Goal: Task Accomplishment & Management: Complete application form

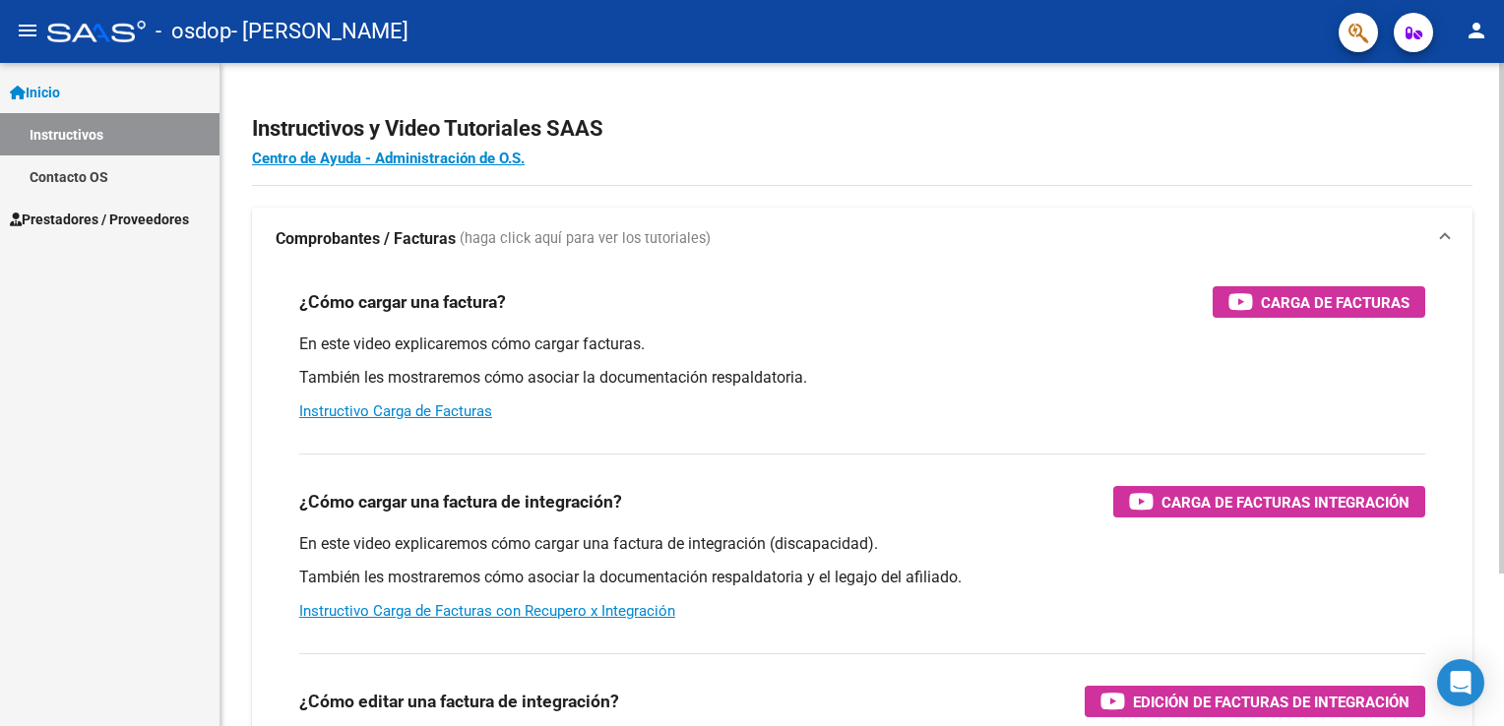
click at [1503, 54] on html "menu - osdop - [PERSON_NAME] person Inicio Instructivos Contacto OS Prestadores…" at bounding box center [752, 363] width 1504 height 726
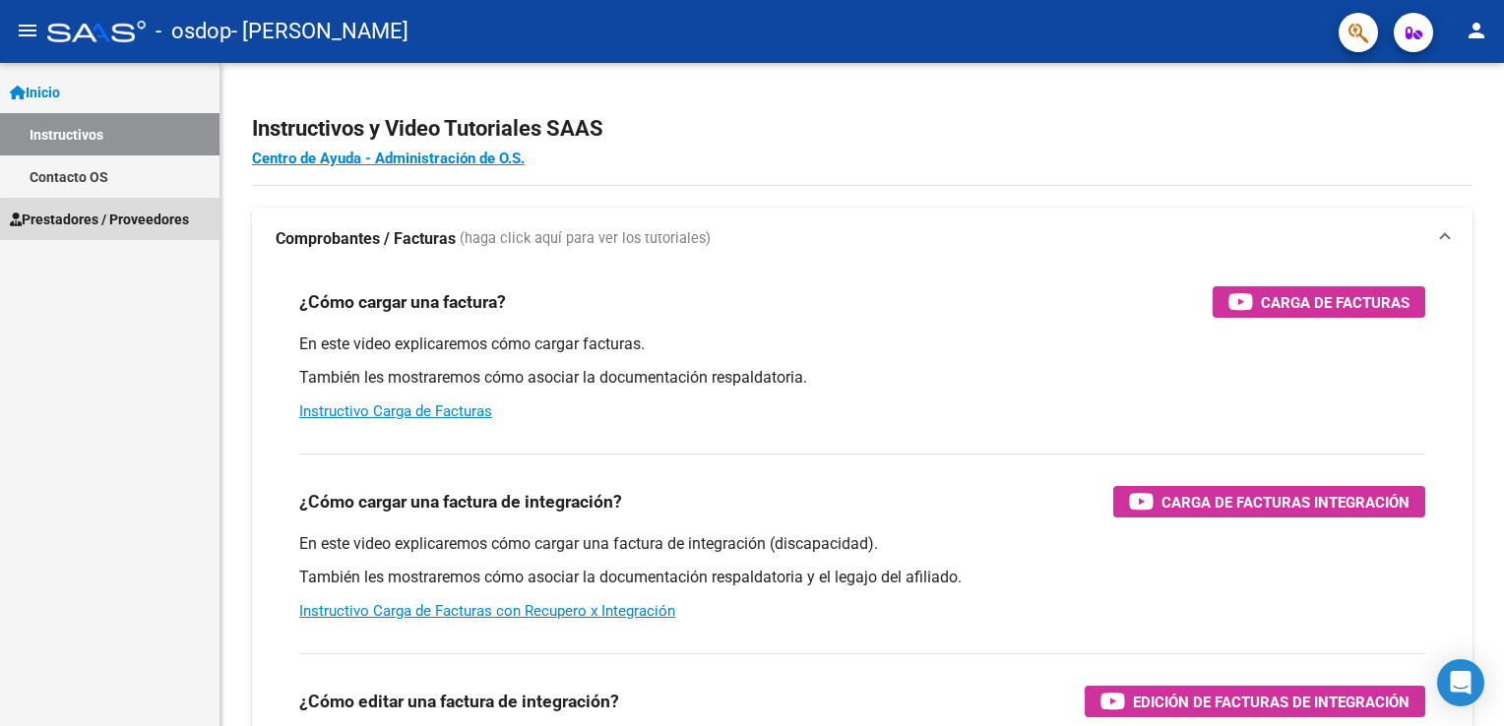
click at [142, 237] on link "Prestadores / Proveedores" at bounding box center [110, 219] width 220 height 42
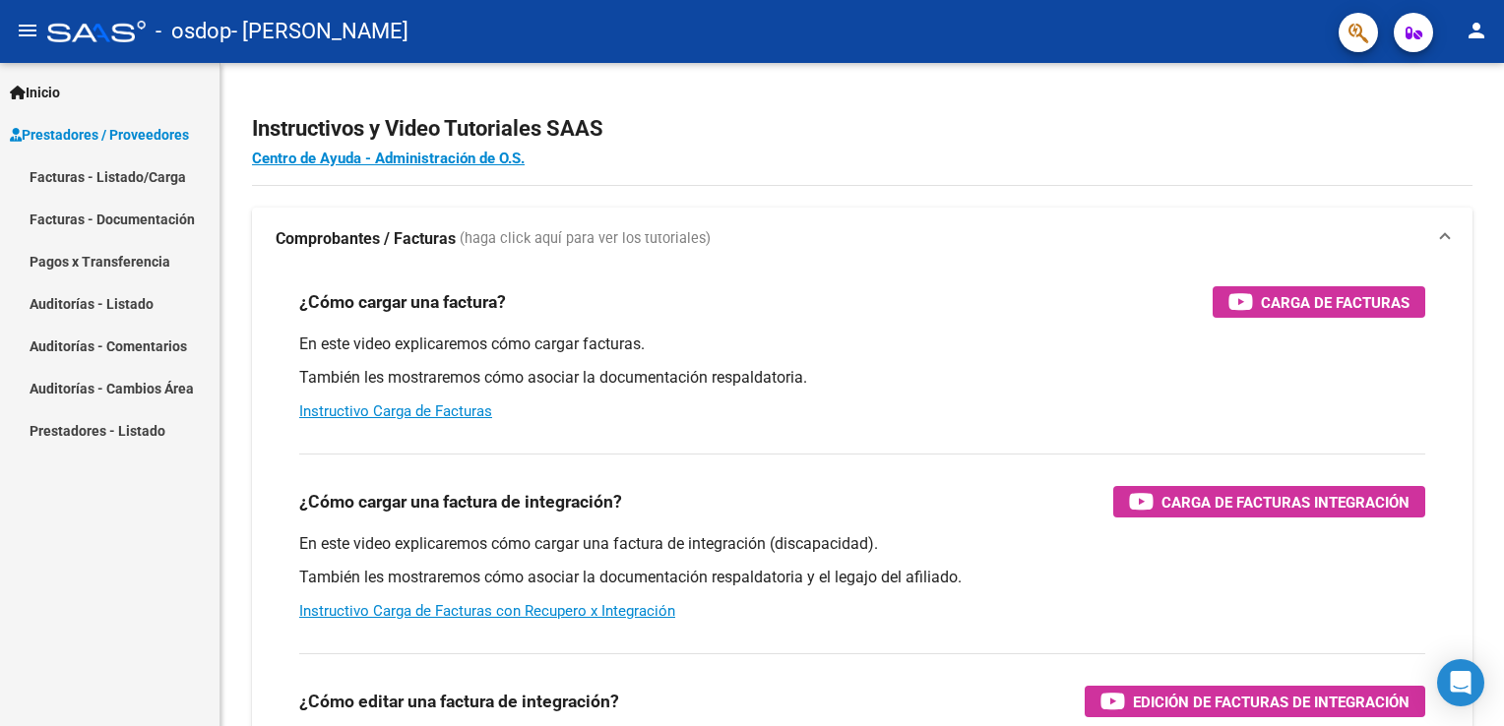
click at [154, 182] on link "Facturas - Listado/Carga" at bounding box center [110, 177] width 220 height 42
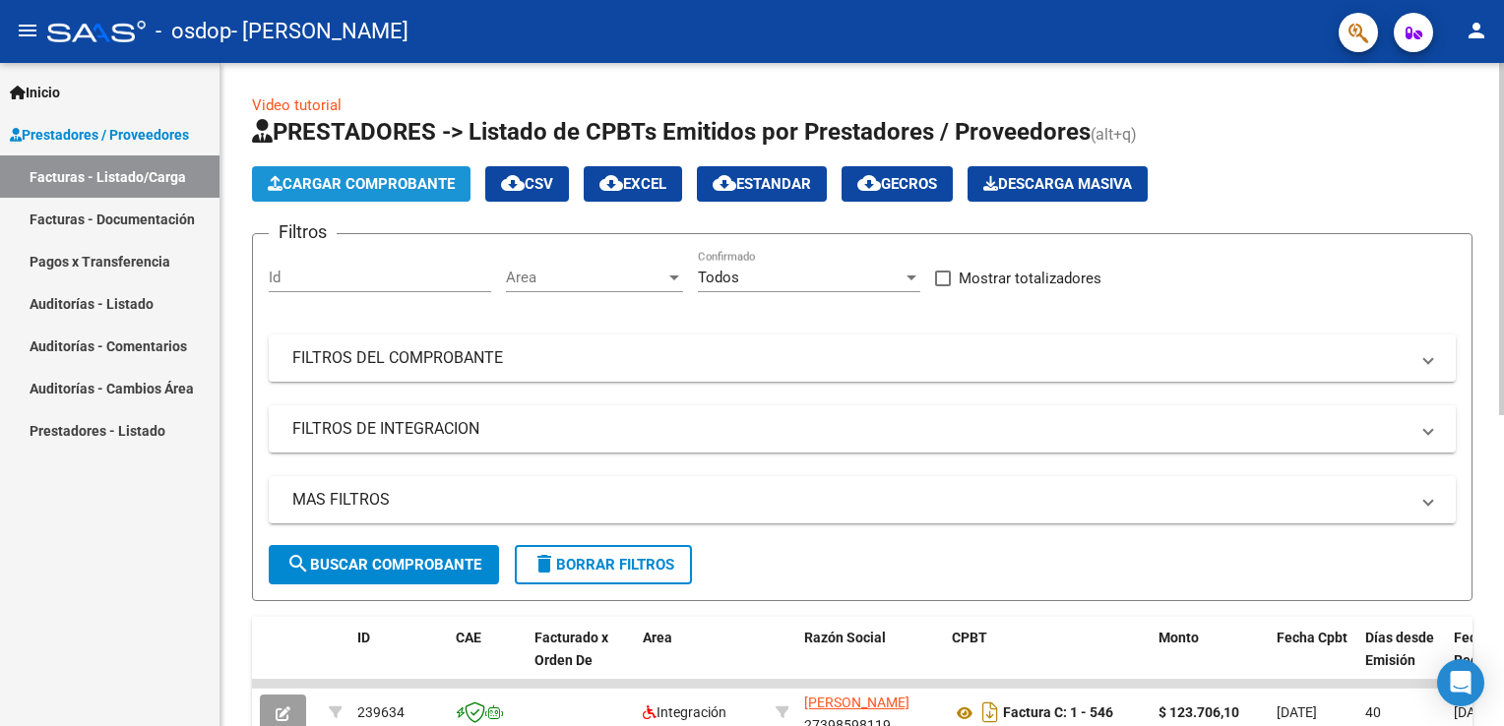
click at [358, 195] on button "Cargar Comprobante" at bounding box center [361, 183] width 219 height 35
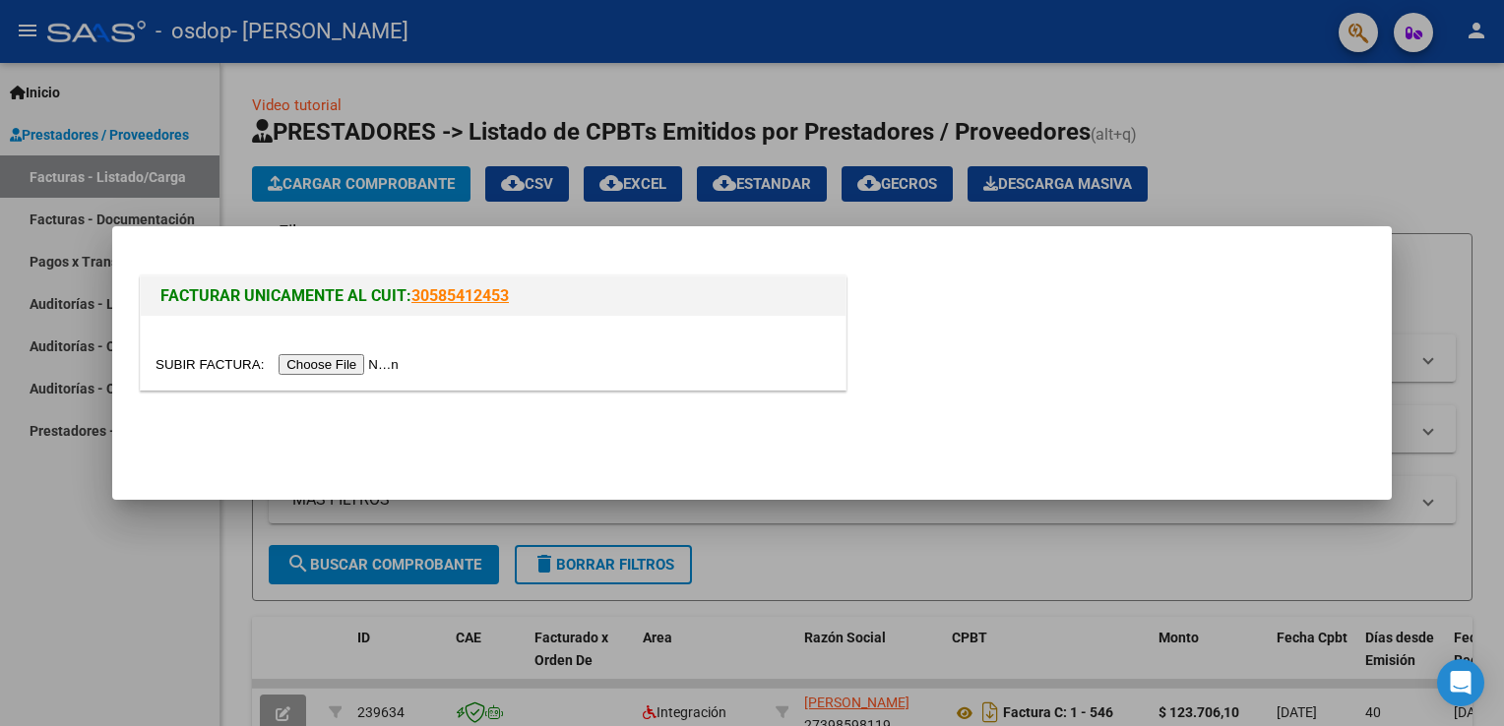
click at [346, 370] on input "file" at bounding box center [280, 364] width 249 height 21
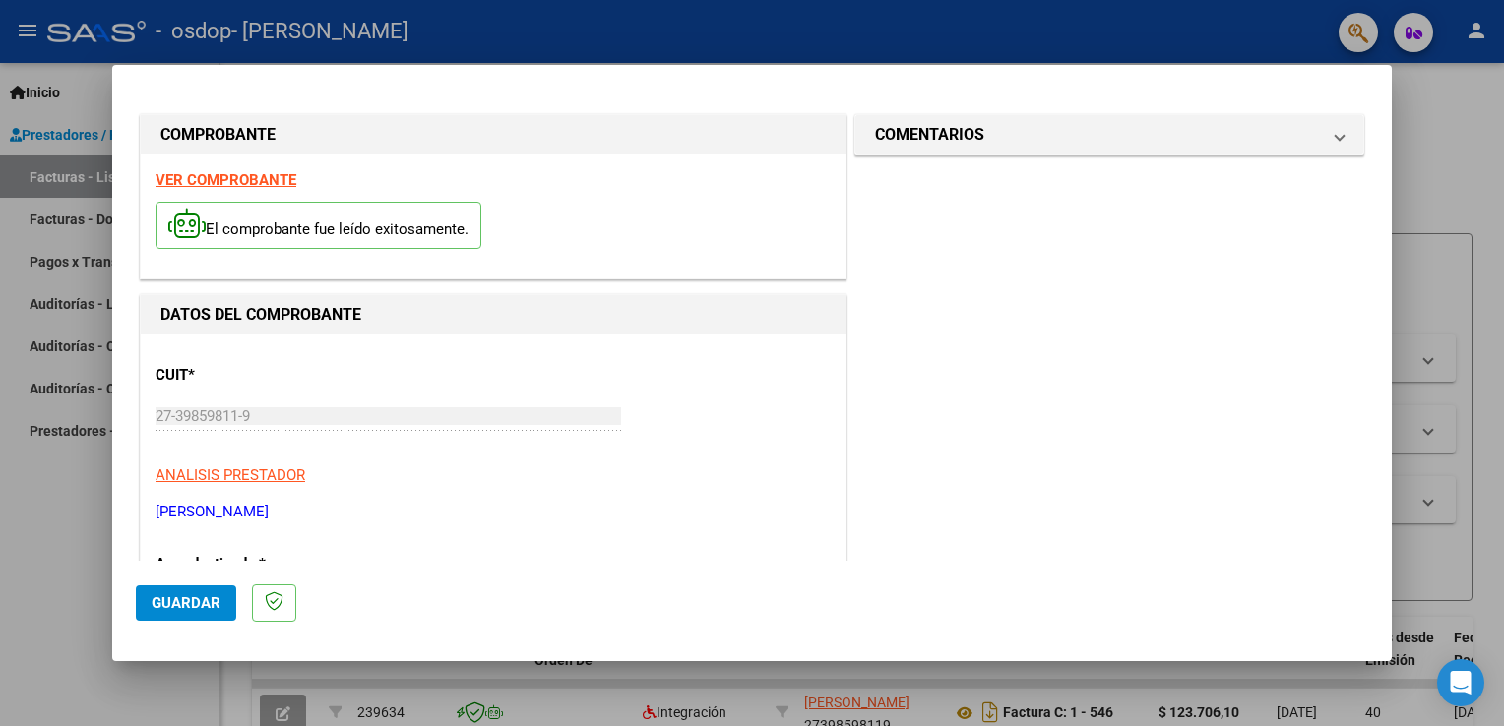
drag, startPoint x: 1391, startPoint y: 277, endPoint x: 1376, endPoint y: 118, distance: 159.2
click at [1376, 118] on mat-dialog-content "COMPROBANTE VER COMPROBANTE El comprobante fue leído exitosamente. DATOS DEL CO…" at bounding box center [752, 325] width 1280 height 472
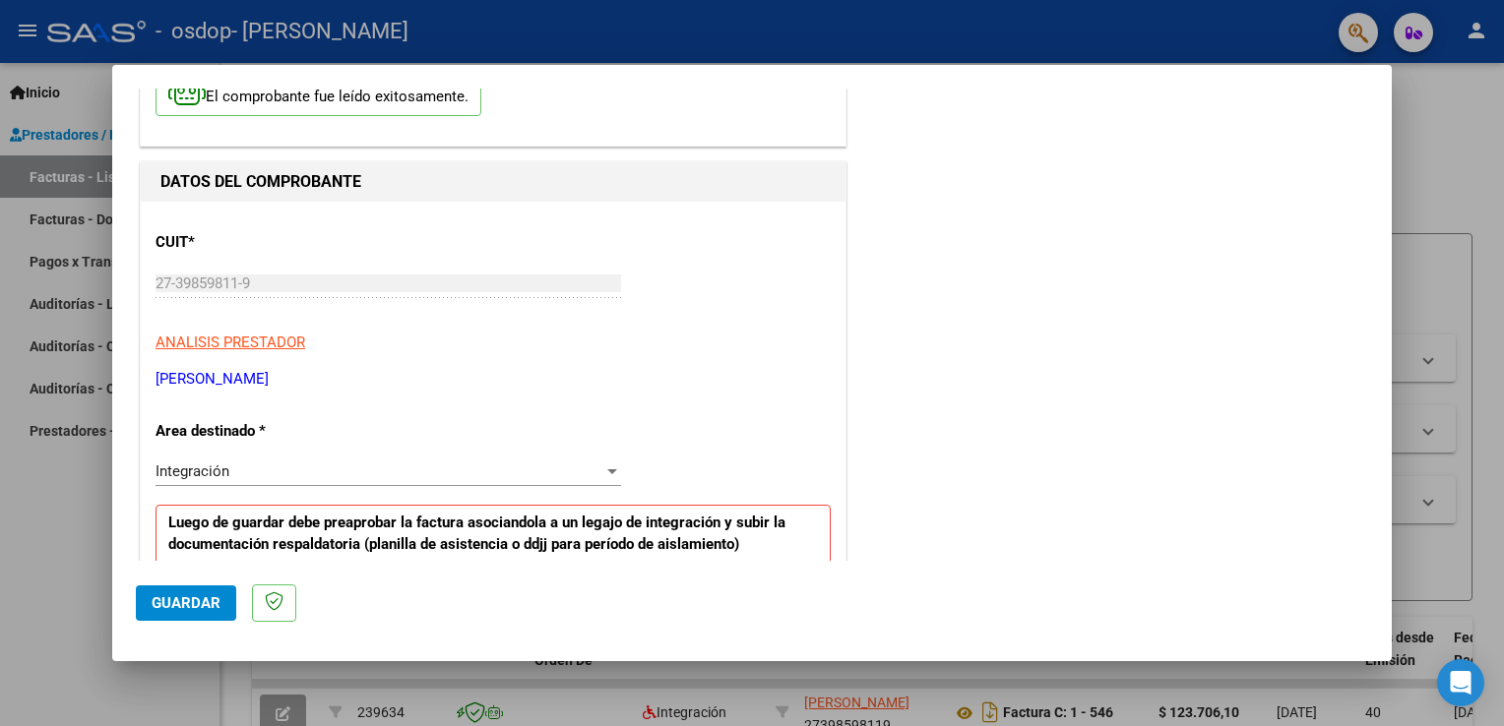
scroll to position [143, 0]
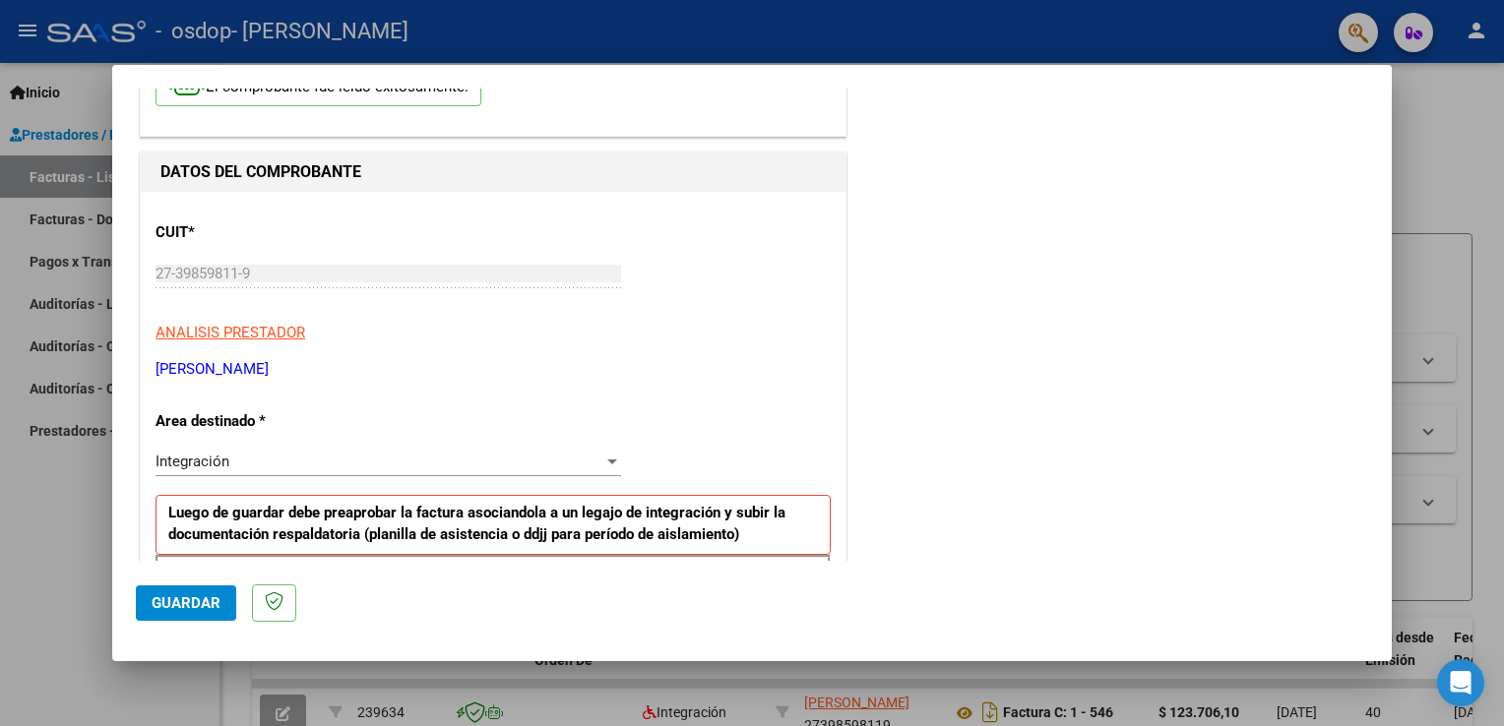
click at [472, 467] on div "Integración" at bounding box center [380, 462] width 448 height 18
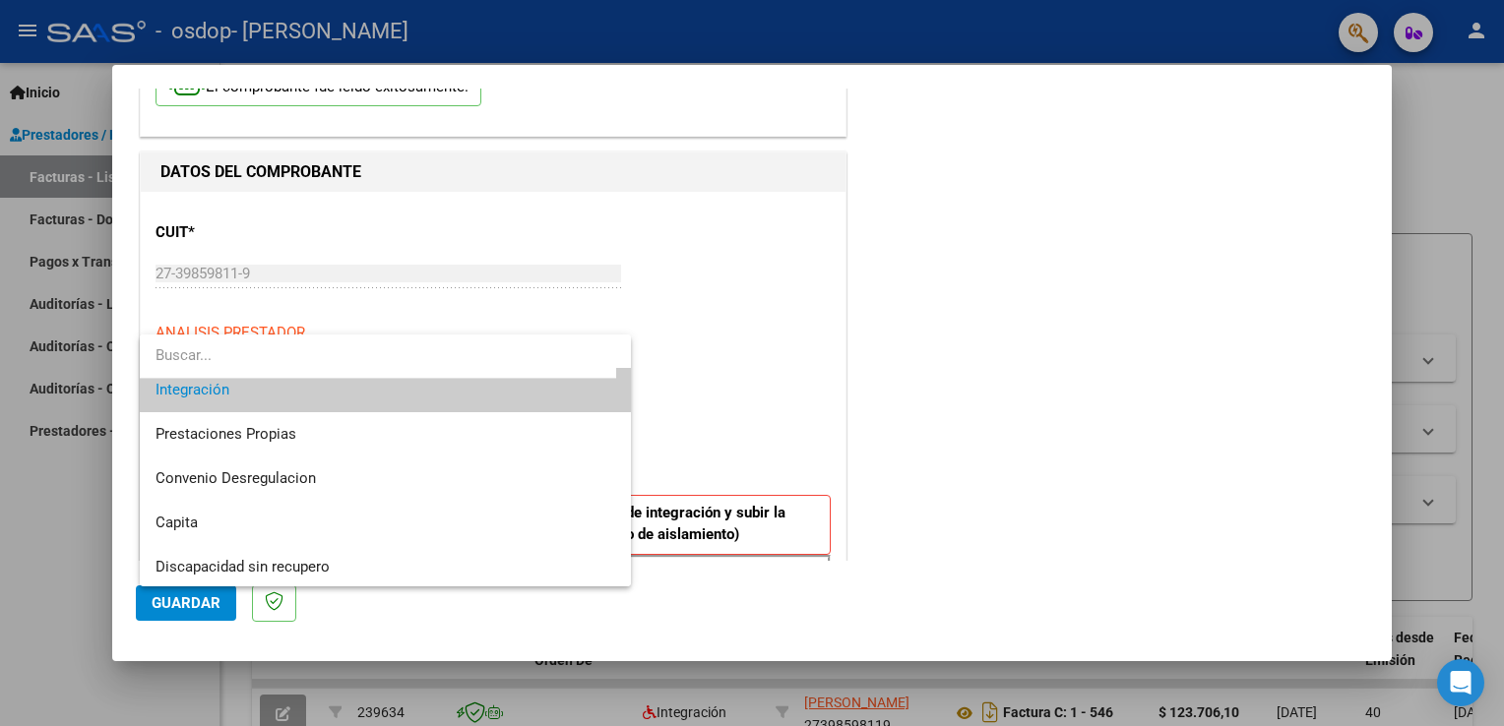
scroll to position [146, 0]
click at [308, 434] on span "Prestaciones Propias" at bounding box center [386, 432] width 461 height 44
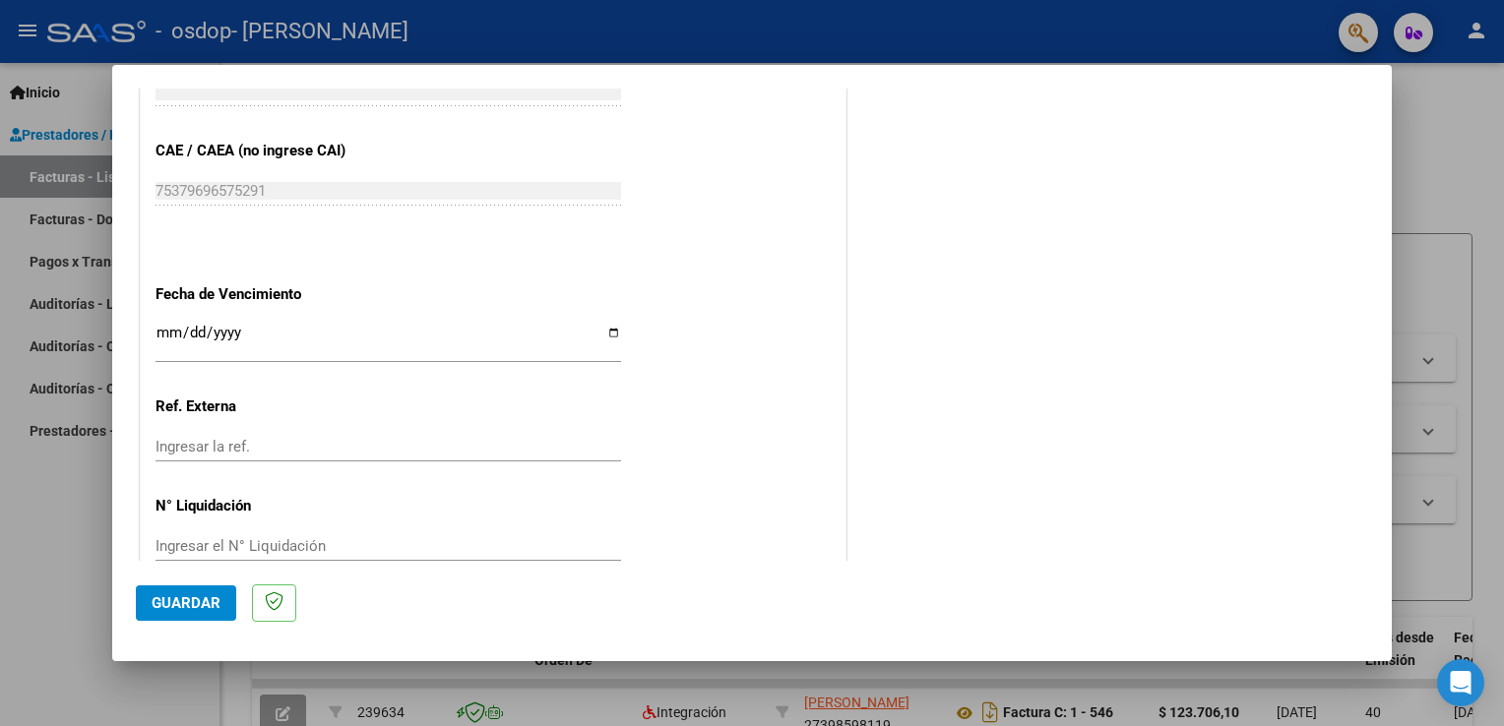
scroll to position [1061, 0]
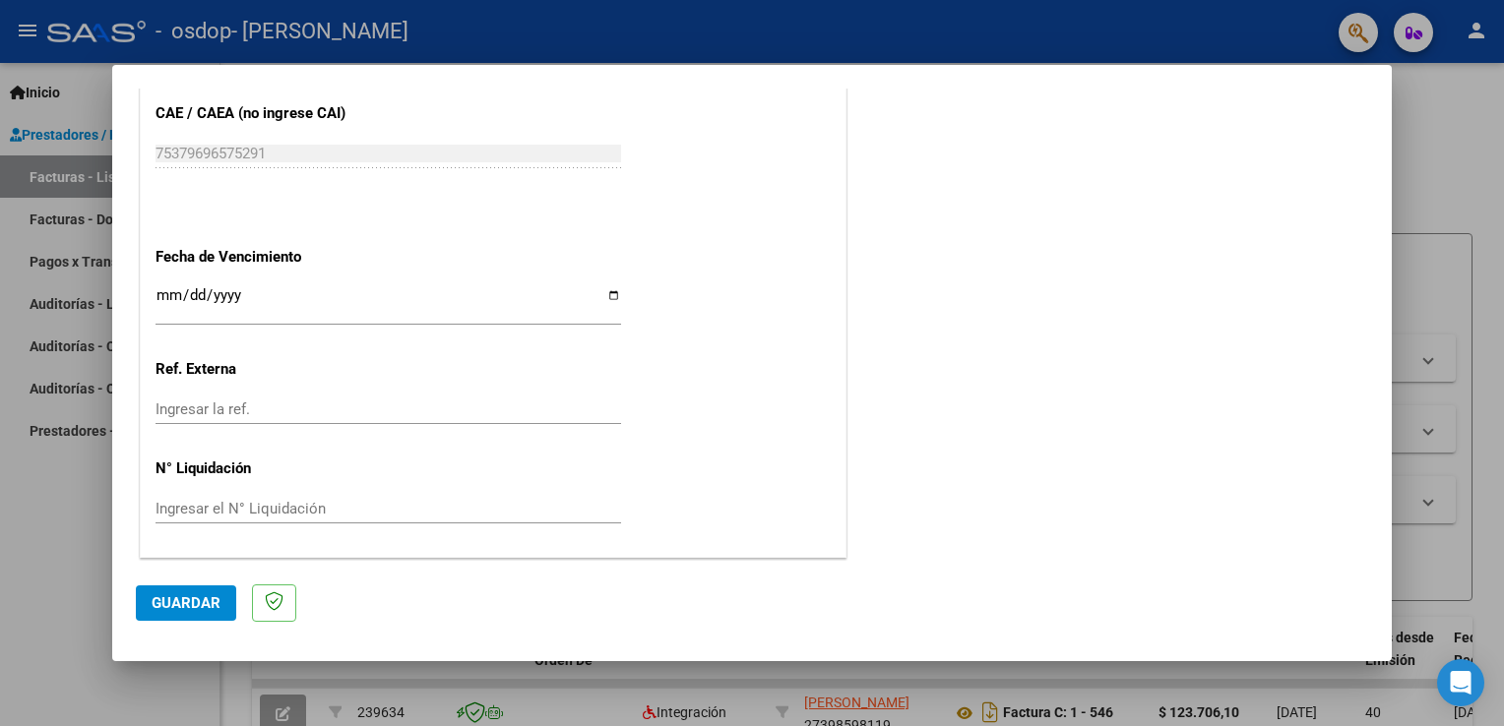
click at [244, 304] on input "Ingresar la fecha" at bounding box center [389, 302] width 466 height 31
click at [603, 293] on input "Ingresar la fecha" at bounding box center [389, 302] width 466 height 31
type input "[DATE]"
click at [291, 414] on input "Ingresar la ref." at bounding box center [389, 410] width 466 height 18
click at [218, 604] on span "Guardar" at bounding box center [186, 604] width 69 height 18
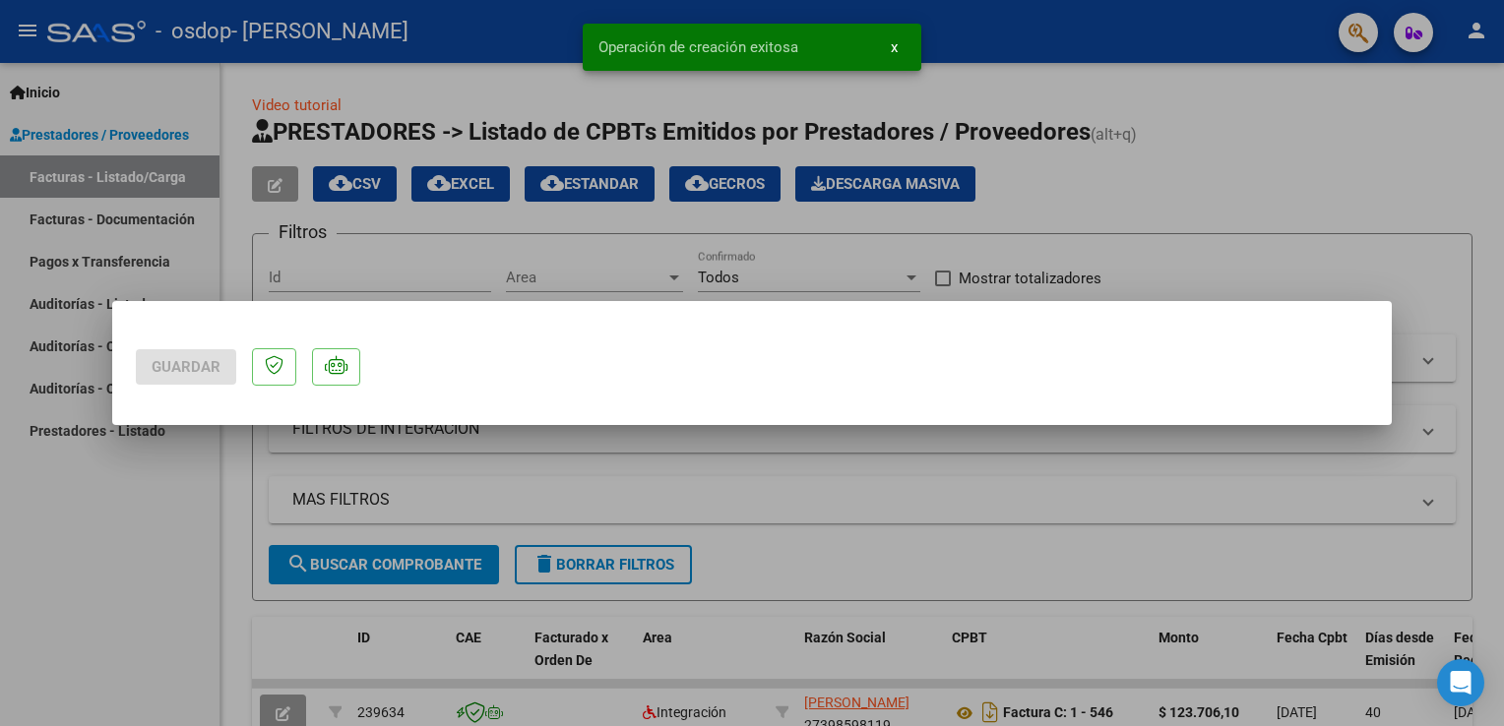
scroll to position [0, 0]
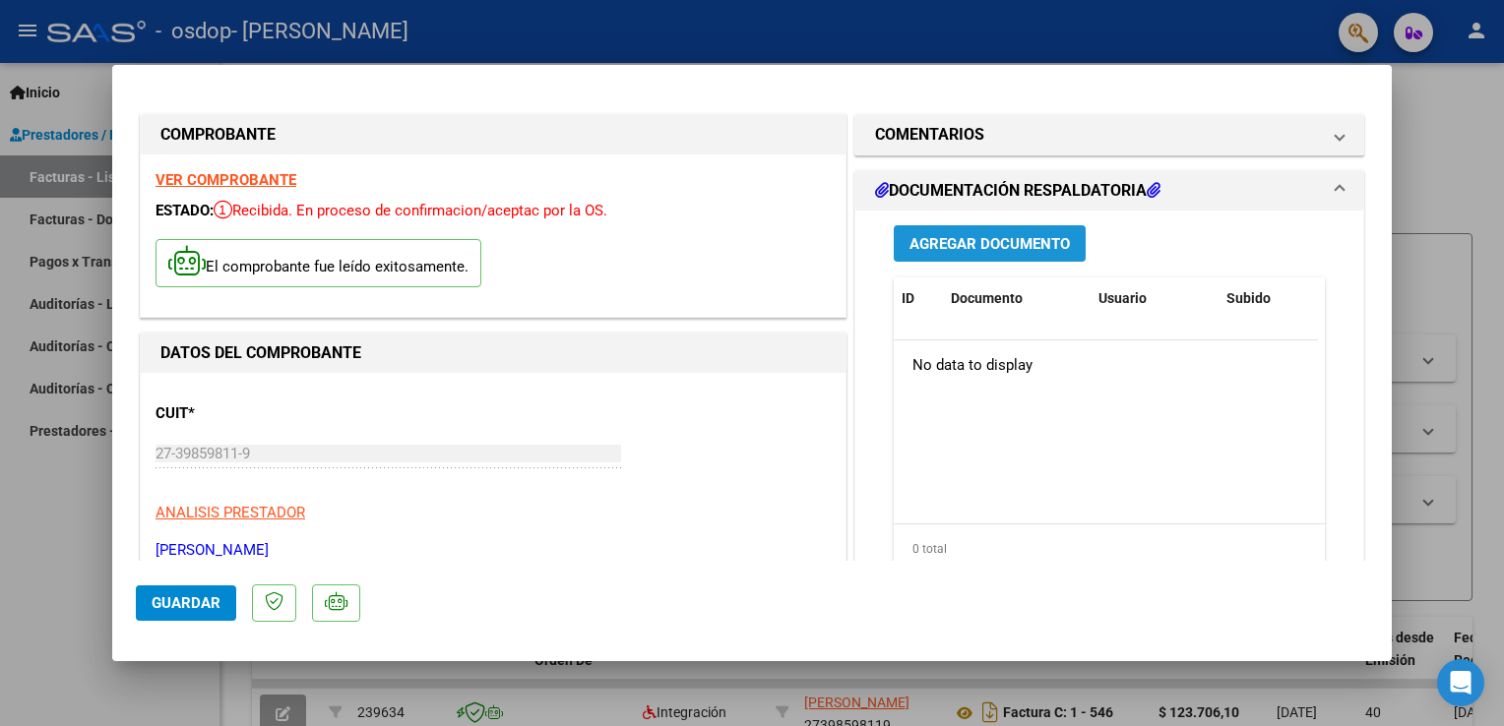
click at [993, 245] on span "Agregar Documento" at bounding box center [990, 244] width 160 height 18
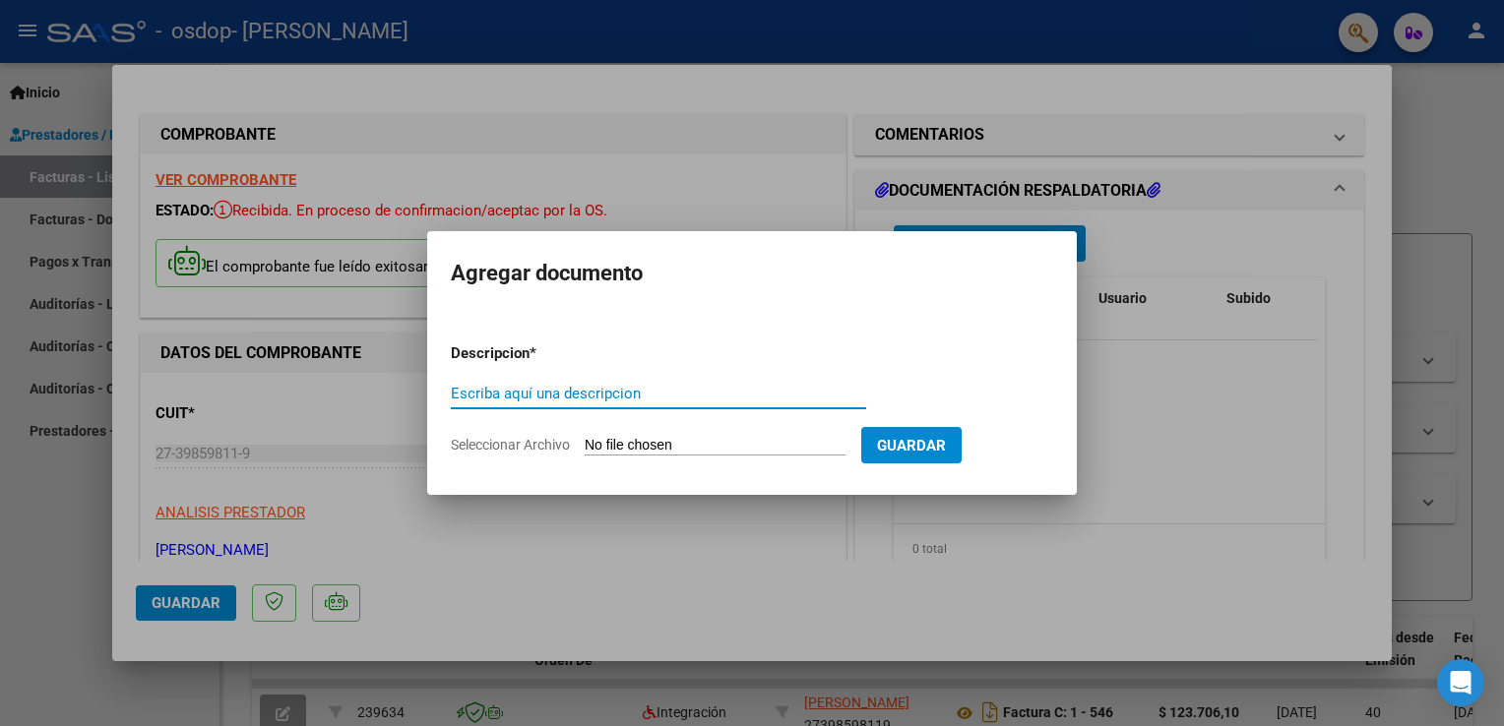
click at [695, 377] on form "Descripcion * Escriba aquí una descripcion Seleccionar Archivo Guardar" at bounding box center [752, 400] width 602 height 144
click at [628, 402] on input "Escriba aquí una descripcion" at bounding box center [658, 394] width 415 height 18
type input "ASISTENCIA"
click at [659, 432] on form "Descripcion * ASISTENCIA Escriba aquí una descripcion Seleccionar Archivo Guard…" at bounding box center [752, 400] width 602 height 144
click at [694, 457] on form "Descripcion * ASISTENCIA Escriba aquí una descripcion Seleccionar Archivo Guard…" at bounding box center [752, 400] width 602 height 144
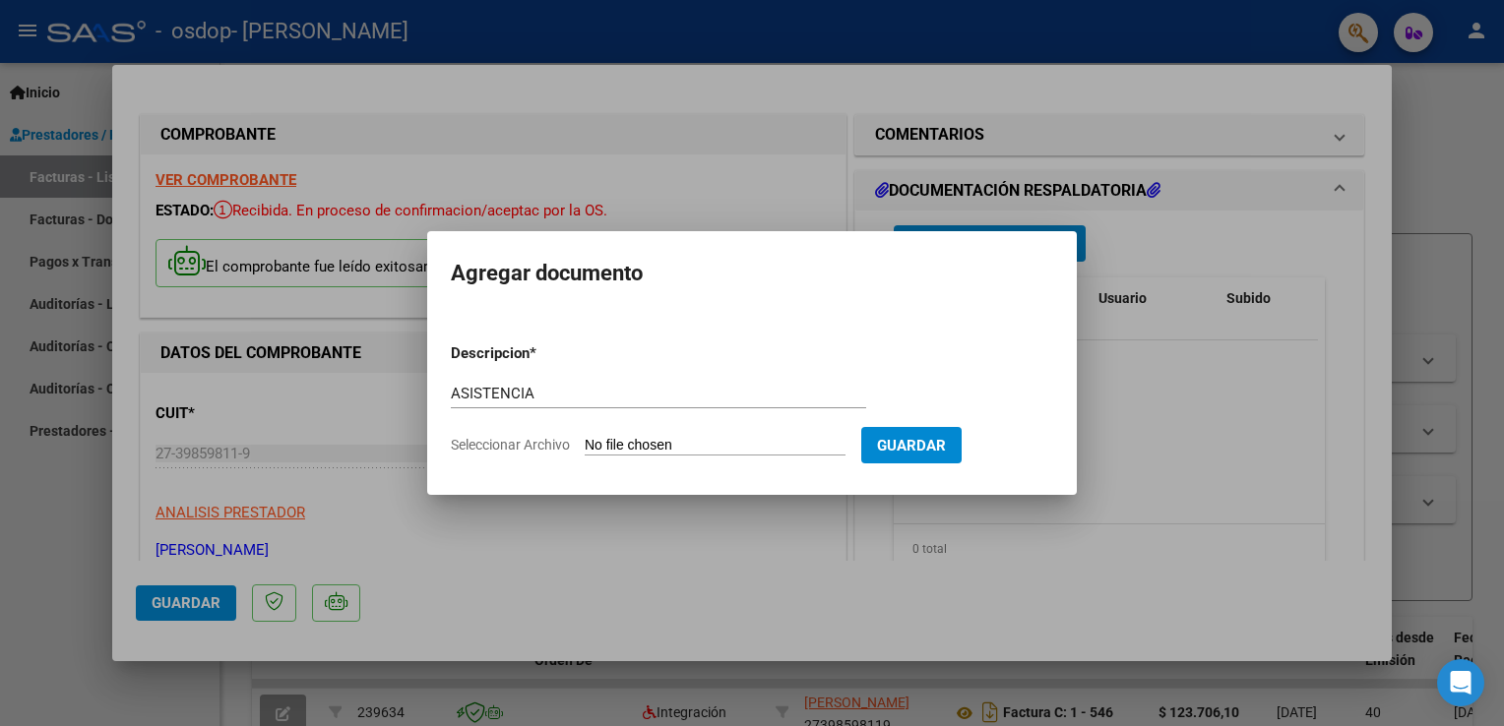
click at [587, 447] on input "Seleccionar Archivo" at bounding box center [715, 446] width 261 height 19
click at [627, 438] on input "Seleccionar Archivo" at bounding box center [715, 446] width 261 height 19
type input "C:\fakepath\[PERSON_NAME].pdf"
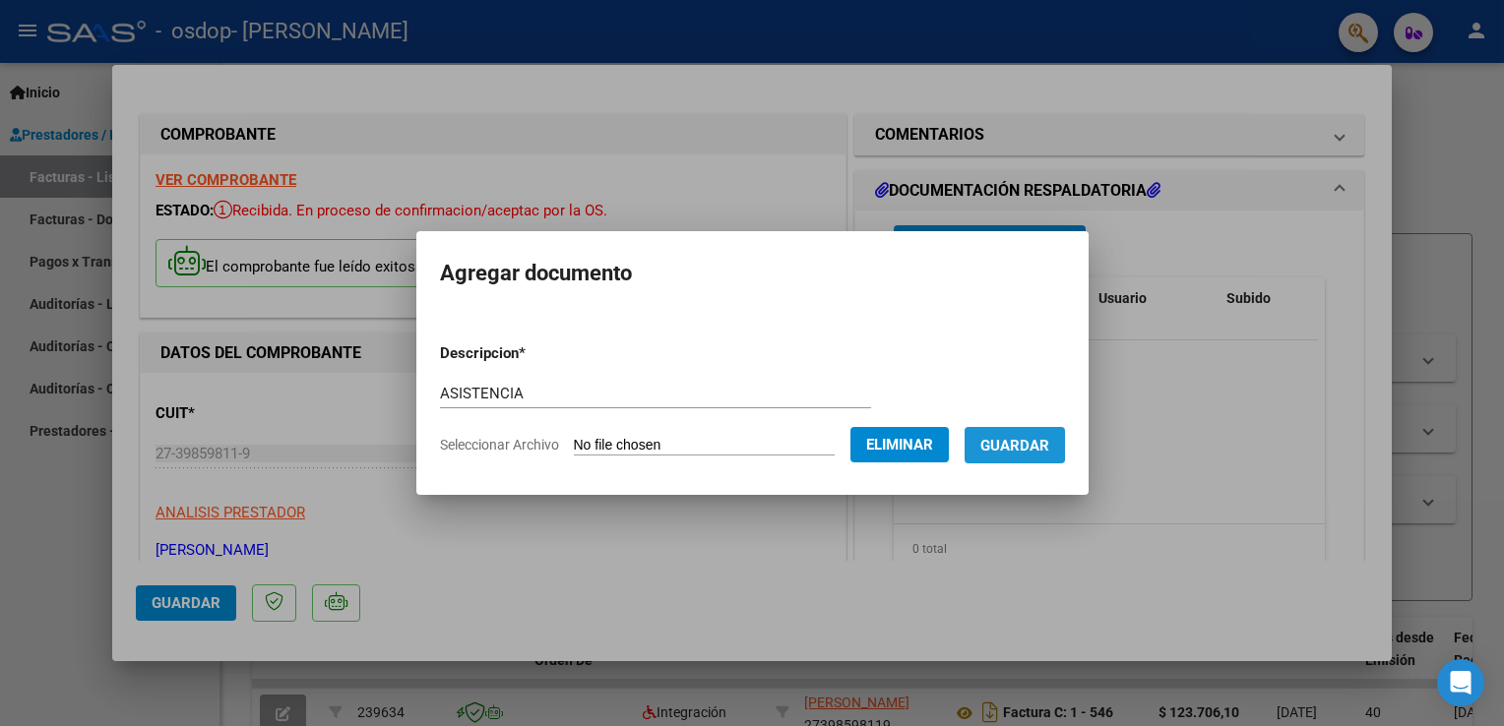
click at [1009, 441] on span "Guardar" at bounding box center [1014, 446] width 69 height 18
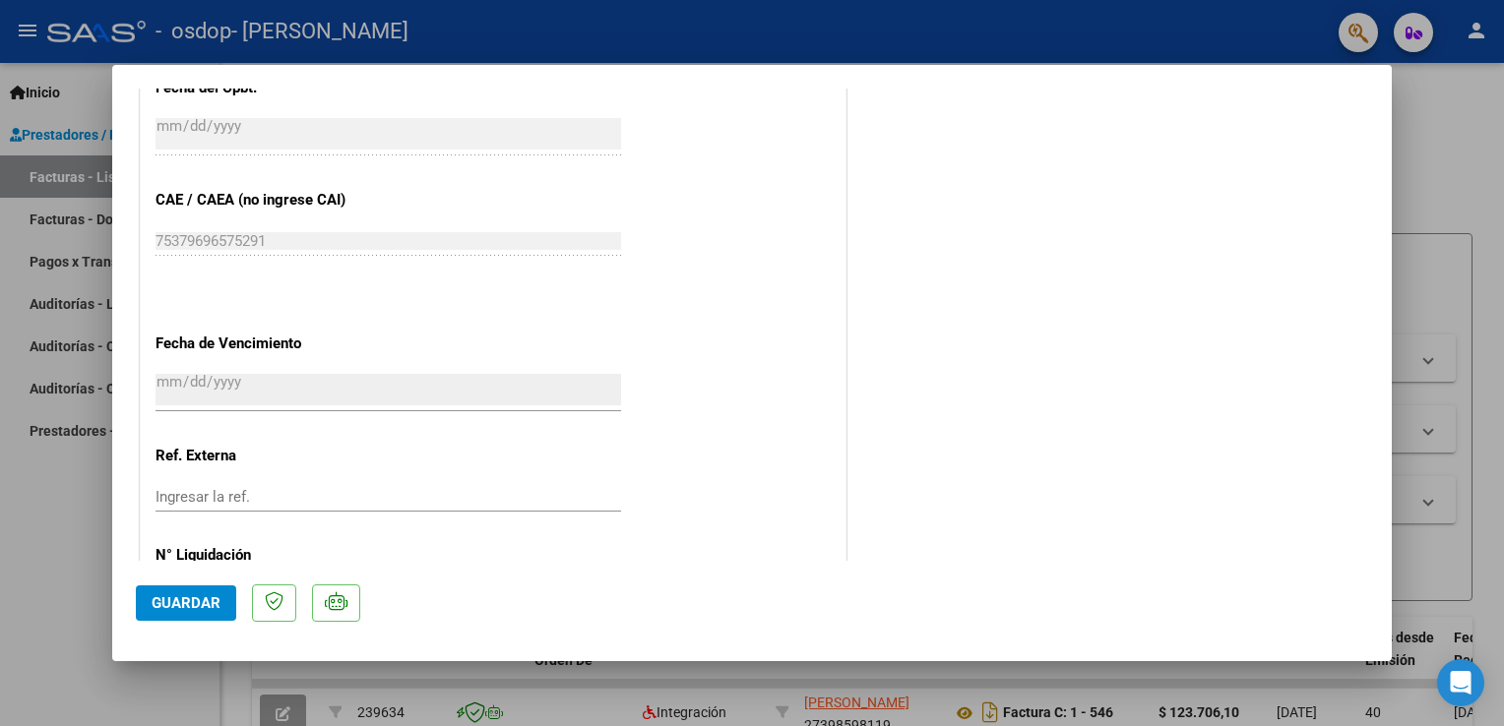
scroll to position [1098, 0]
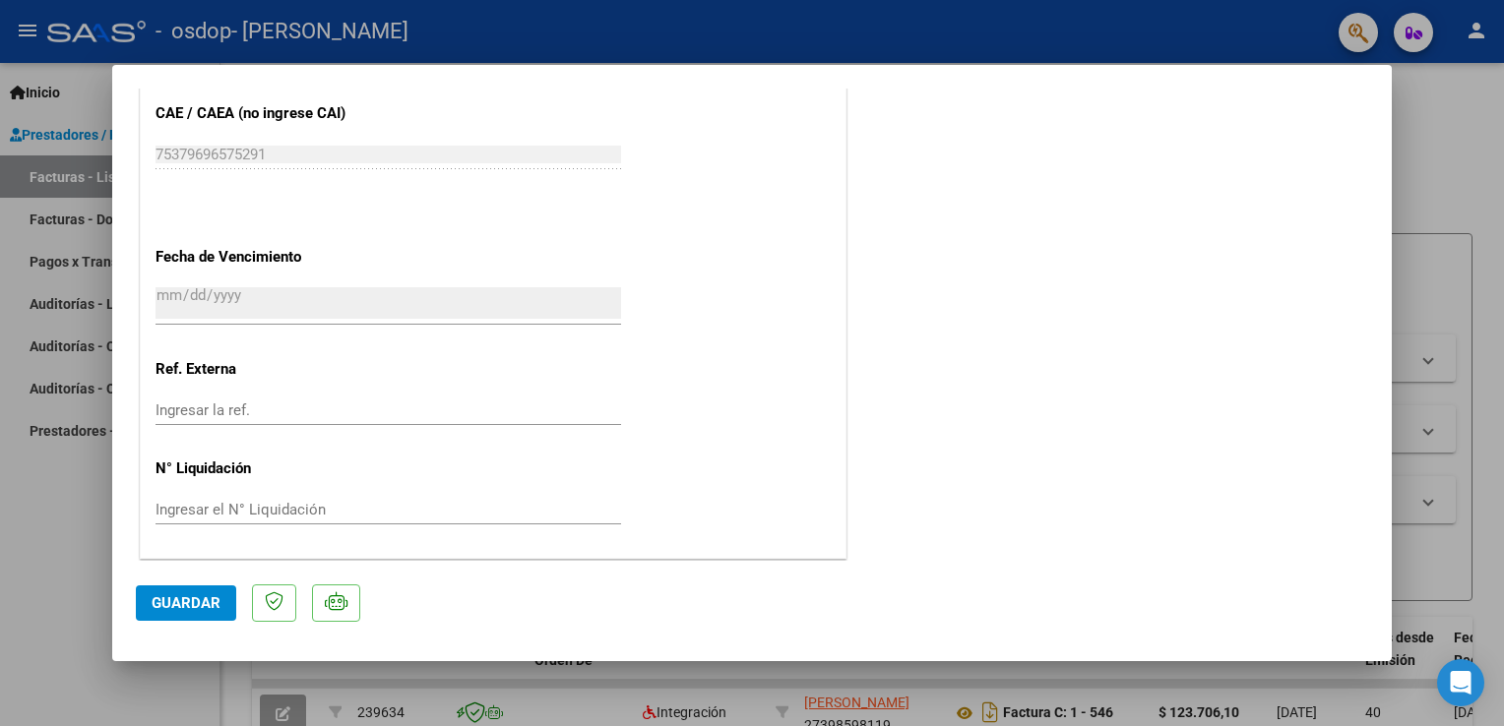
click at [169, 624] on mat-dialog-actions "Guardar" at bounding box center [752, 600] width 1232 height 78
click at [154, 593] on button "Guardar" at bounding box center [186, 603] width 100 height 35
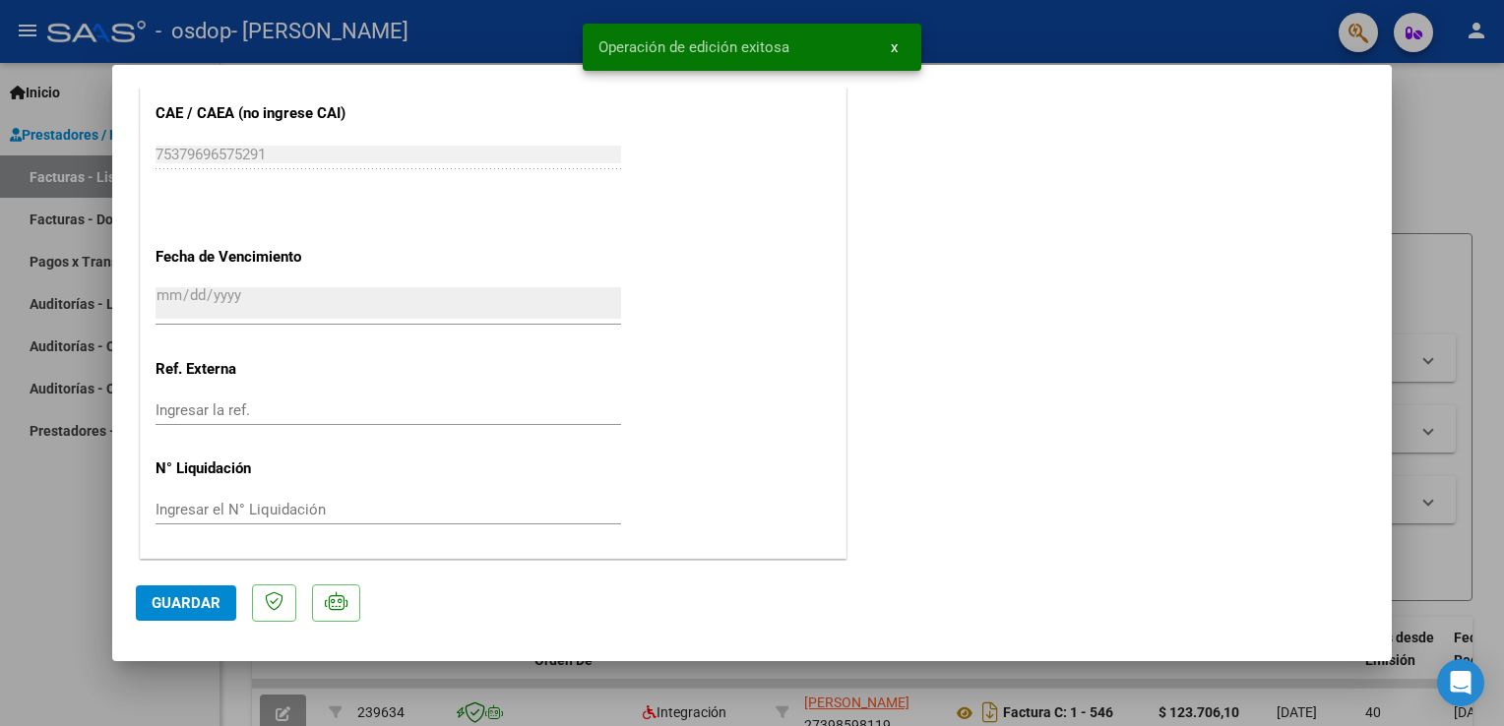
click at [189, 607] on span "Guardar" at bounding box center [186, 604] width 69 height 18
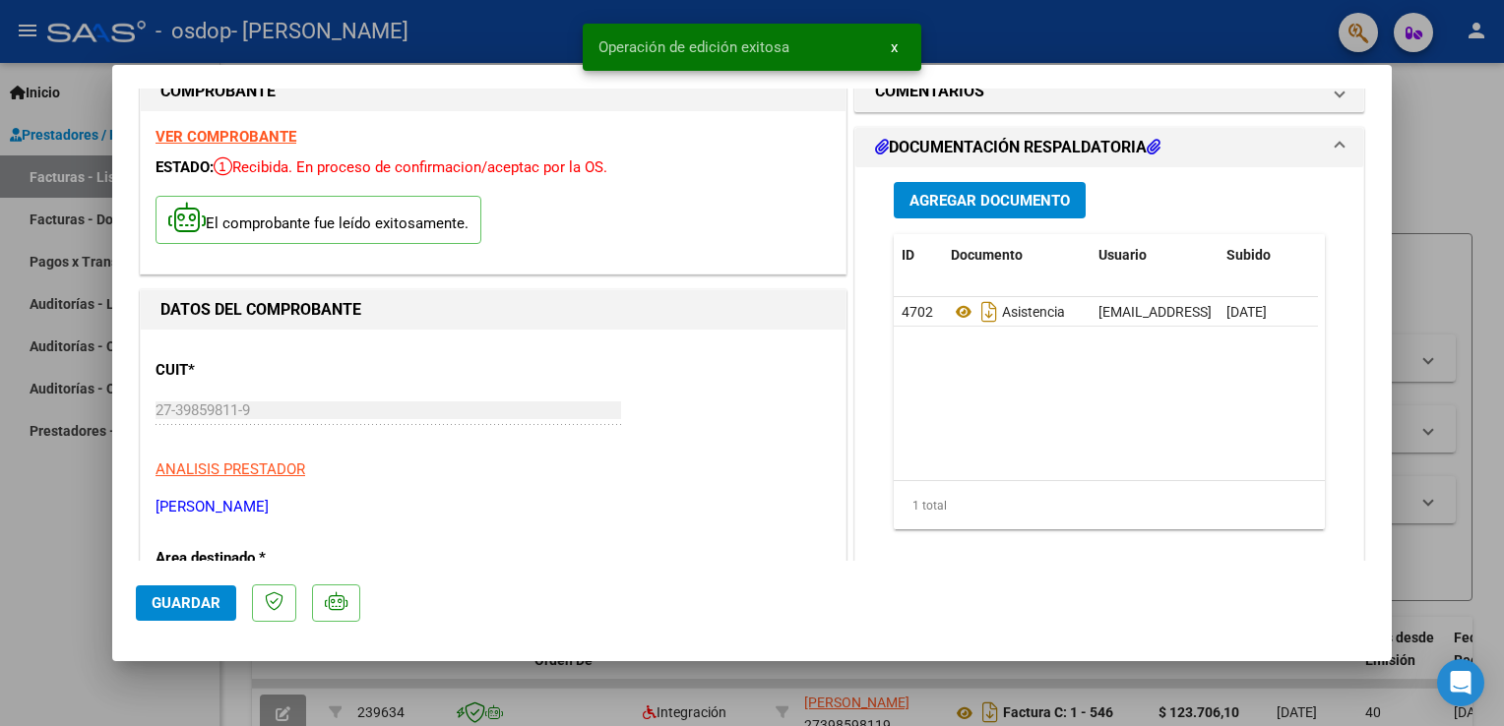
scroll to position [0, 0]
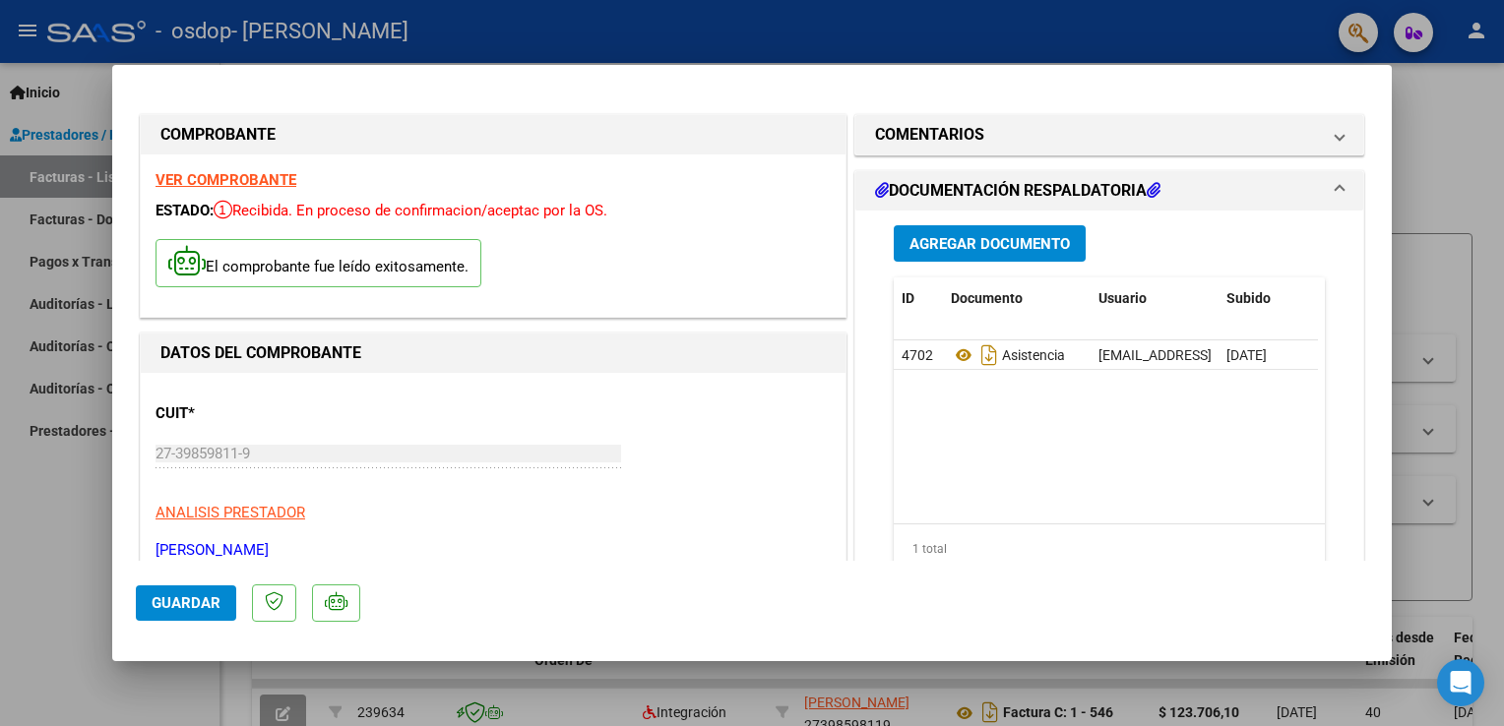
click at [1448, 105] on div at bounding box center [752, 363] width 1504 height 726
type input "$ 0,00"
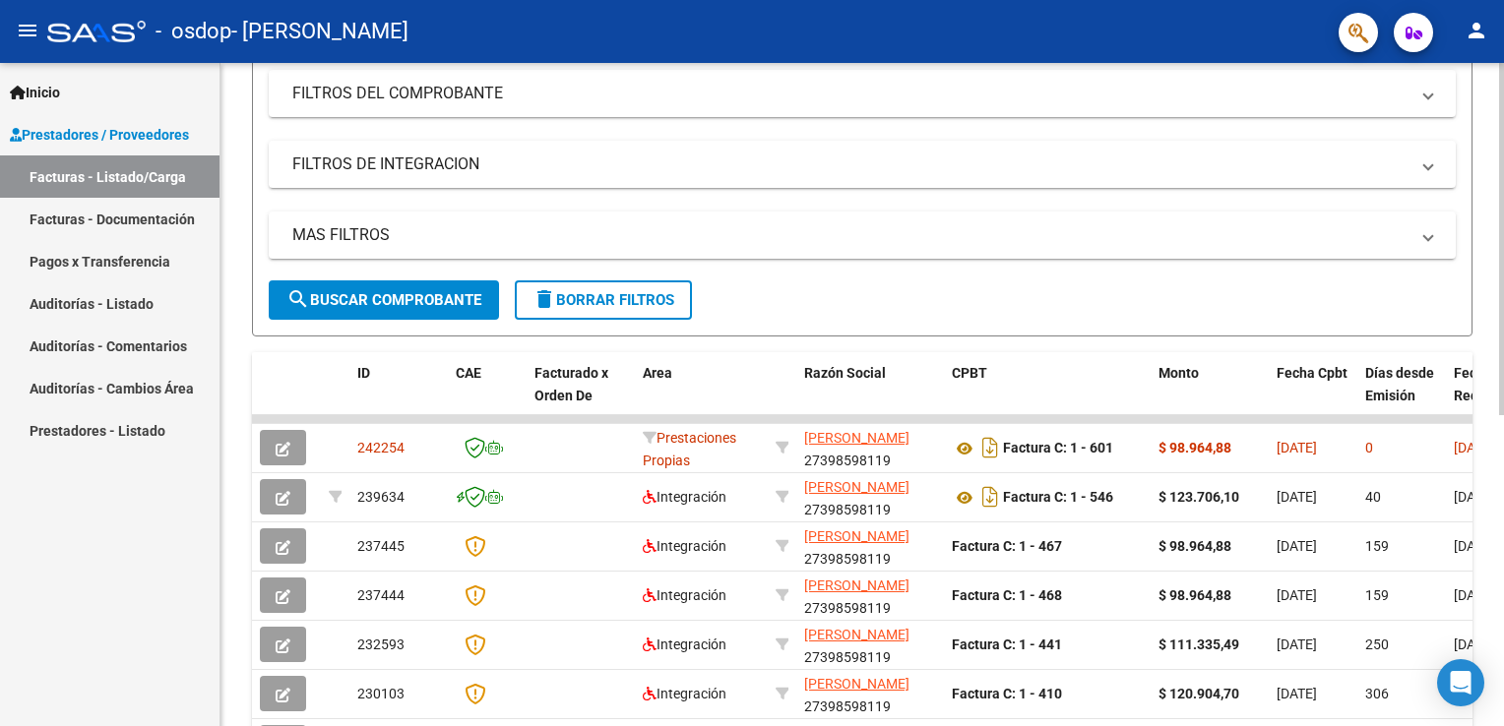
scroll to position [302, 0]
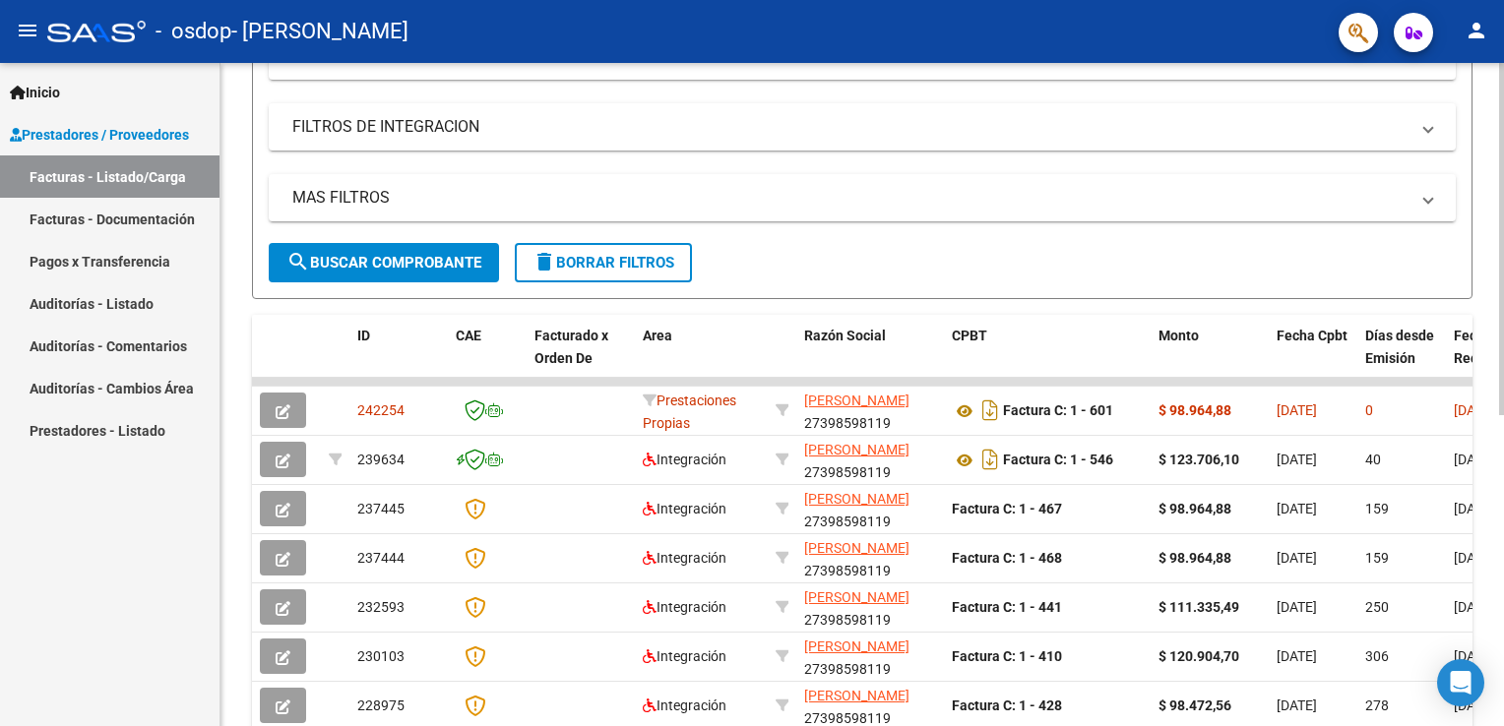
click at [1496, 396] on div "Video tutorial PRESTADORES -> Listado de CPBTs Emitidos por Prestadores / Prove…" at bounding box center [864, 379] width 1288 height 1237
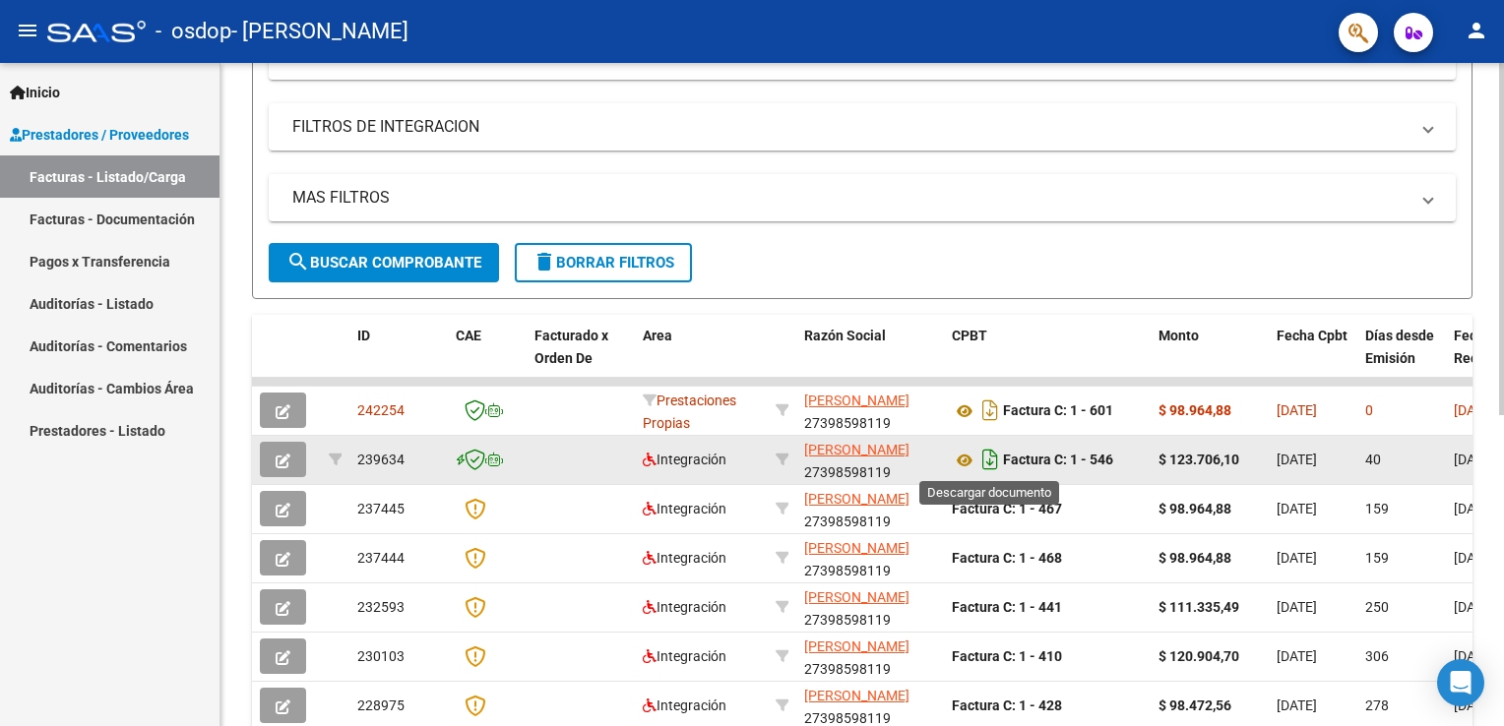
click at [992, 459] on icon "Descargar documento" at bounding box center [990, 459] width 26 height 31
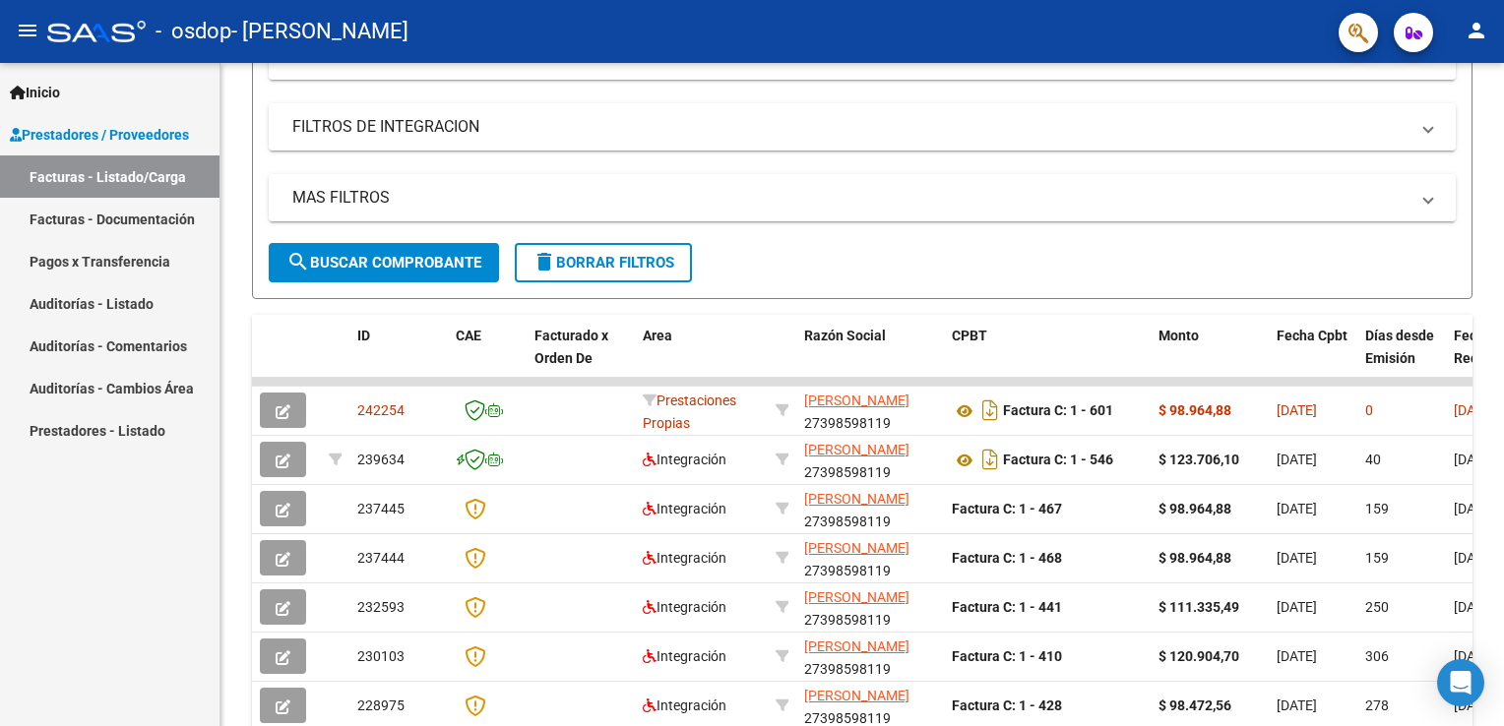
click at [37, 82] on span "Inicio" at bounding box center [35, 93] width 50 height 22
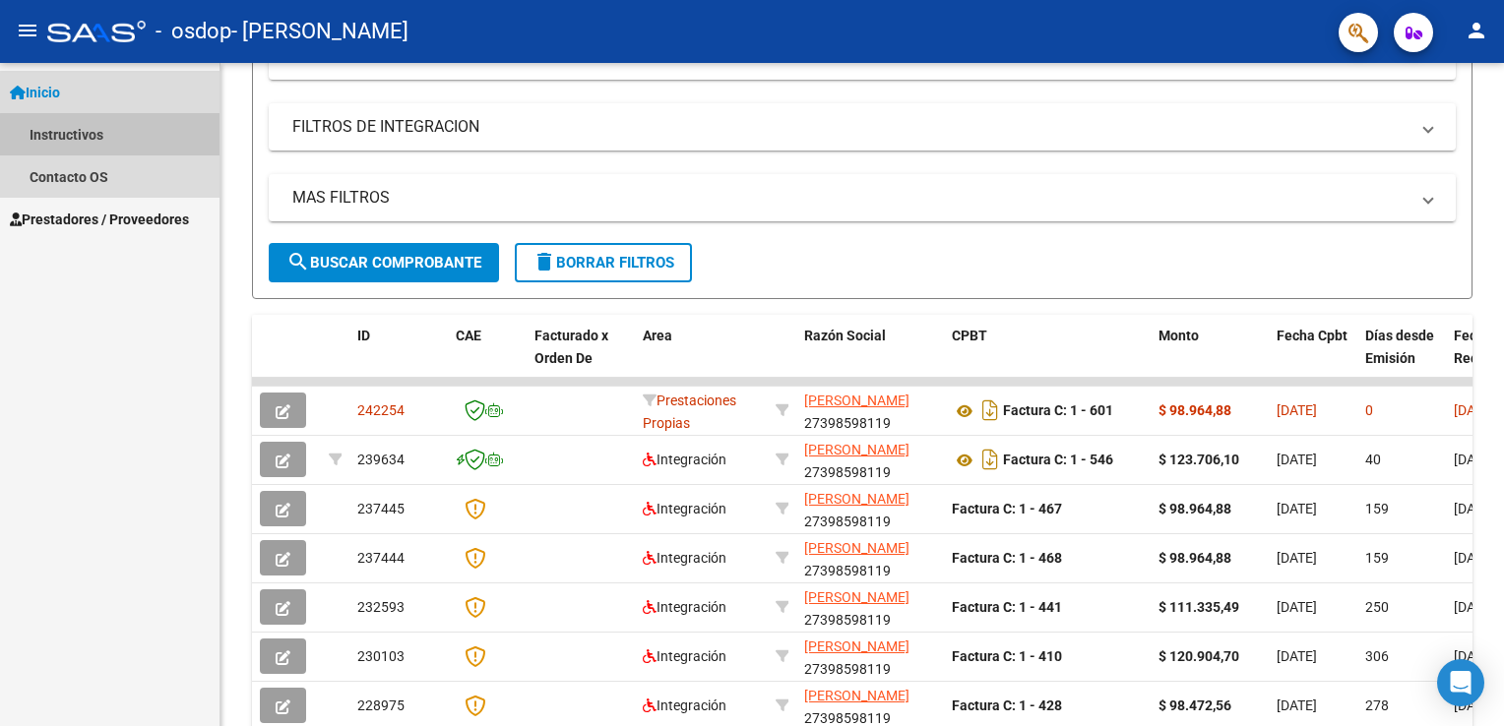
click at [118, 144] on link "Instructivos" at bounding box center [110, 134] width 220 height 42
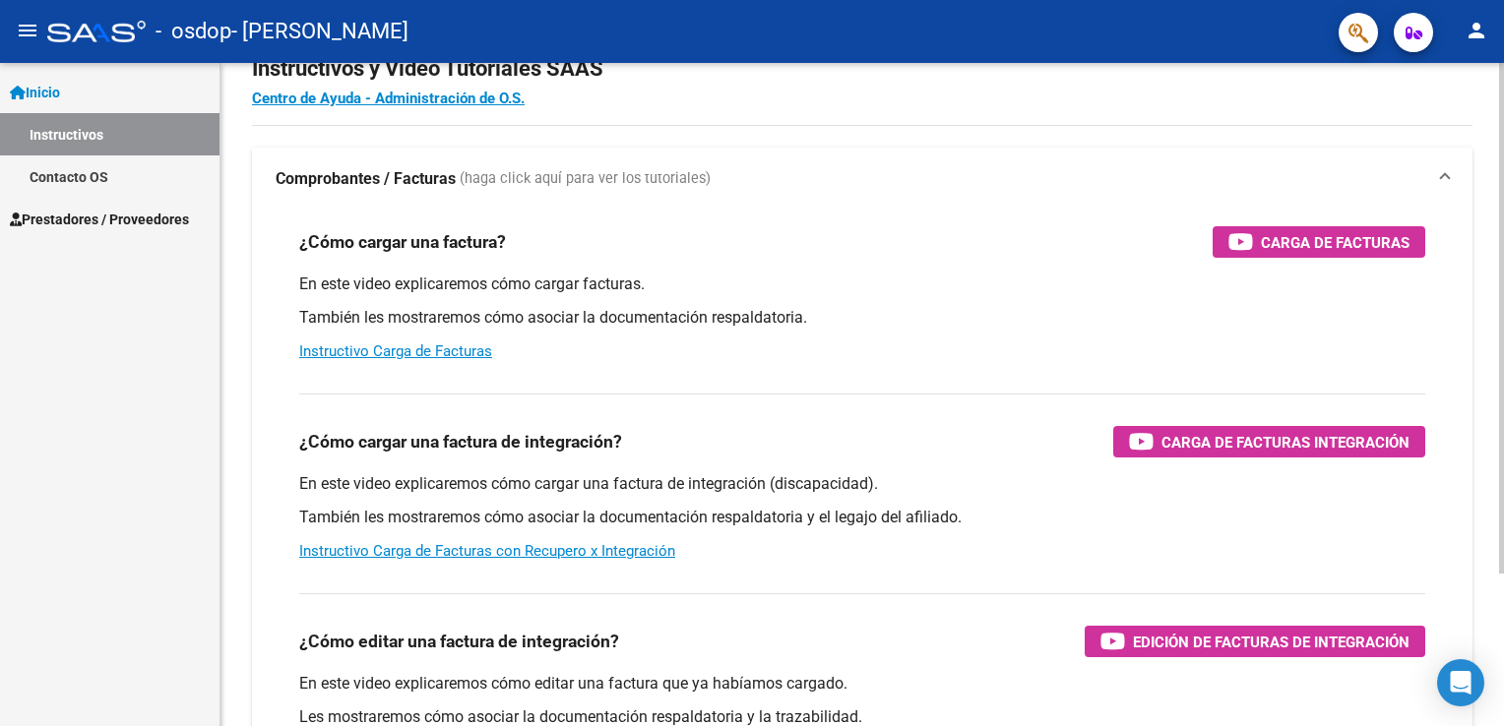
scroll to position [32, 0]
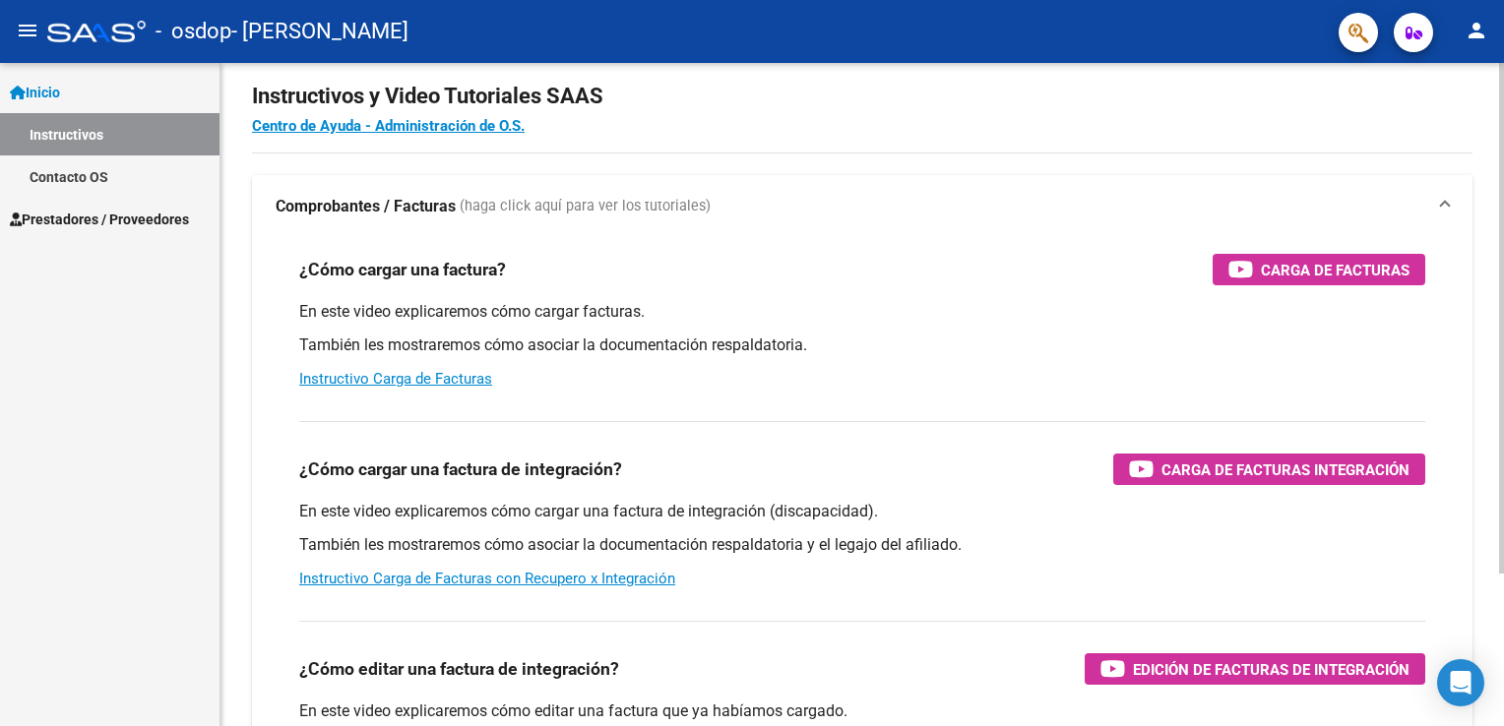
click at [1503, 276] on html "menu - osdop - [PERSON_NAME] person Inicio Instructivos Contacto OS Prestadores…" at bounding box center [752, 363] width 1504 height 726
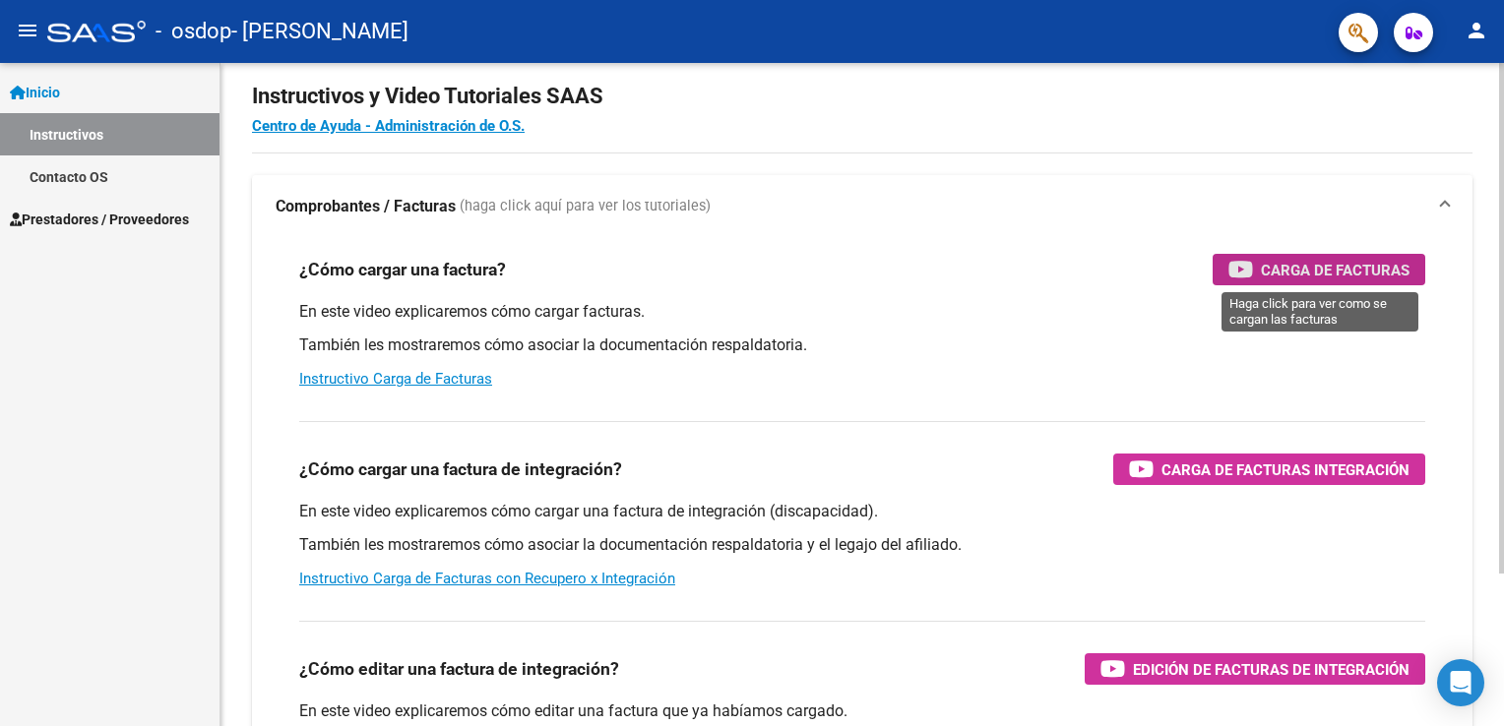
click at [1371, 274] on span "Carga de Facturas" at bounding box center [1335, 270] width 149 height 25
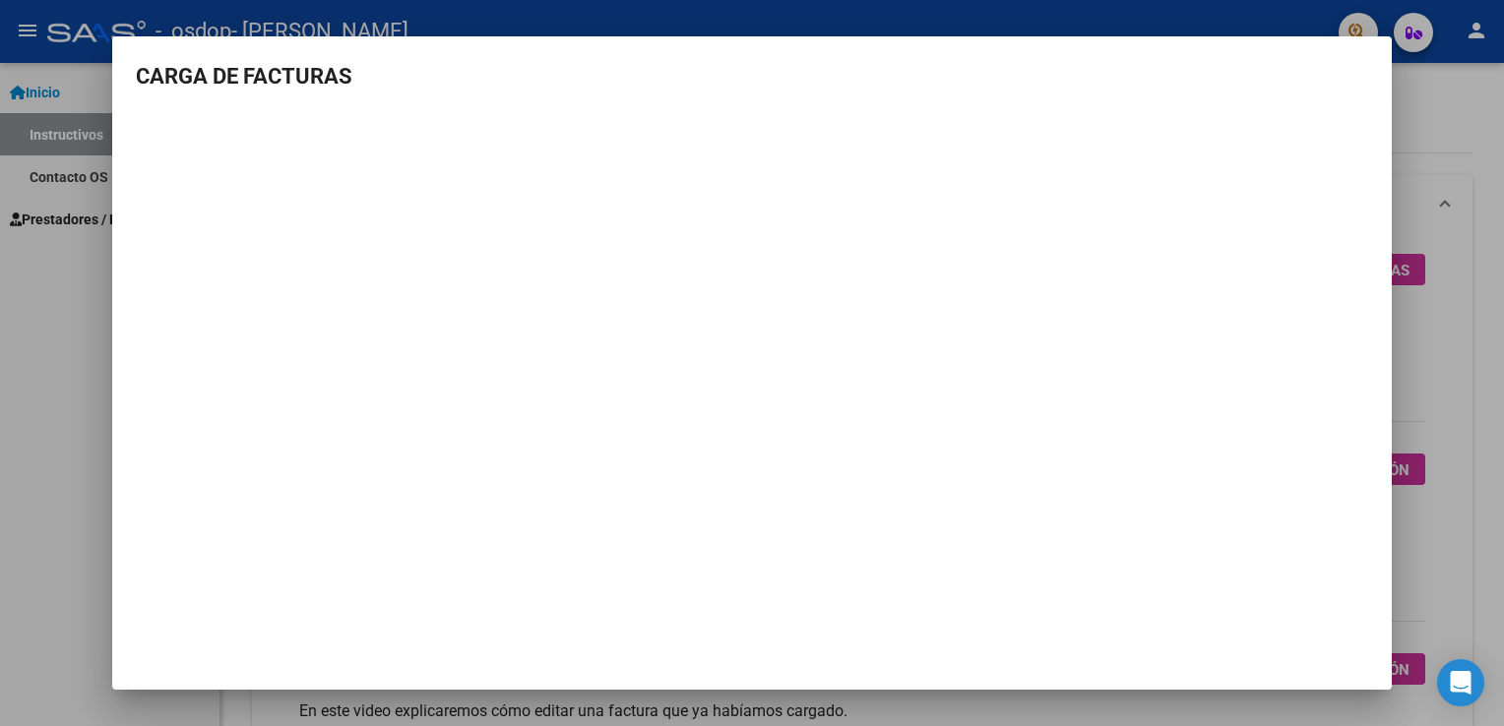
click at [181, 95] on mat-dialog-content "CARGA DE FACTURAS" at bounding box center [752, 309] width 1280 height 498
click at [1217, 581] on mat-dialog-container "CARGA DE FACTURAS" at bounding box center [752, 363] width 1280 height 654
click at [1503, 383] on html "menu - osdop - [PERSON_NAME] person Inicio Instructivos Contacto OS Prestadores…" at bounding box center [752, 363] width 1504 height 726
click at [1452, 275] on div at bounding box center [752, 363] width 1504 height 726
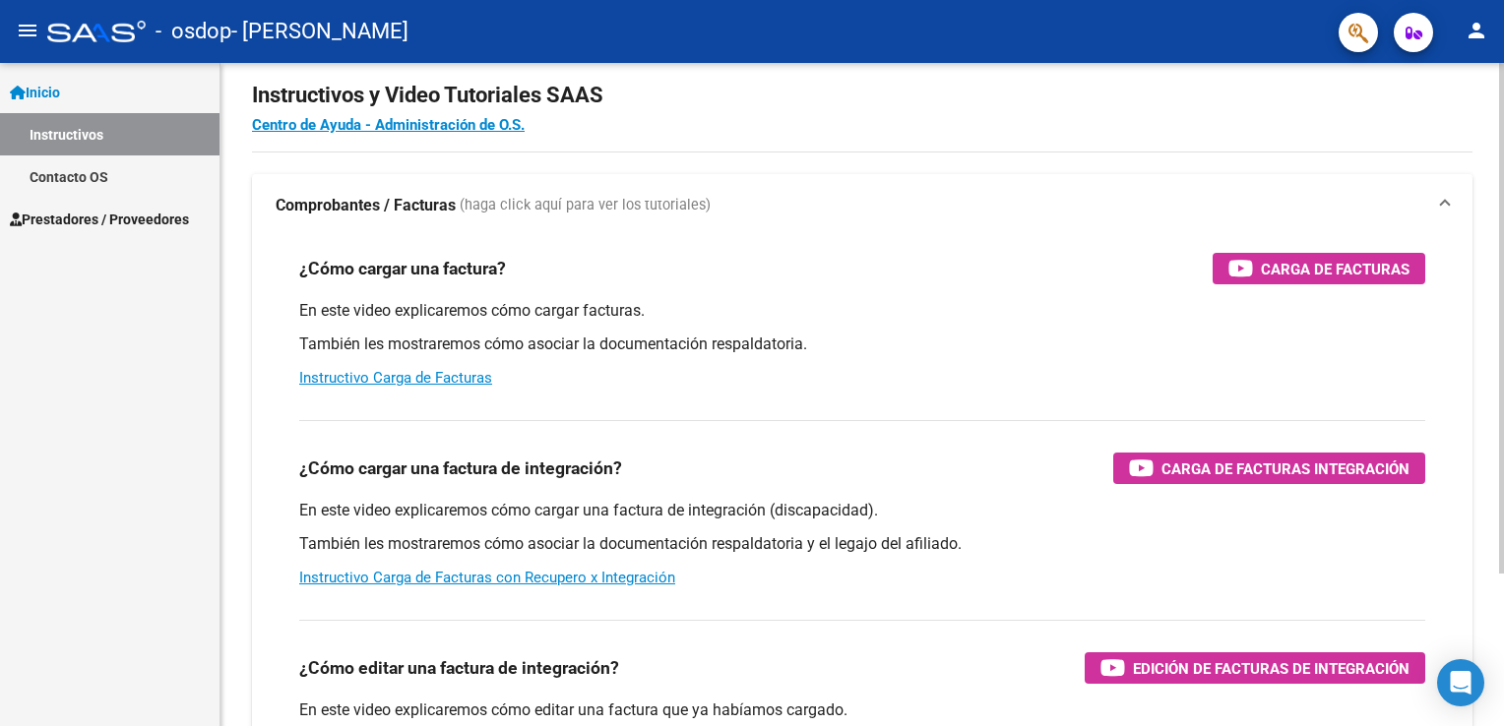
scroll to position [0, 0]
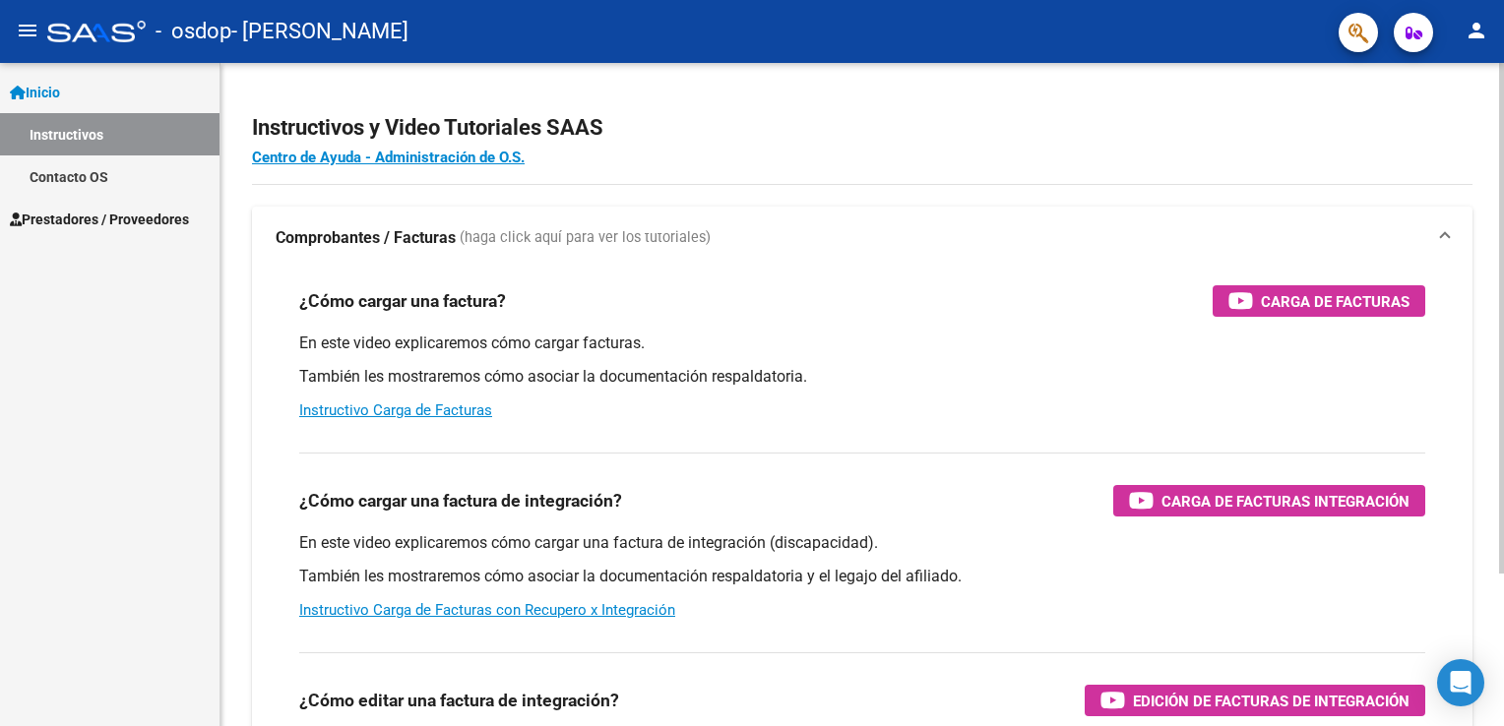
click at [1501, 416] on div at bounding box center [1501, 319] width 5 height 511
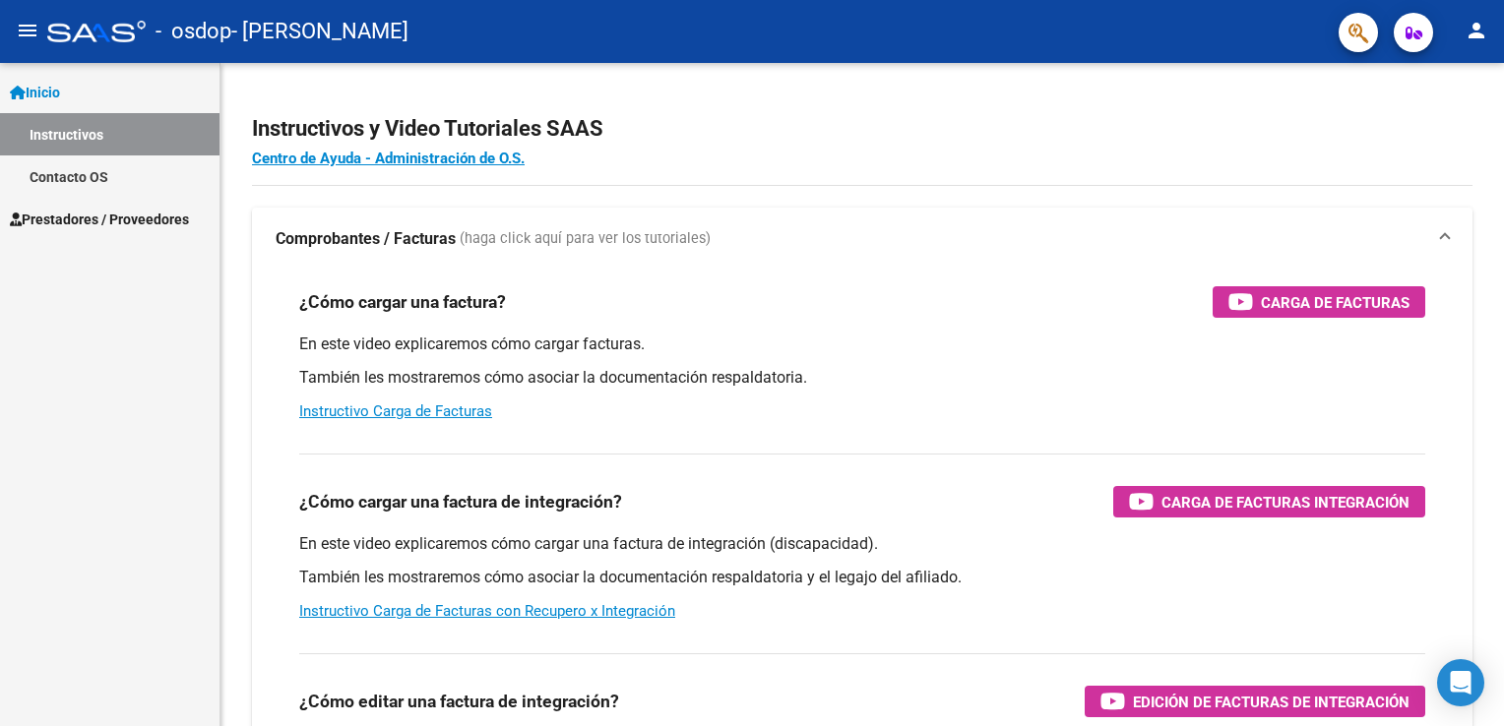
click at [162, 224] on span "Prestadores / Proveedores" at bounding box center [99, 220] width 179 height 22
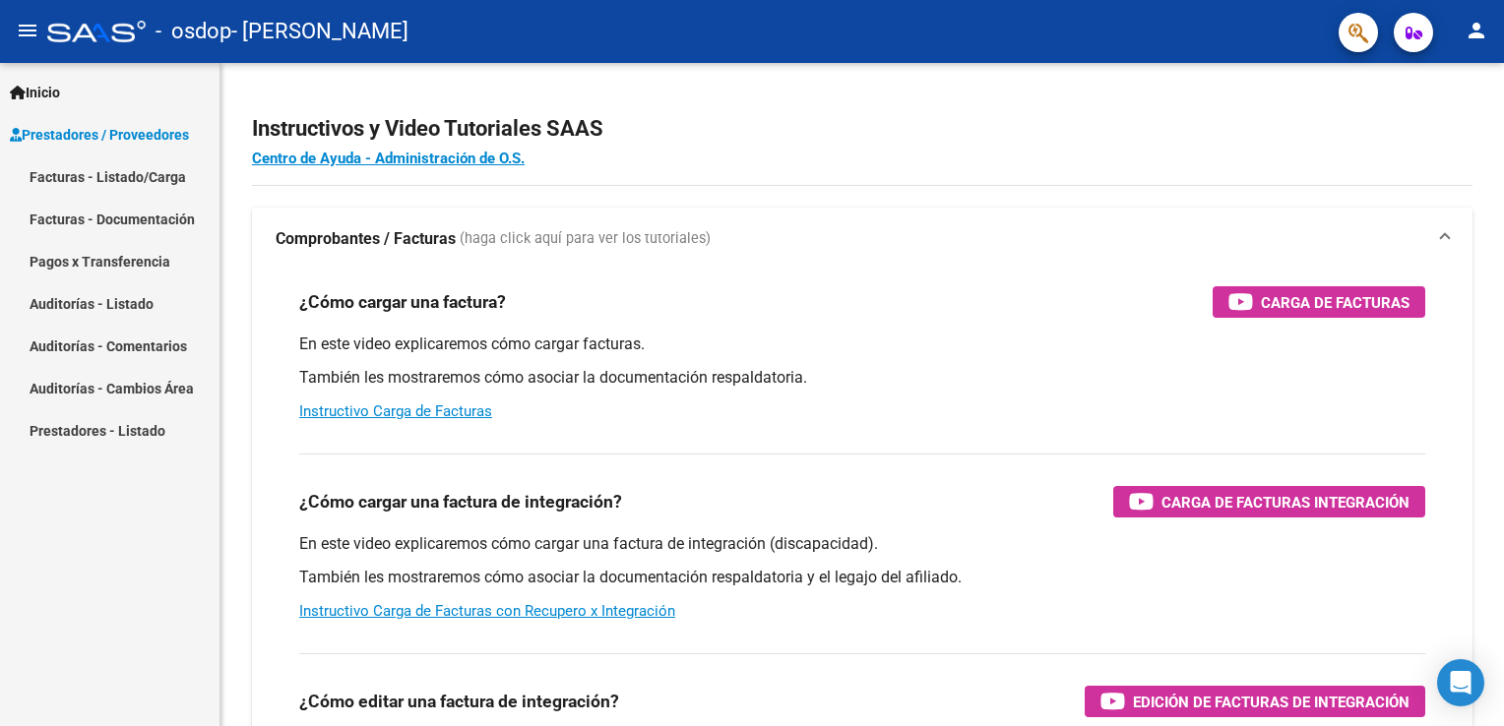
click at [158, 187] on link "Facturas - Listado/Carga" at bounding box center [110, 177] width 220 height 42
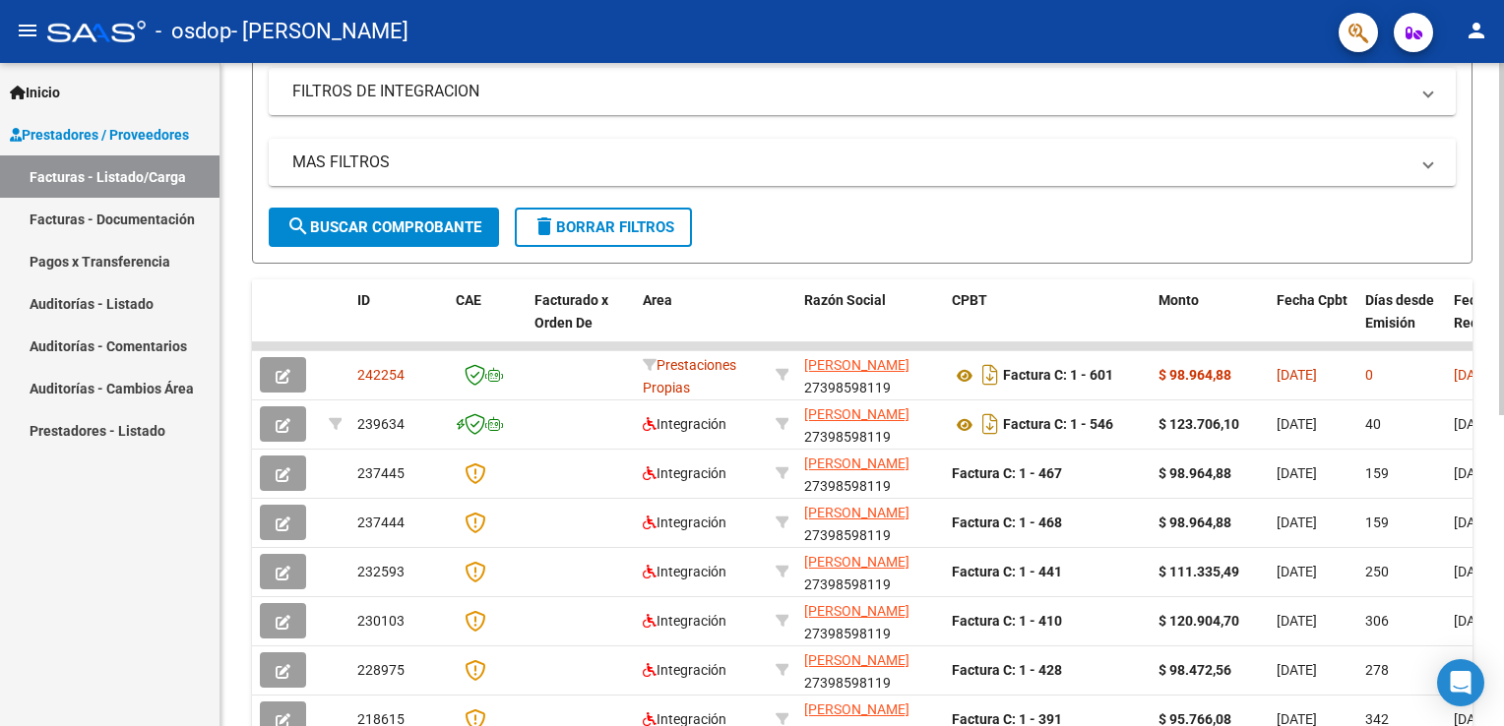
scroll to position [339, 0]
click at [1503, 463] on html "menu - osdop - [PERSON_NAME] person Inicio Instructivos Contacto OS Prestadores…" at bounding box center [752, 363] width 1504 height 726
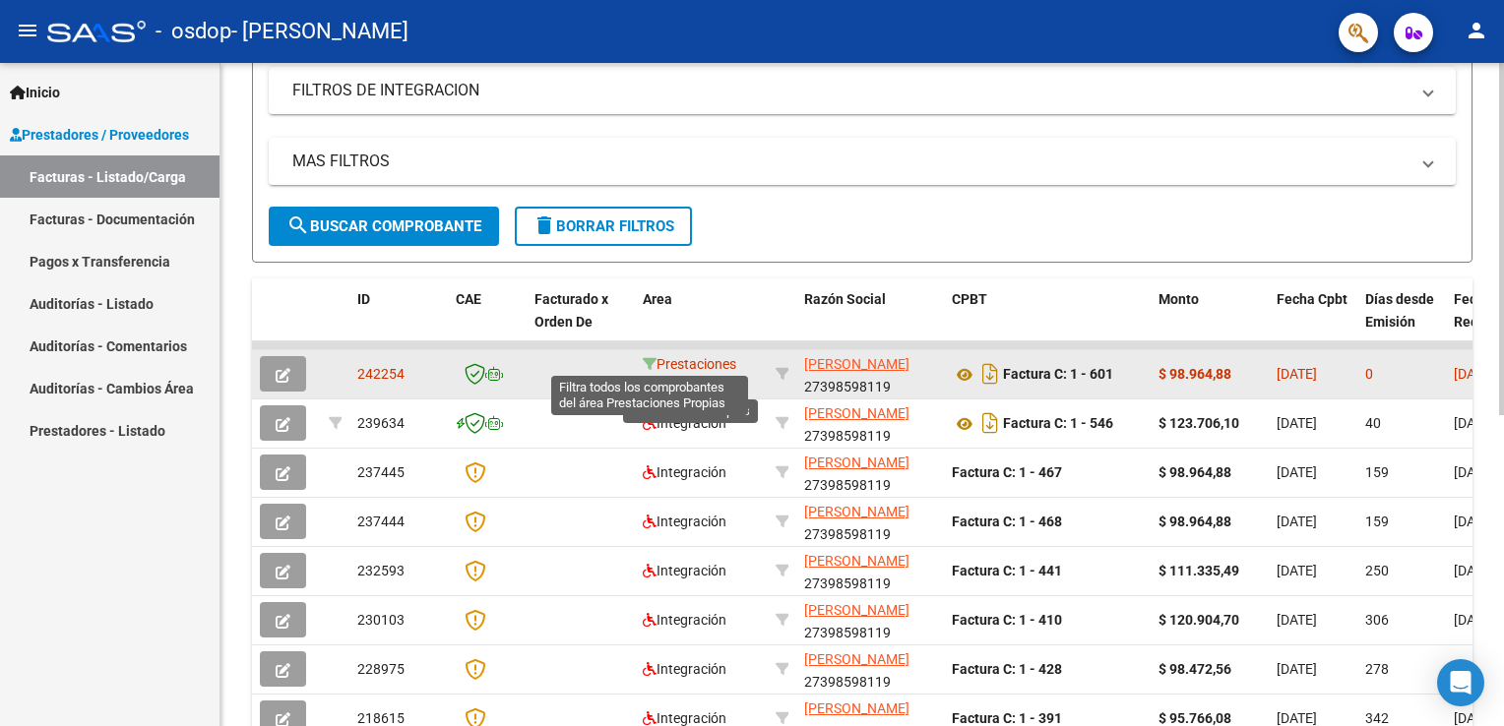
click at [656, 365] on icon at bounding box center [650, 364] width 14 height 14
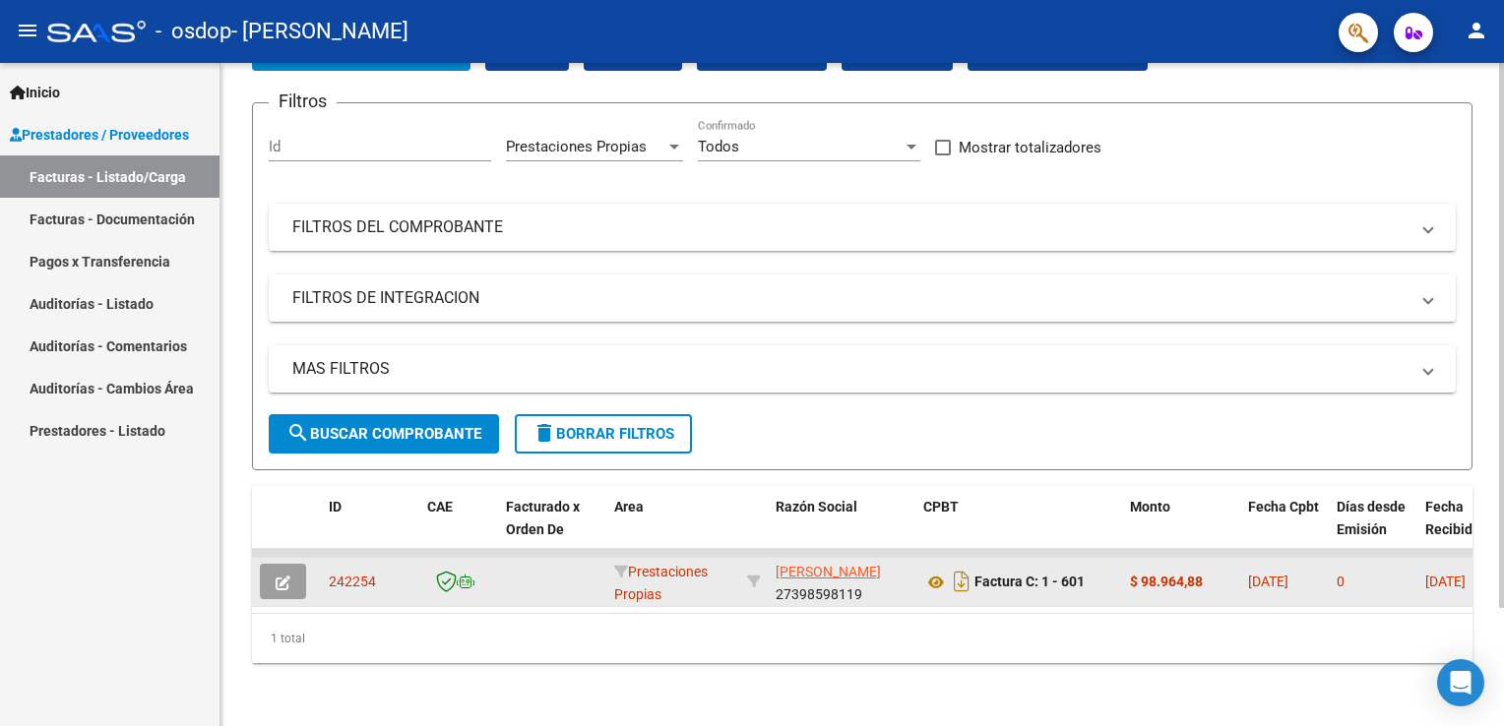
scroll to position [142, 0]
click at [633, 138] on span "Prestaciones Propias" at bounding box center [576, 147] width 141 height 18
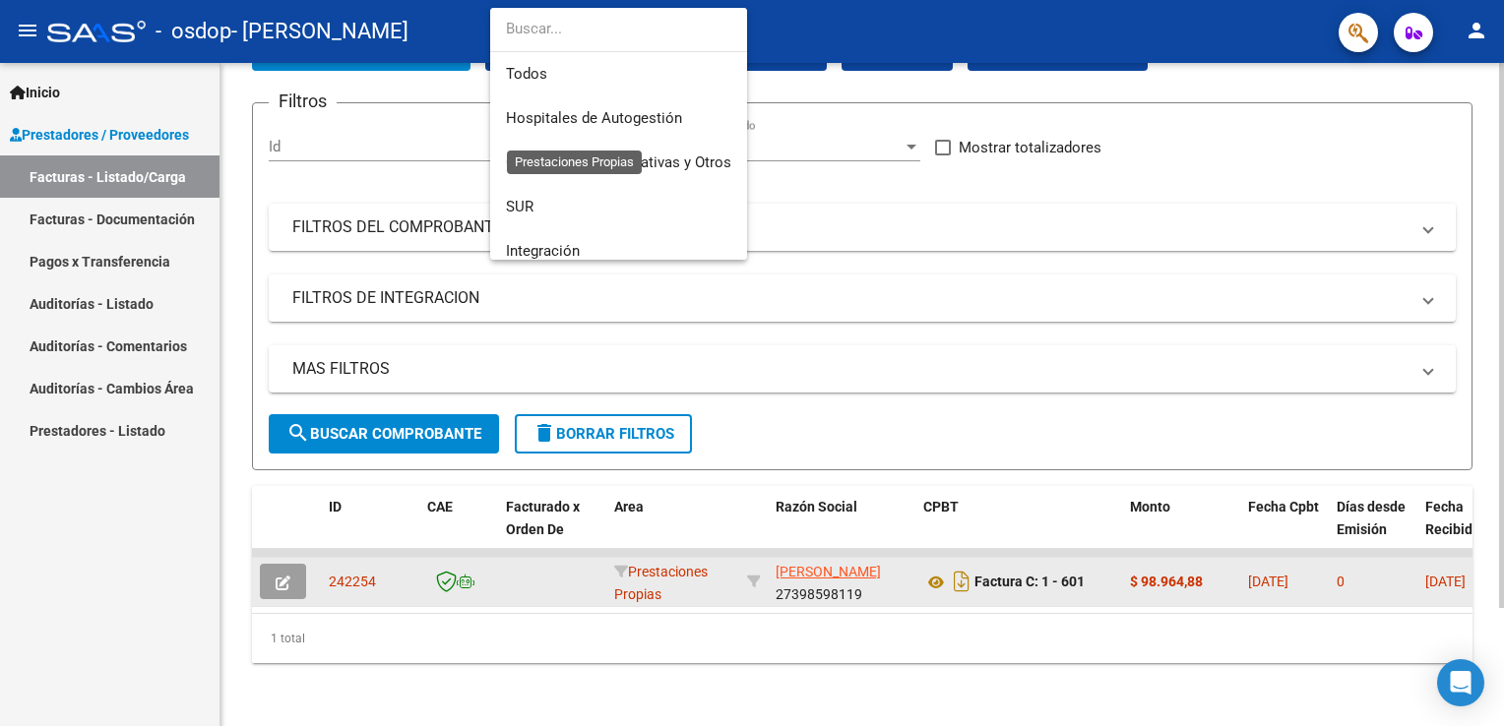
scroll to position [161, 0]
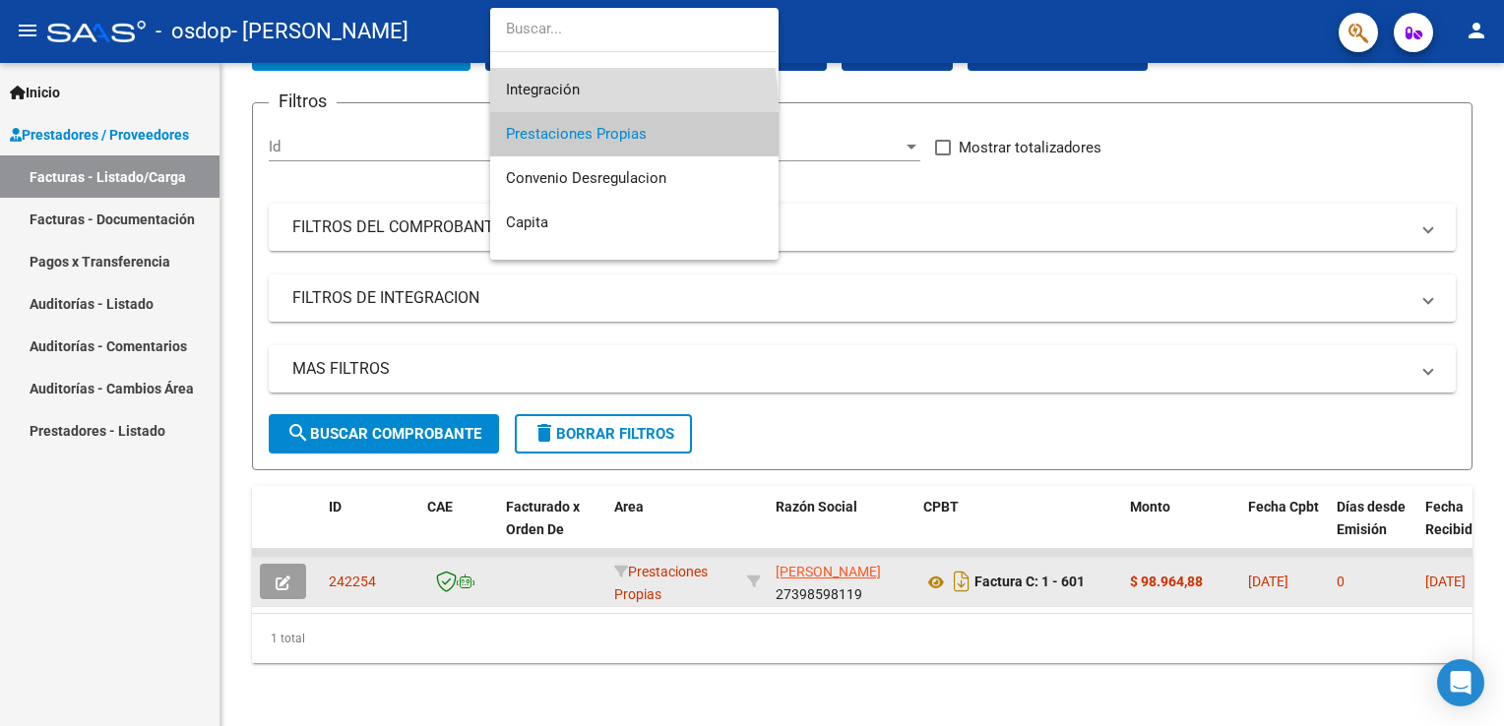
click at [599, 103] on span "Integración" at bounding box center [634, 90] width 257 height 44
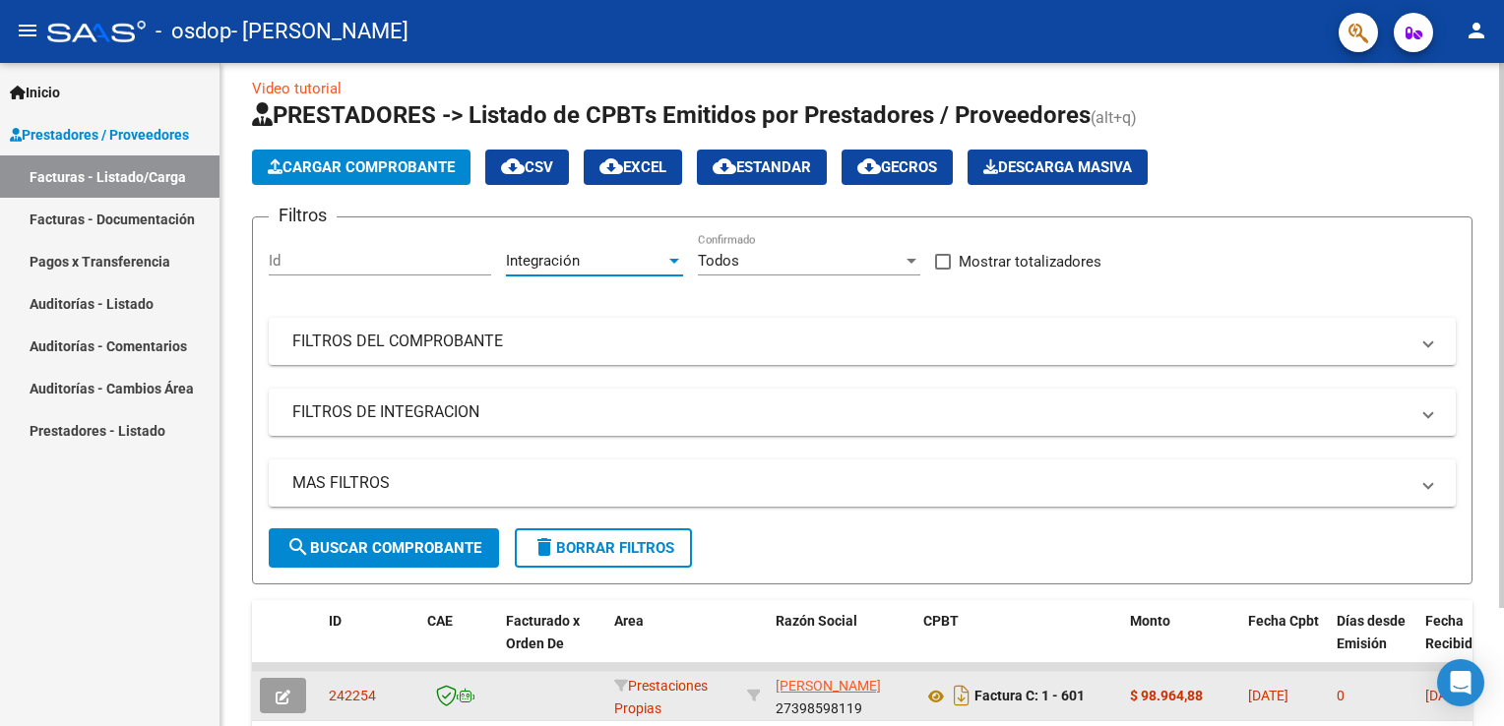
scroll to position [8, 0]
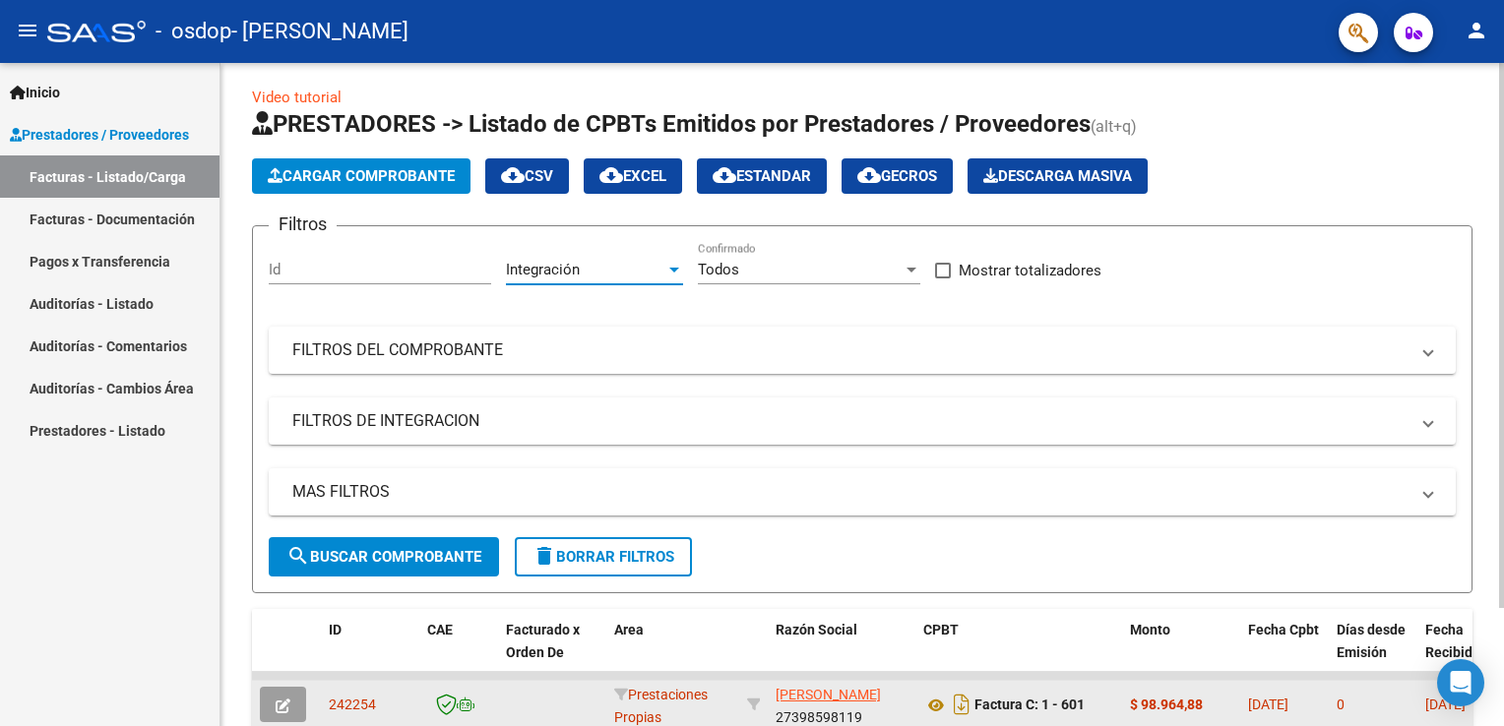
click at [1503, 194] on html "menu - osdop - [PERSON_NAME] person Inicio Instructivos Contacto OS Prestadores…" at bounding box center [752, 363] width 1504 height 726
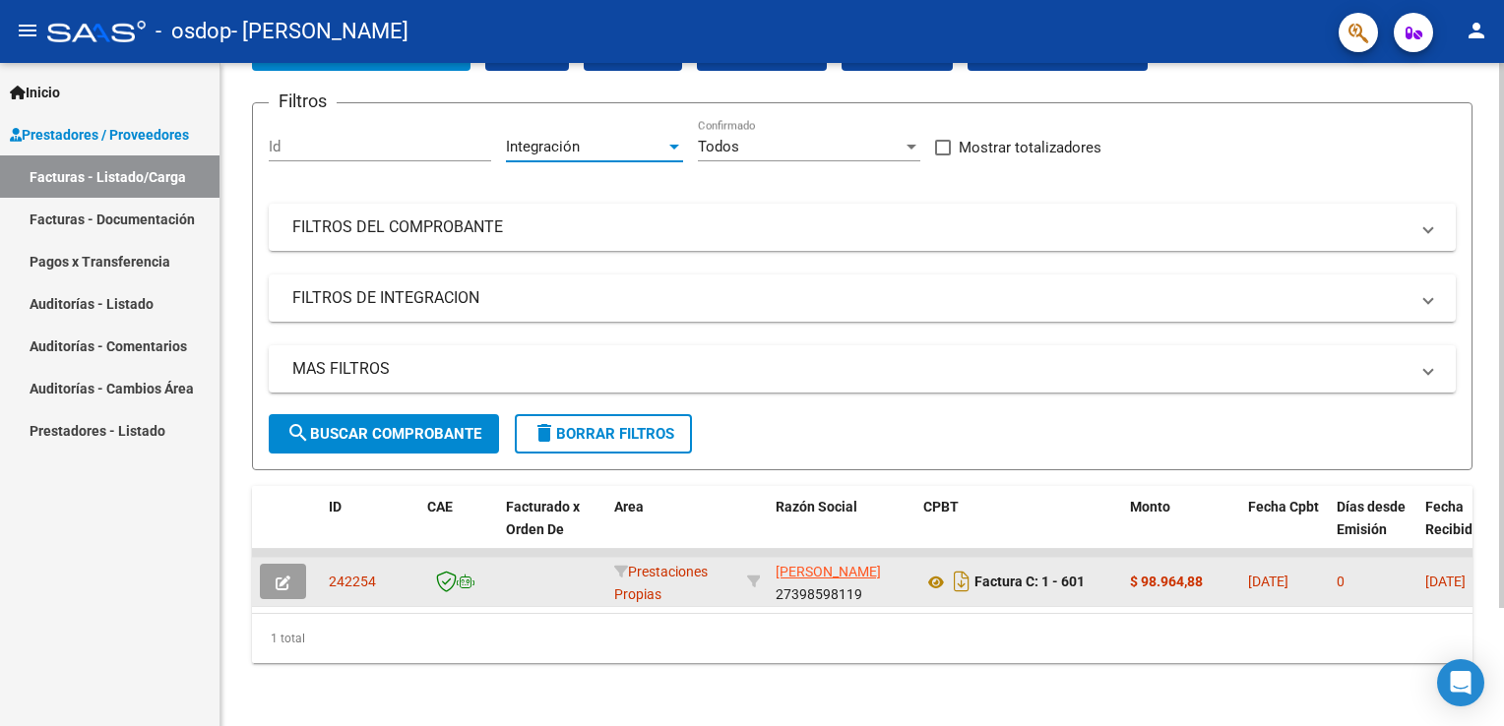
click at [1503, 351] on html "menu - osdop - [PERSON_NAME] person Inicio Instructivos Contacto OS Prestadores…" at bounding box center [752, 363] width 1504 height 726
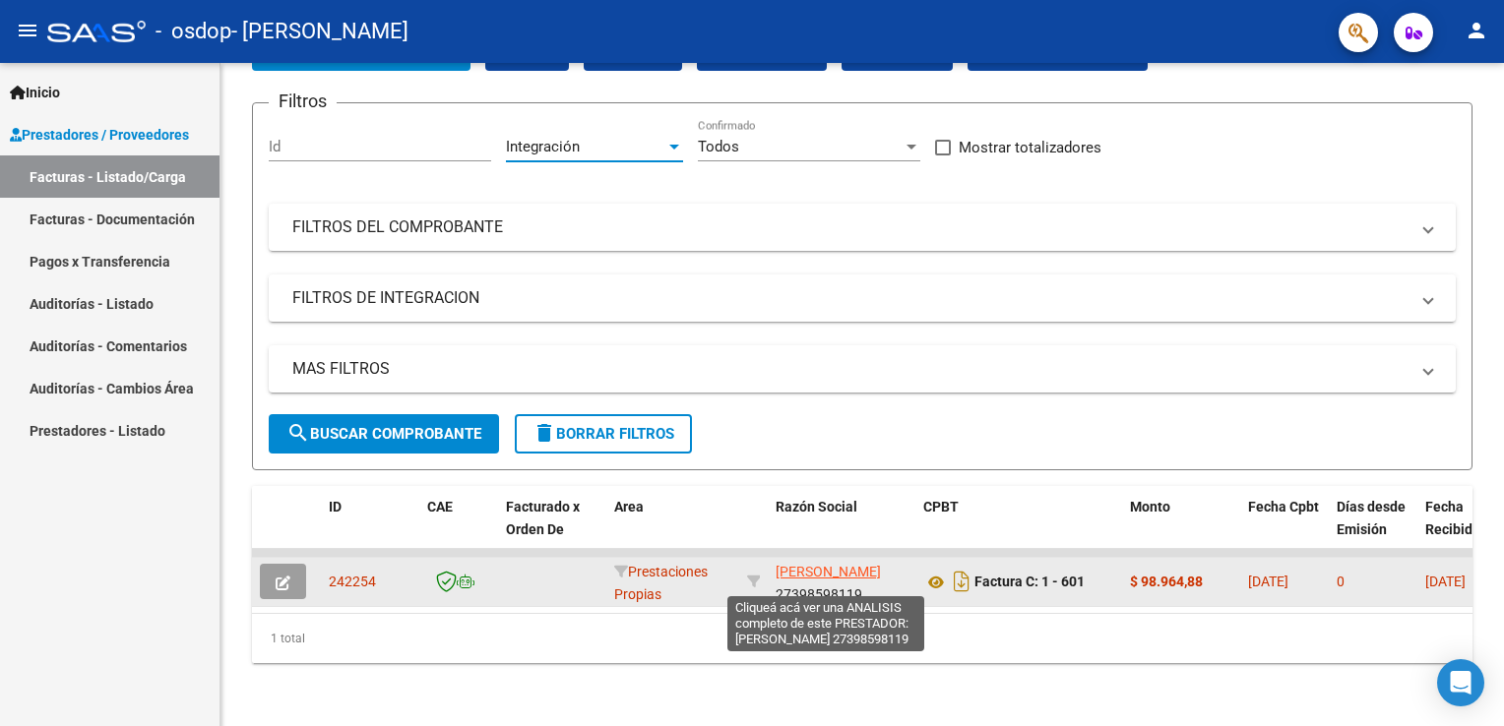
click at [814, 564] on span "[PERSON_NAME]" at bounding box center [828, 572] width 105 height 16
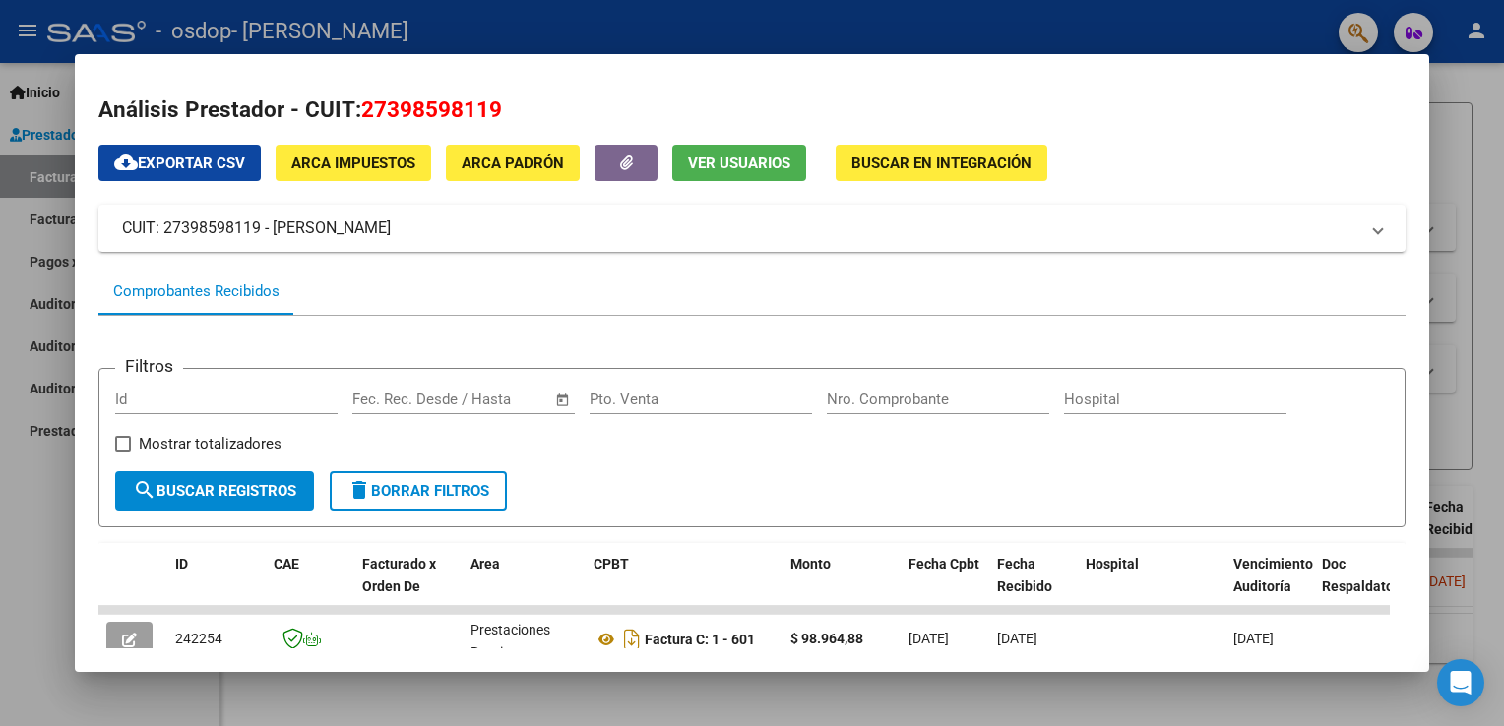
scroll to position [0, 0]
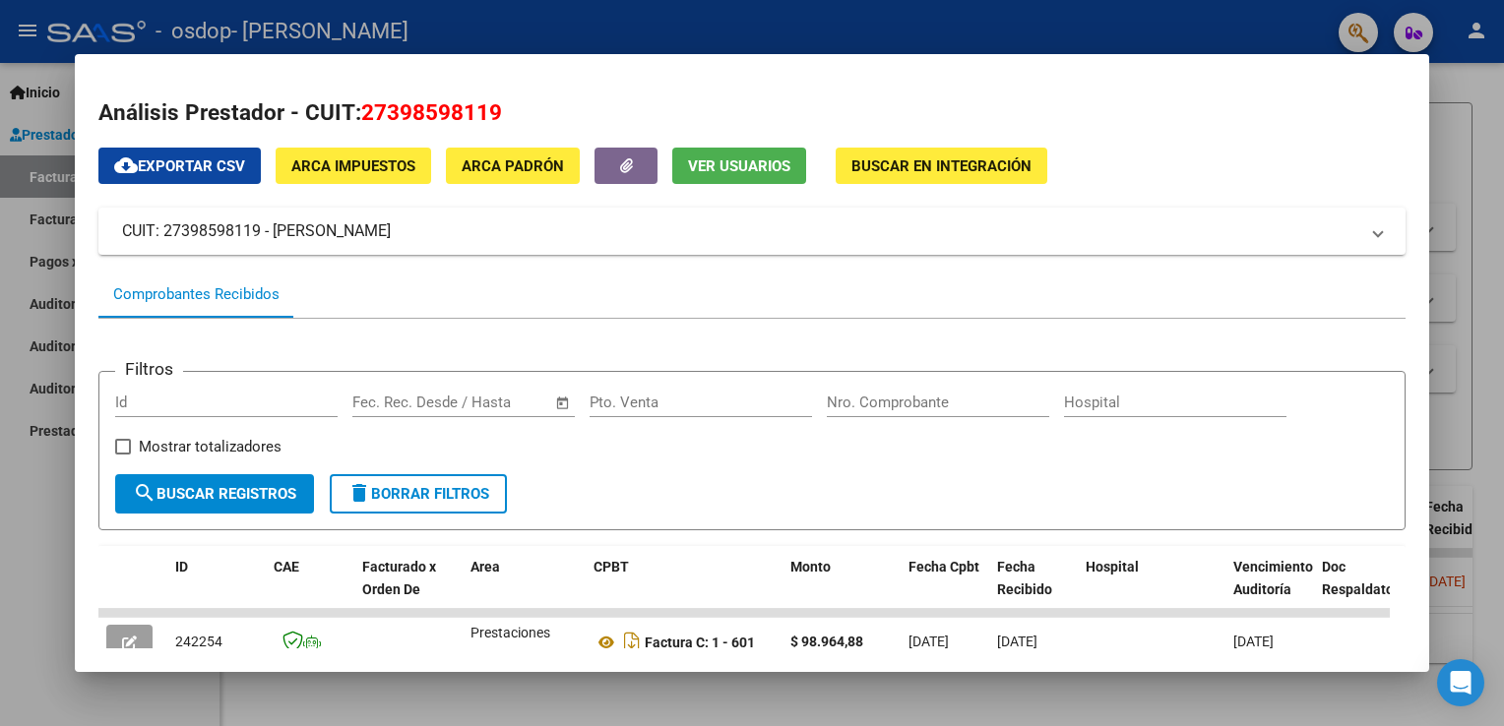
click at [1365, 719] on div at bounding box center [752, 363] width 1504 height 726
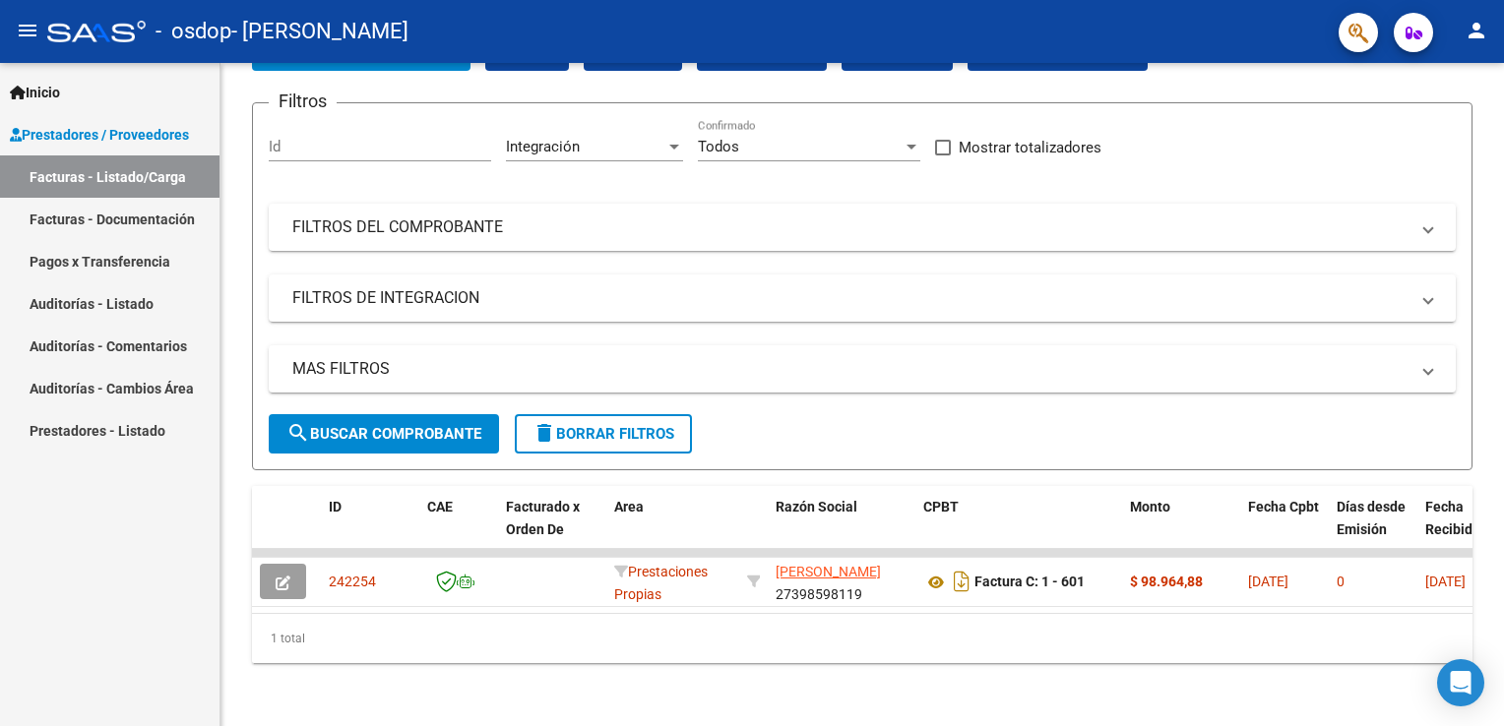
click at [136, 219] on link "Facturas - Documentación" at bounding box center [110, 219] width 220 height 42
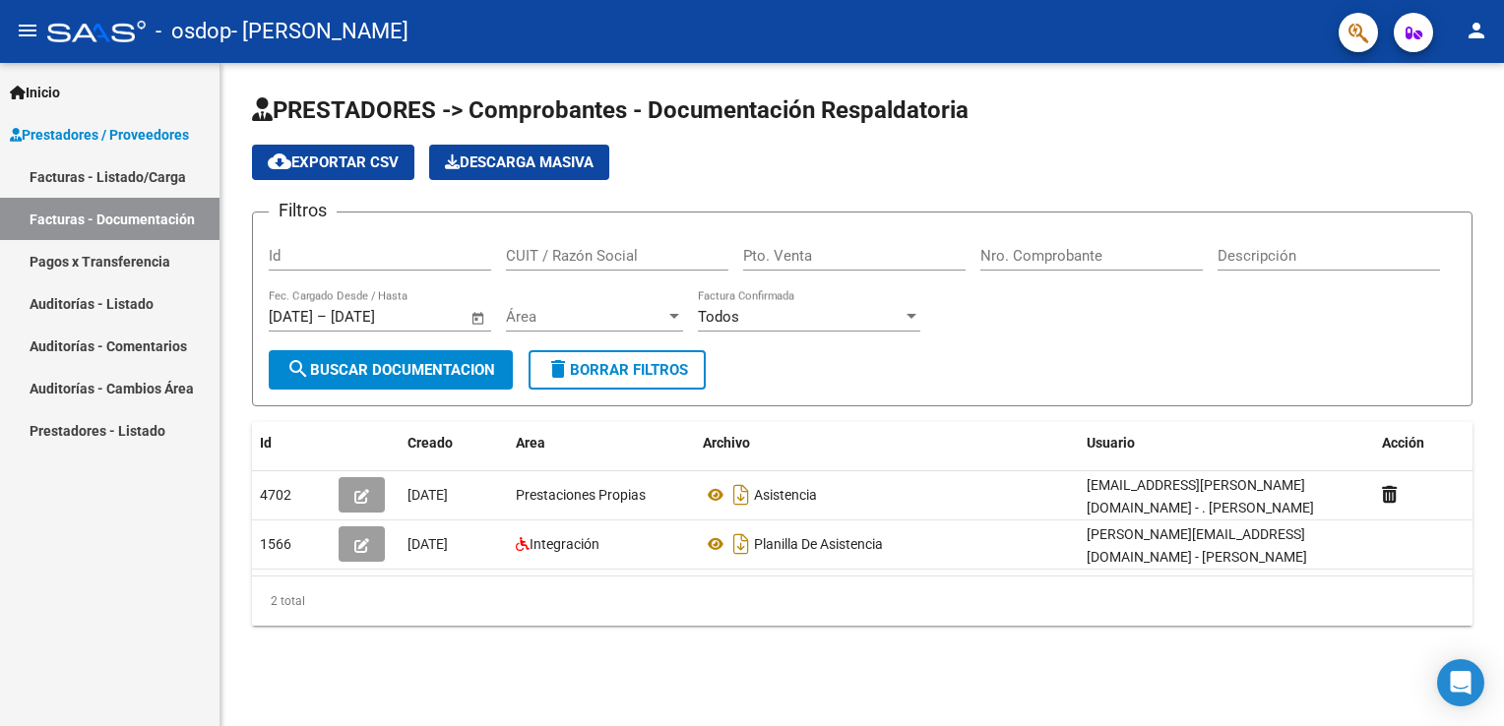
click at [129, 172] on link "Facturas - Listado/Carga" at bounding box center [110, 177] width 220 height 42
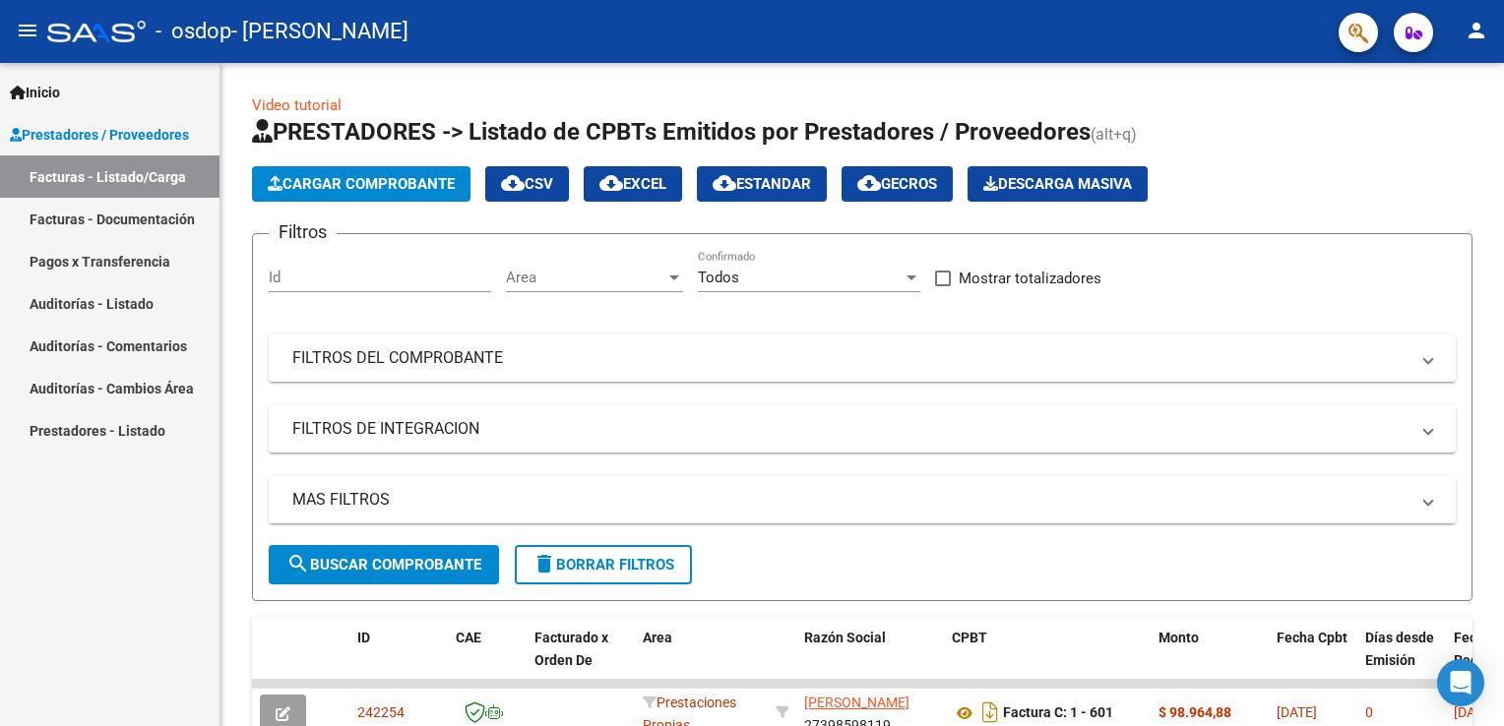
click at [103, 86] on link "Inicio" at bounding box center [110, 92] width 220 height 42
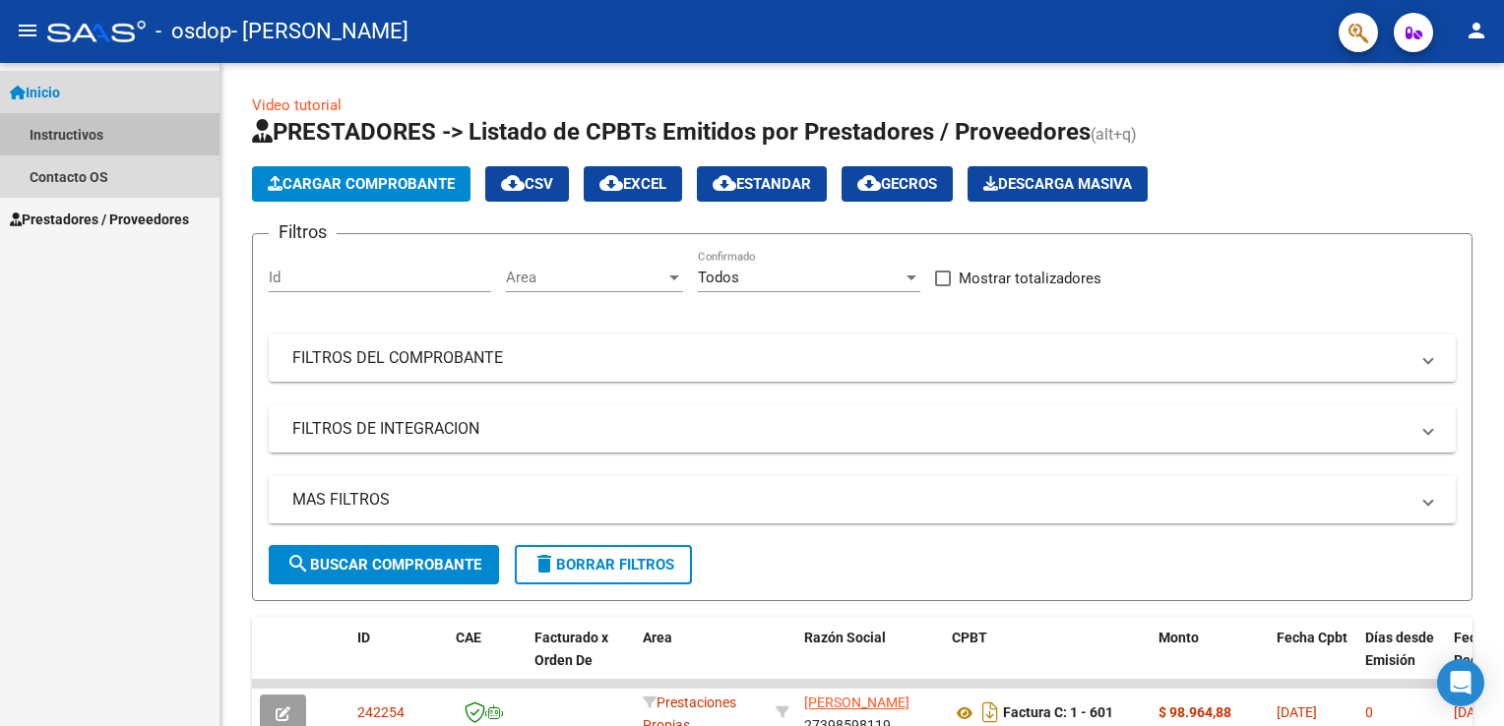
click at [135, 132] on link "Instructivos" at bounding box center [110, 134] width 220 height 42
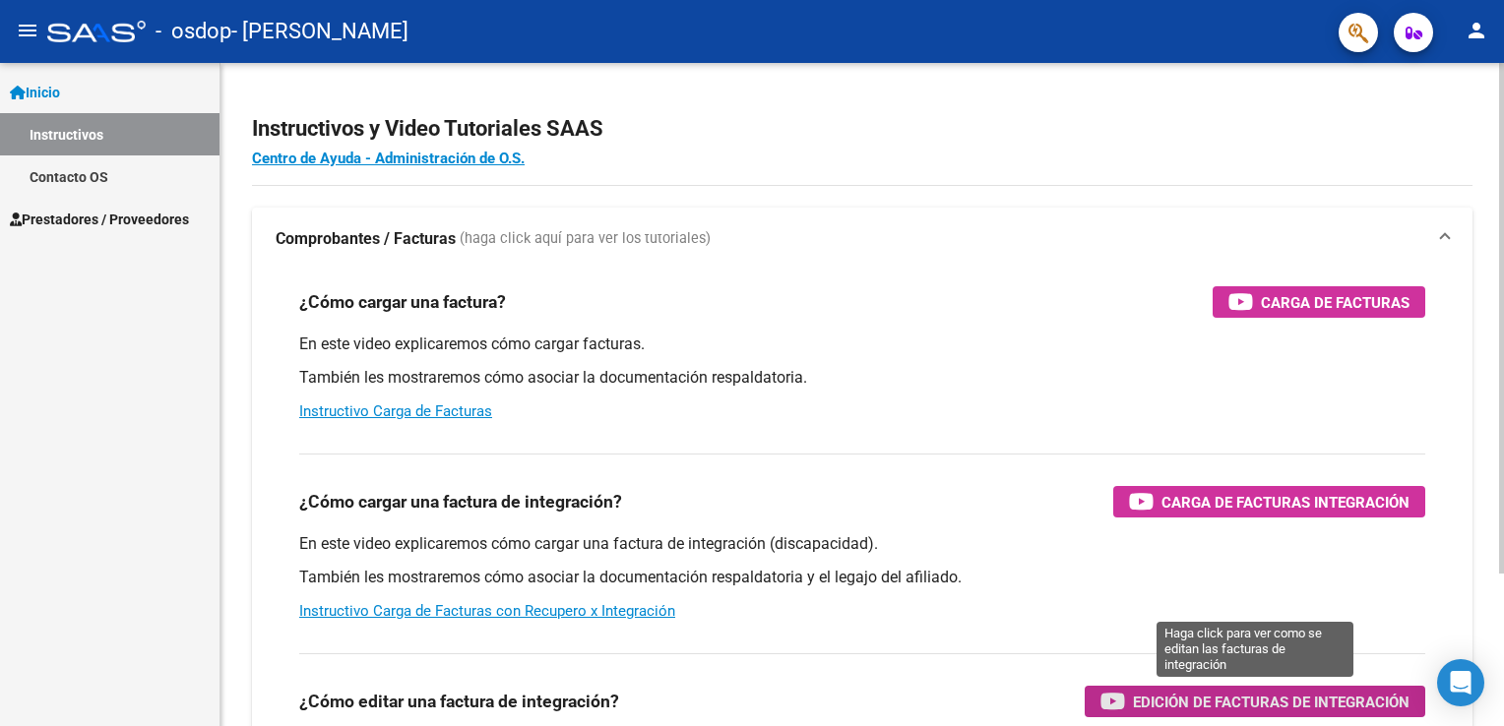
click at [1145, 711] on span "Edición de Facturas de integración" at bounding box center [1271, 702] width 277 height 25
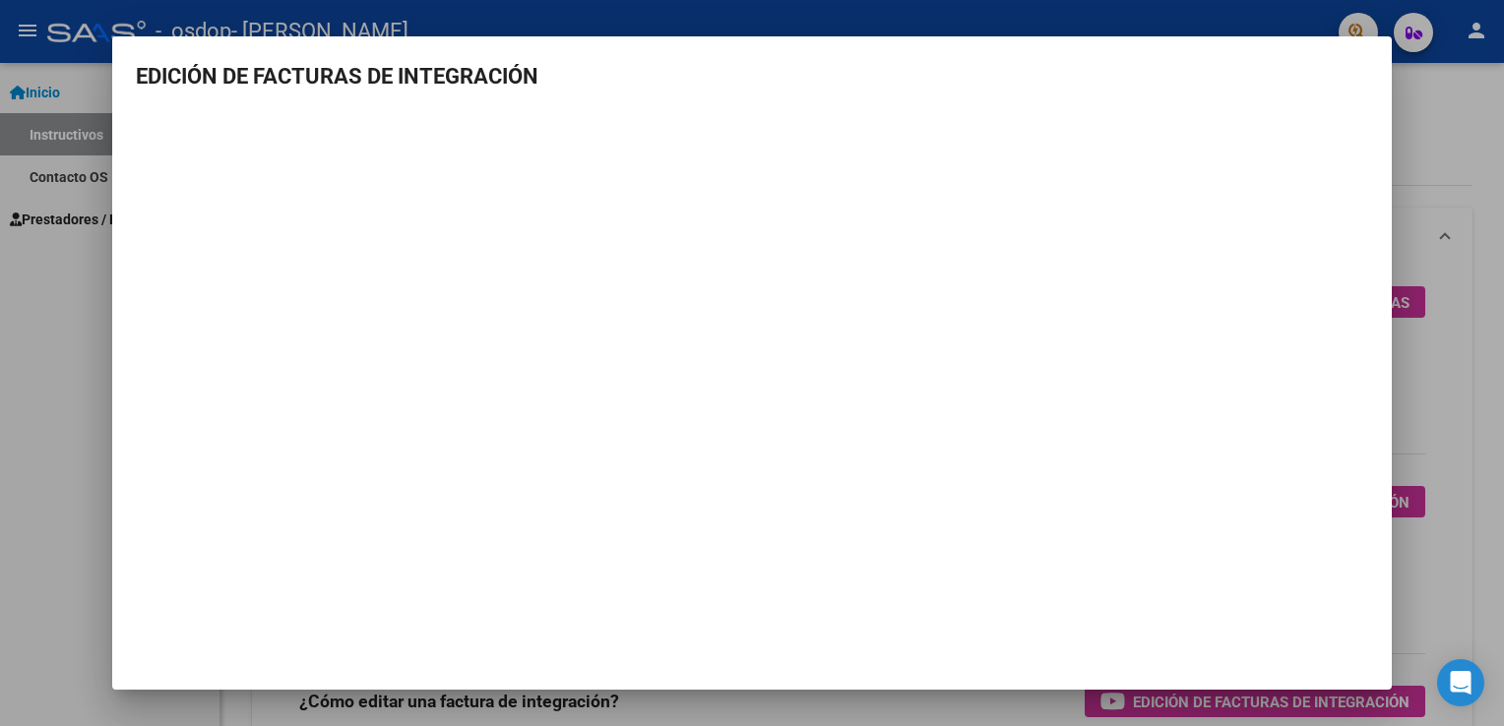
click at [1503, 392] on html "menu - osdop - [PERSON_NAME] person Inicio Instructivos Contacto OS Prestadores…" at bounding box center [752, 363] width 1504 height 726
click at [1492, 393] on div at bounding box center [752, 363] width 1504 height 726
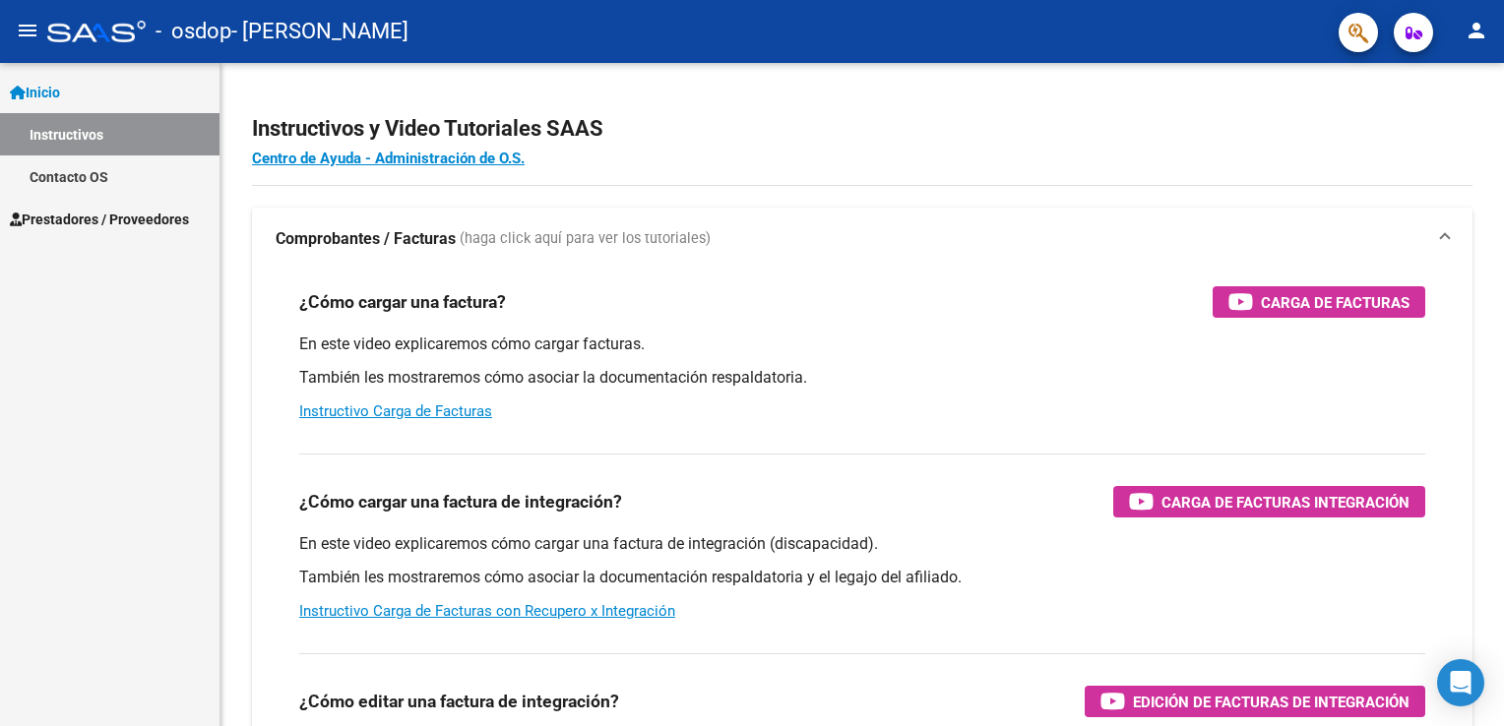
click at [63, 212] on span "Prestadores / Proveedores" at bounding box center [99, 220] width 179 height 22
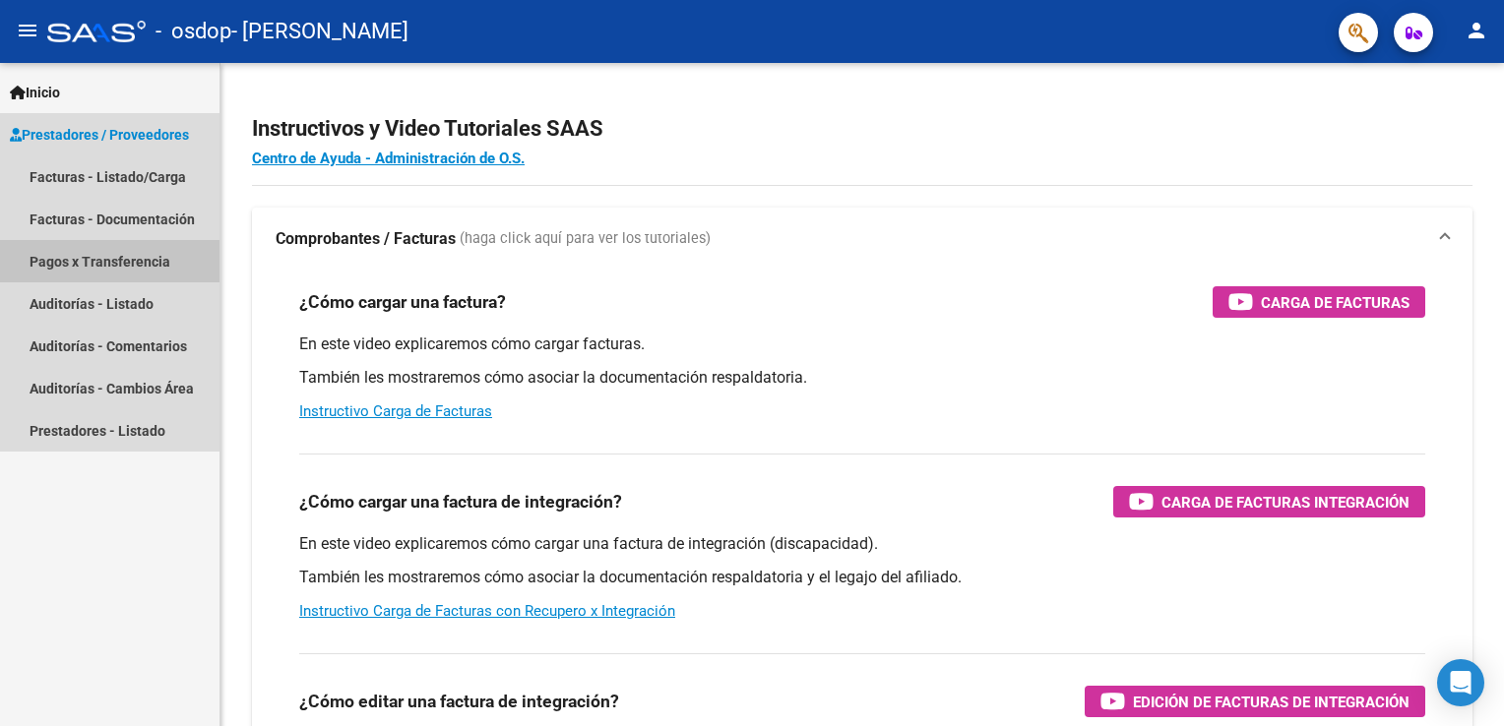
click at [168, 240] on link "Pagos x Transferencia" at bounding box center [110, 261] width 220 height 42
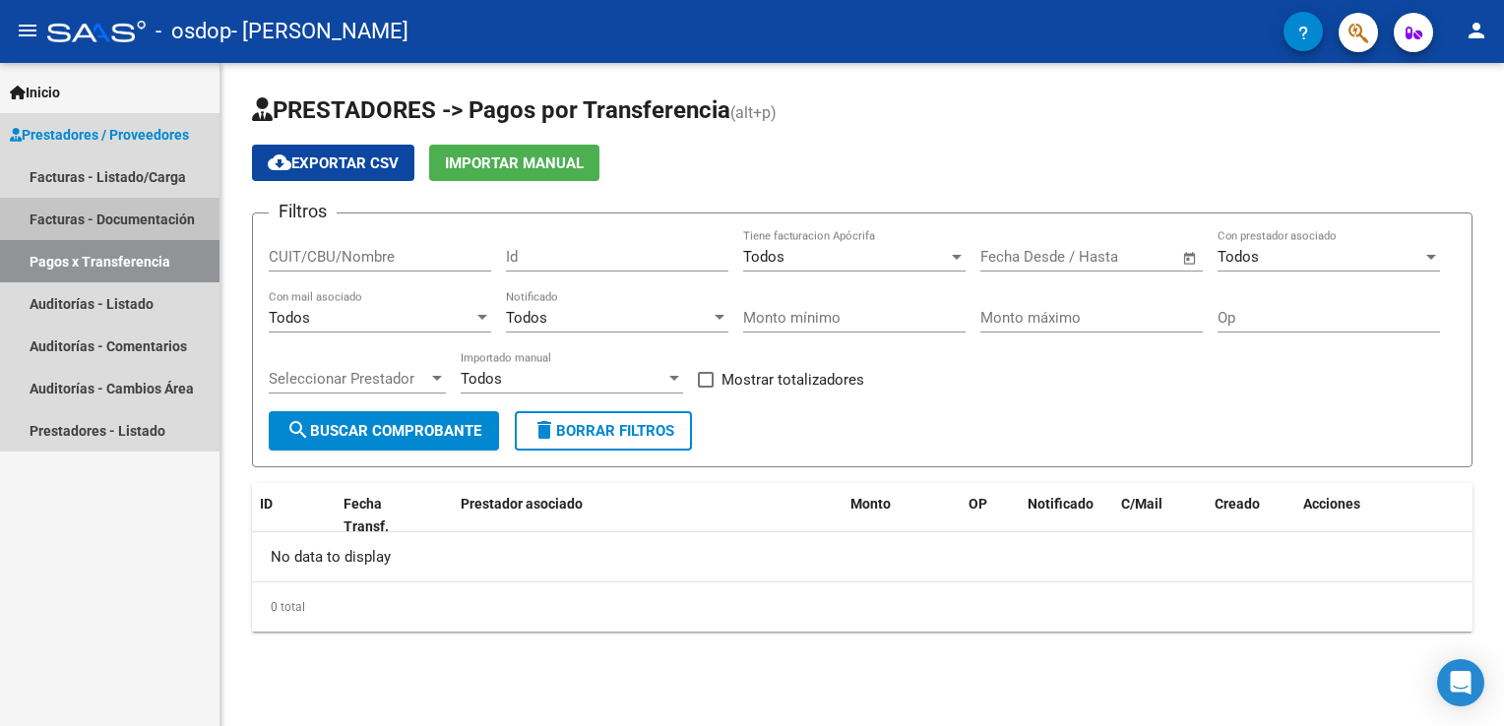
click at [150, 229] on link "Facturas - Documentación" at bounding box center [110, 219] width 220 height 42
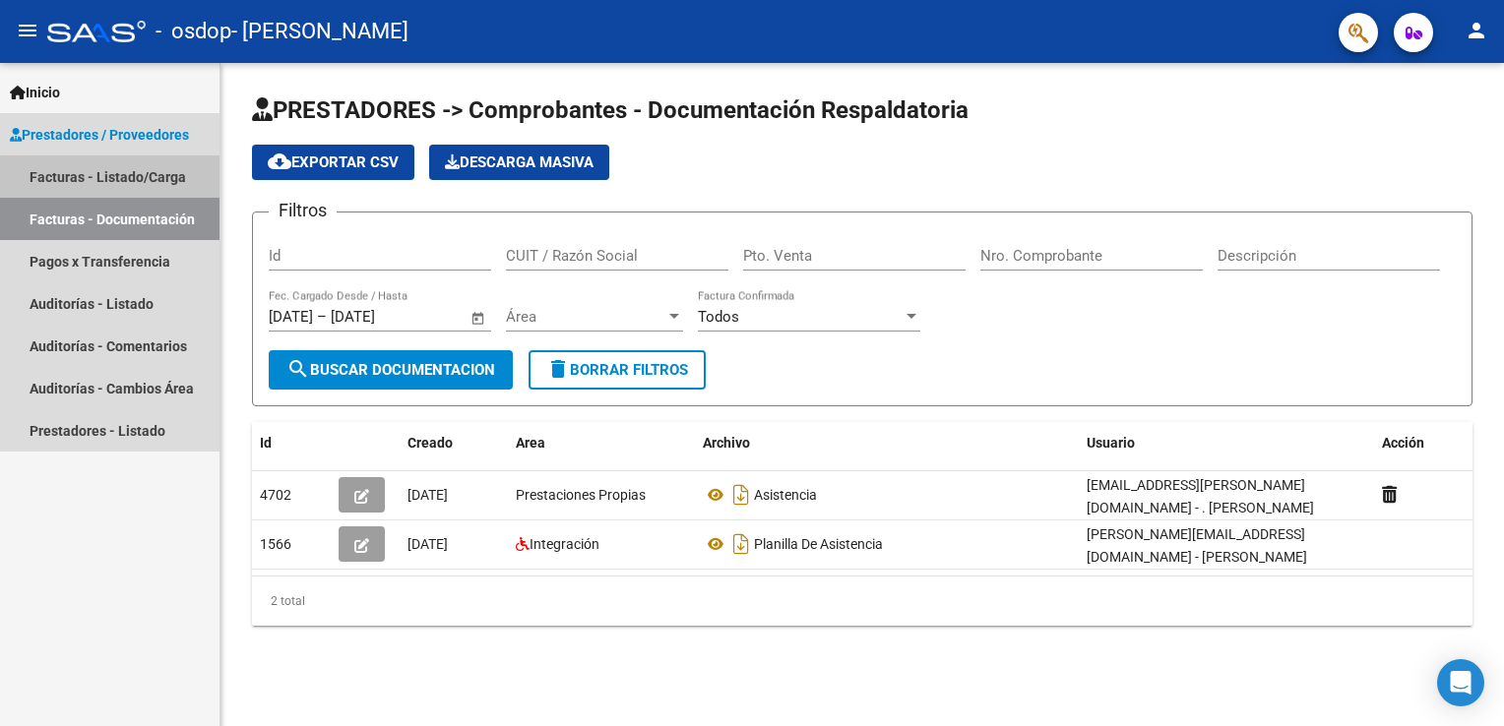
click at [150, 162] on link "Facturas - Listado/Carga" at bounding box center [110, 177] width 220 height 42
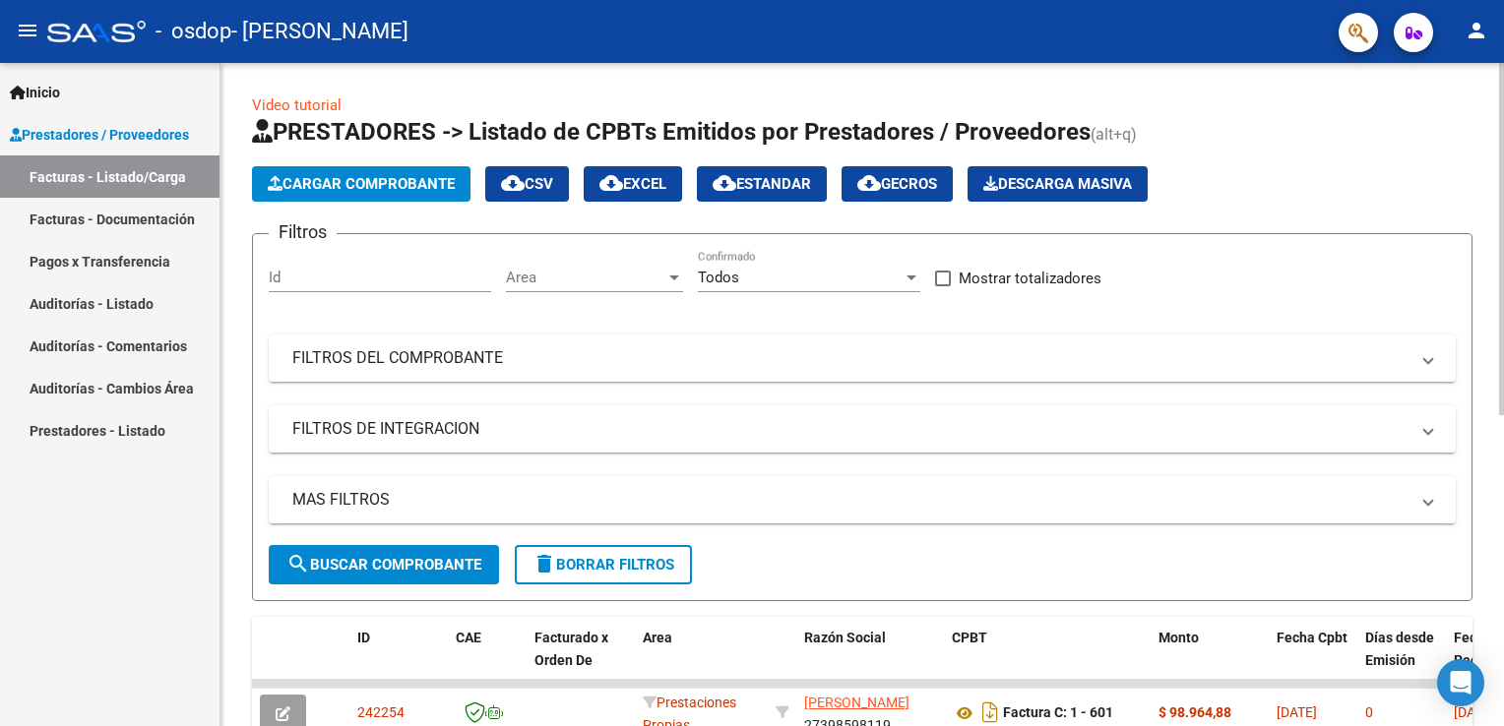
drag, startPoint x: 1496, startPoint y: 184, endPoint x: 1497, endPoint y: 231, distance: 47.3
click at [1497, 231] on div "Video tutorial PRESTADORES -> Listado de CPBTs Emitidos por Prestadores / Prove…" at bounding box center [862, 681] width 1284 height 1237
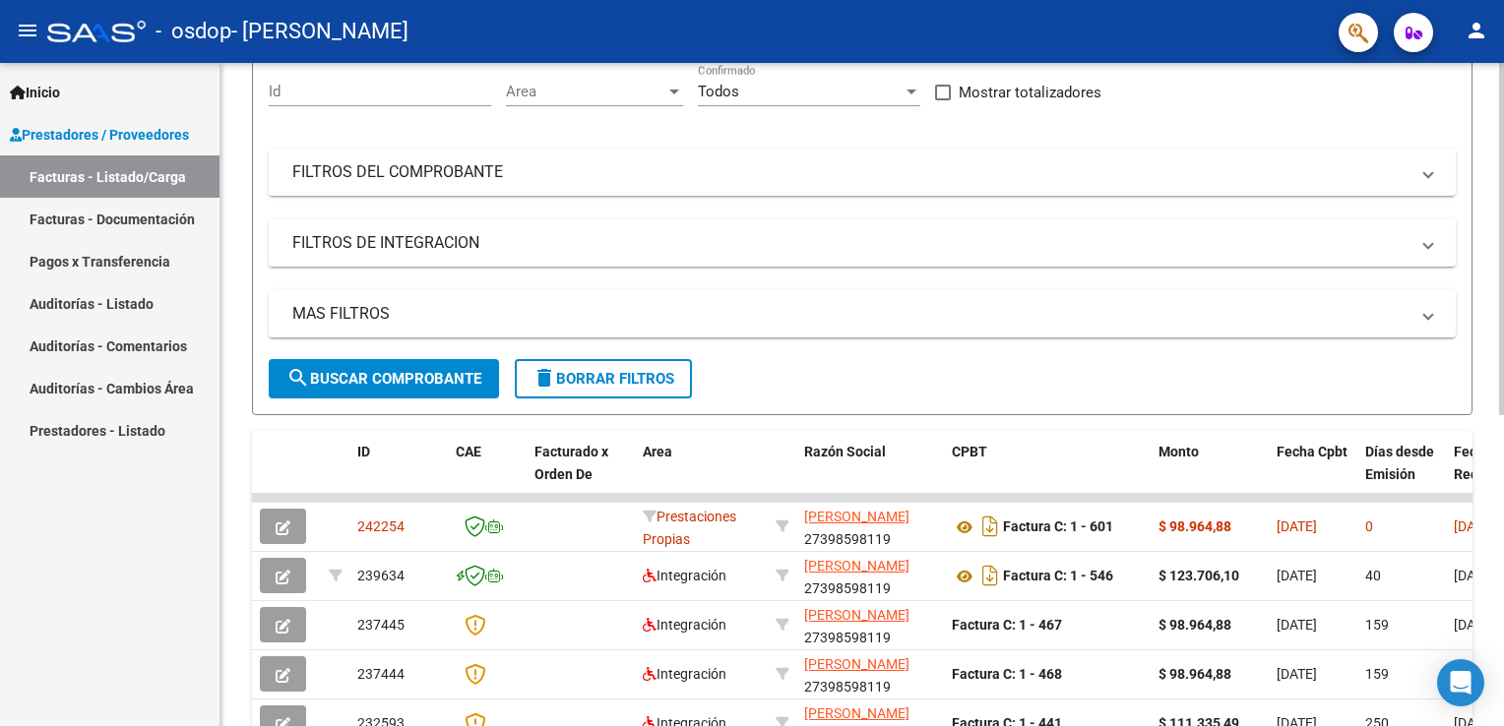
scroll to position [194, 0]
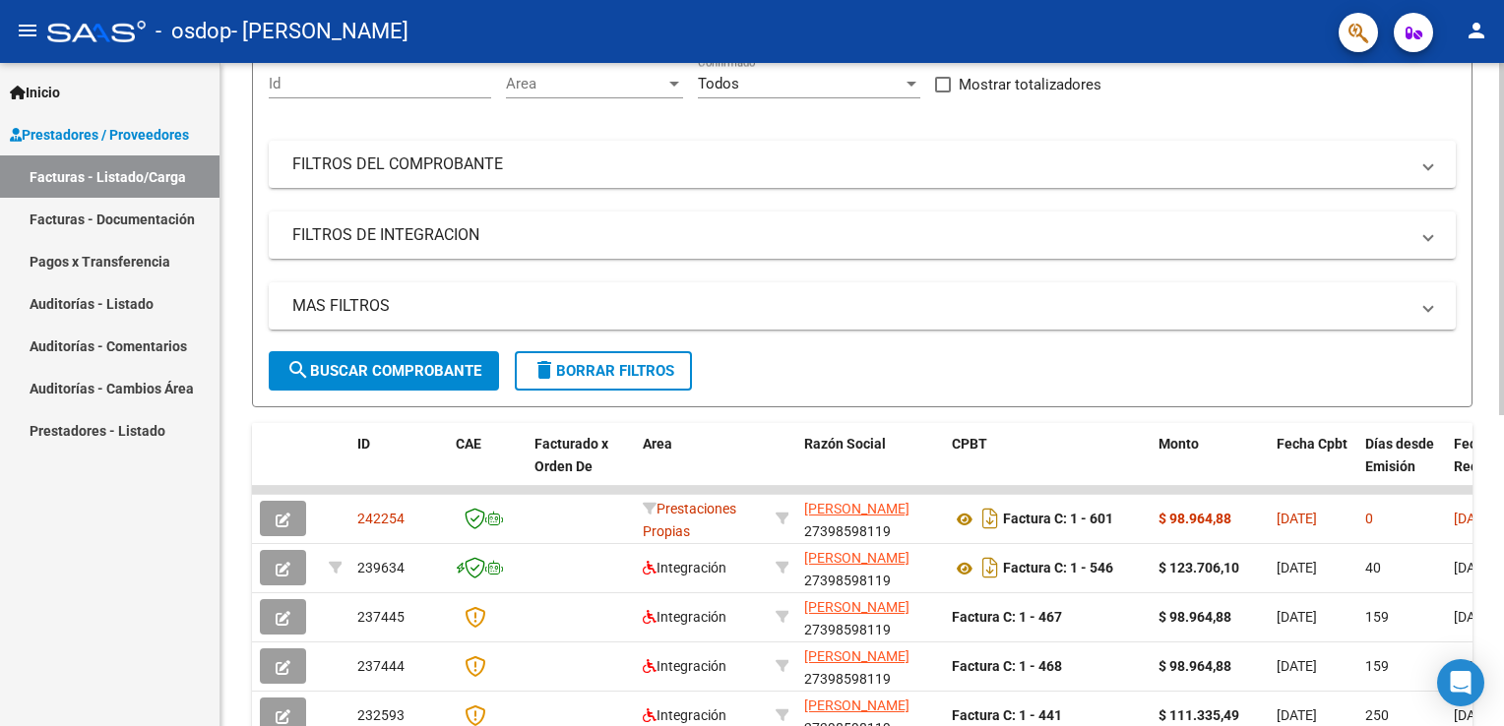
click at [1501, 341] on div at bounding box center [1501, 344] width 5 height 352
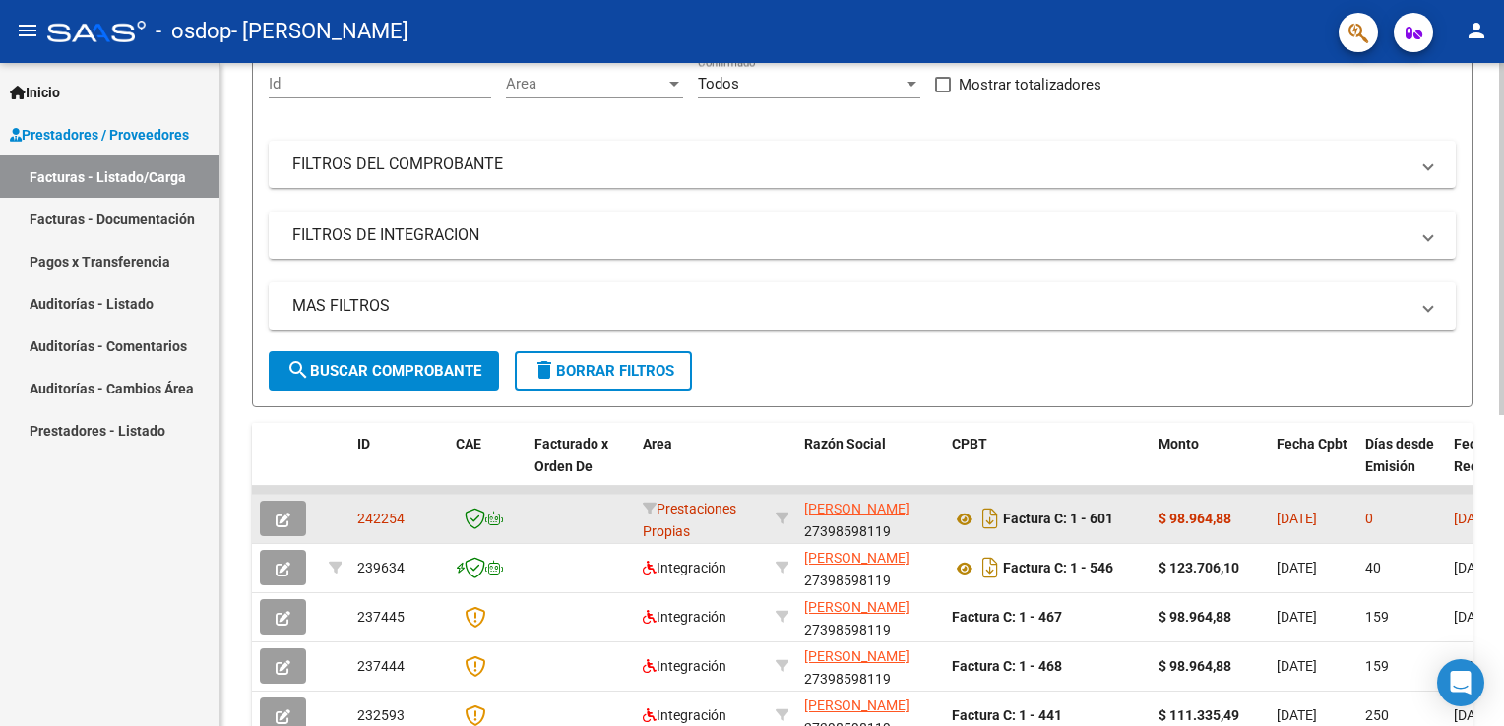
click at [292, 528] on button "button" at bounding box center [283, 518] width 46 height 35
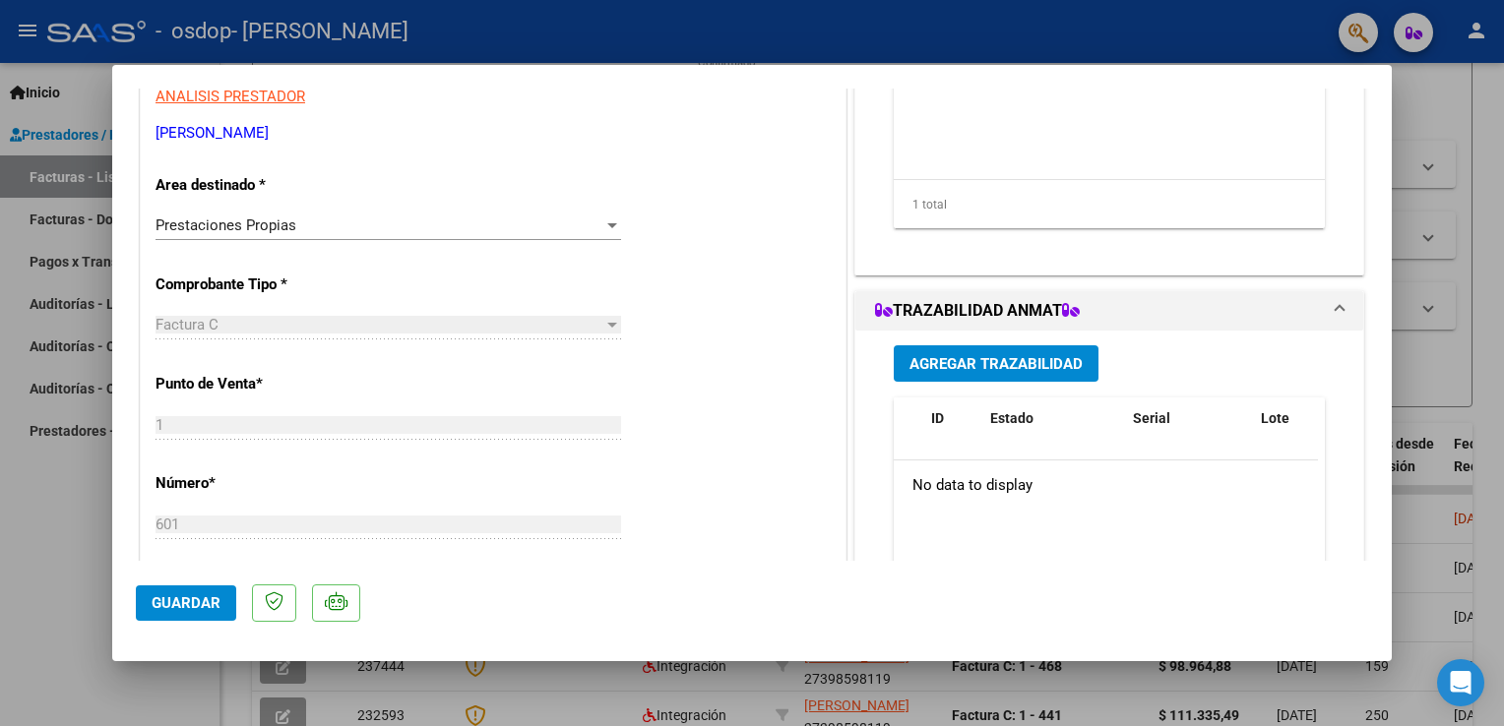
scroll to position [346, 0]
click at [571, 222] on div "Prestaciones Propias" at bounding box center [380, 224] width 448 height 18
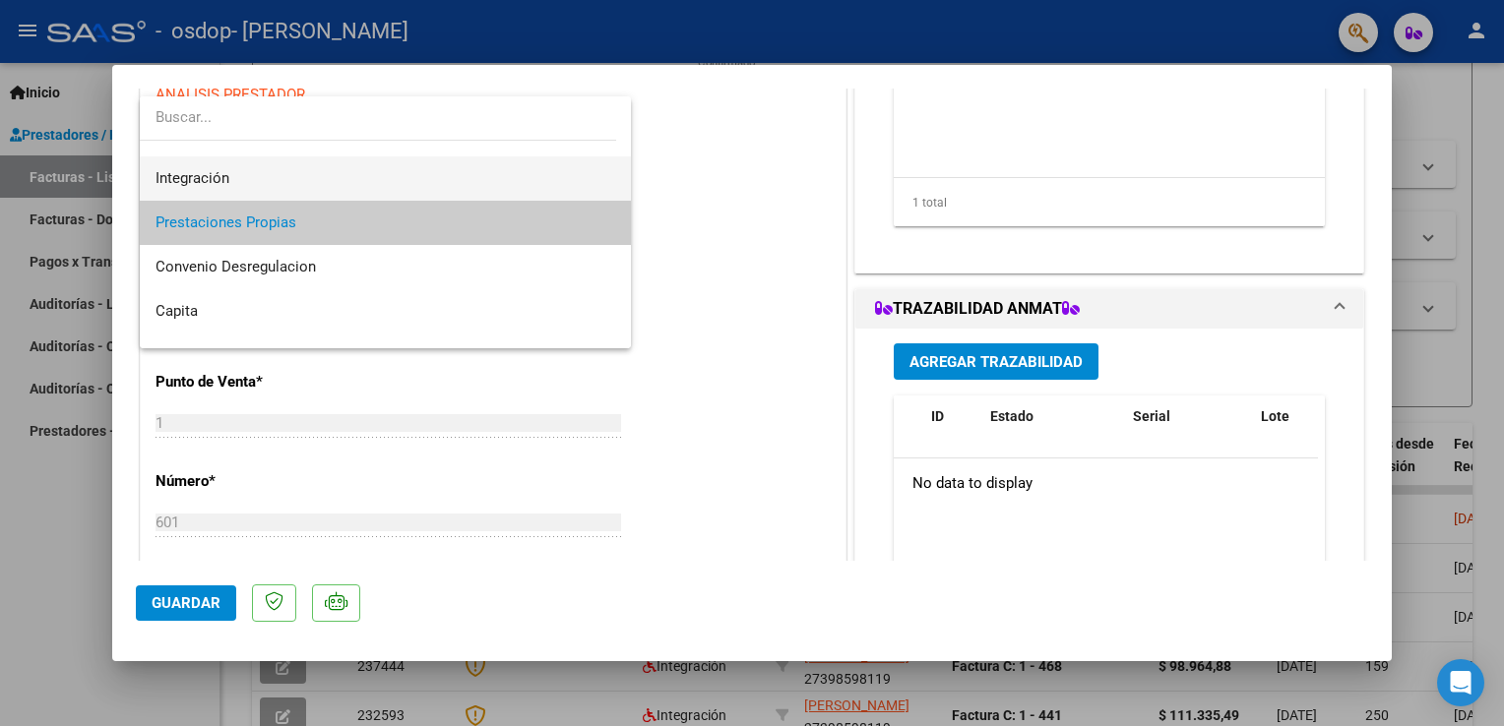
click at [342, 169] on span "Integración" at bounding box center [386, 179] width 461 height 44
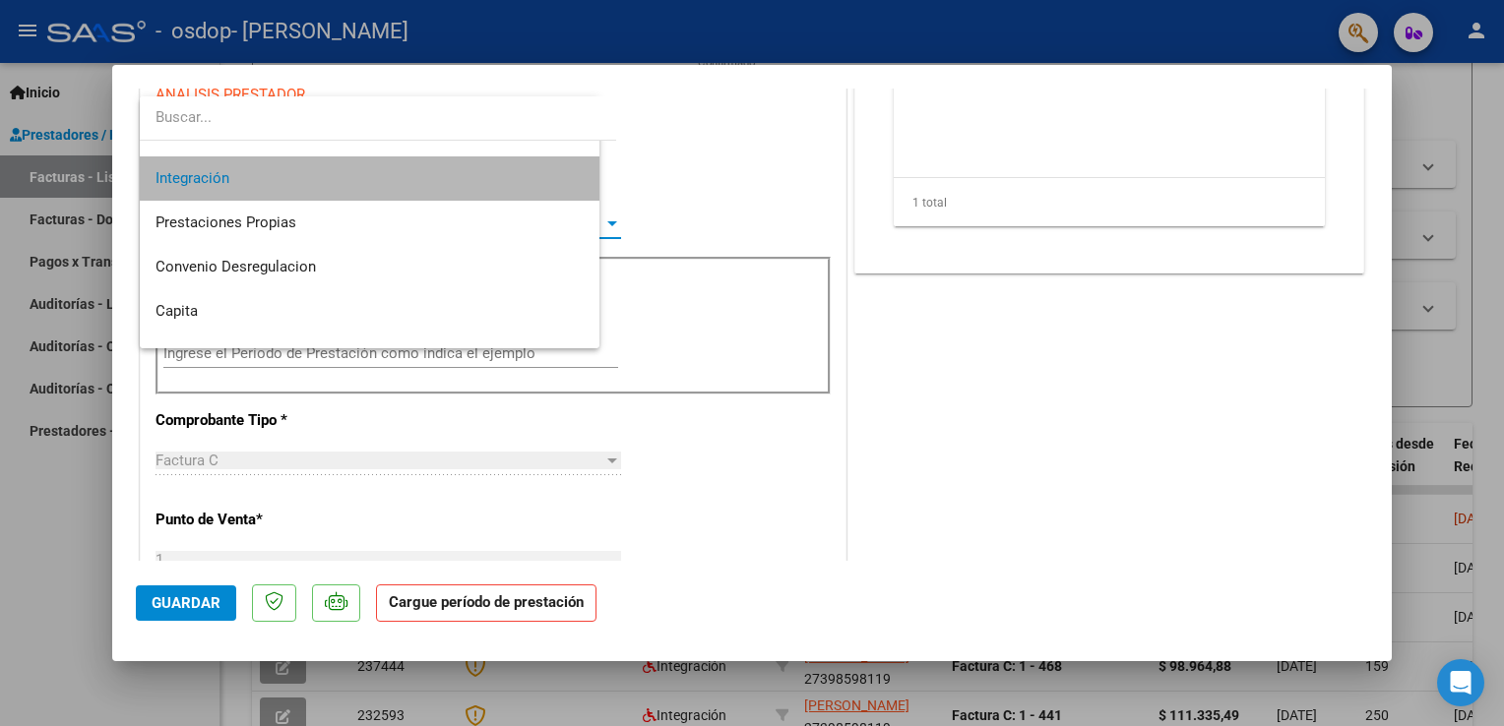
scroll to position [133, 0]
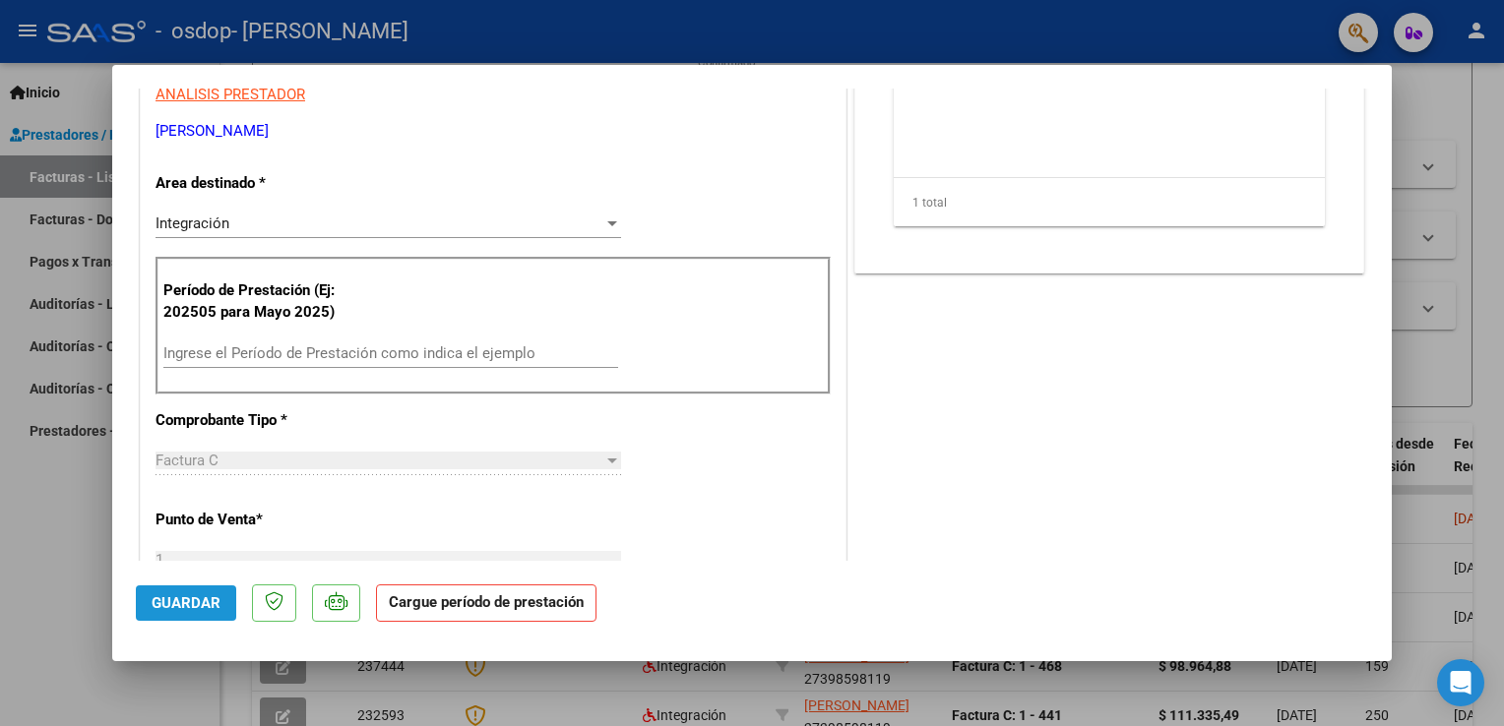
click at [209, 608] on span "Guardar" at bounding box center [186, 604] width 69 height 18
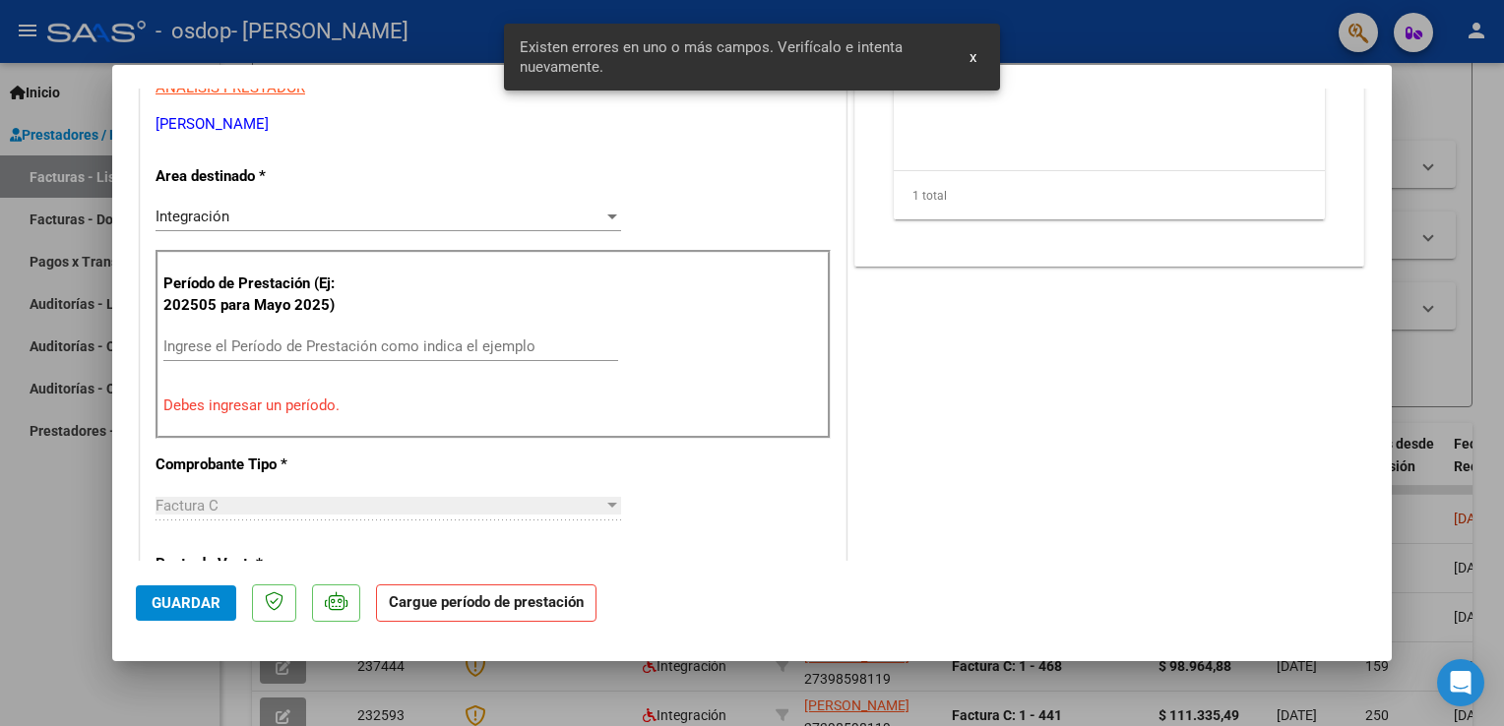
click at [268, 341] on input "Ingrese el Período de Prestación como indica el ejemplo" at bounding box center [390, 347] width 455 height 18
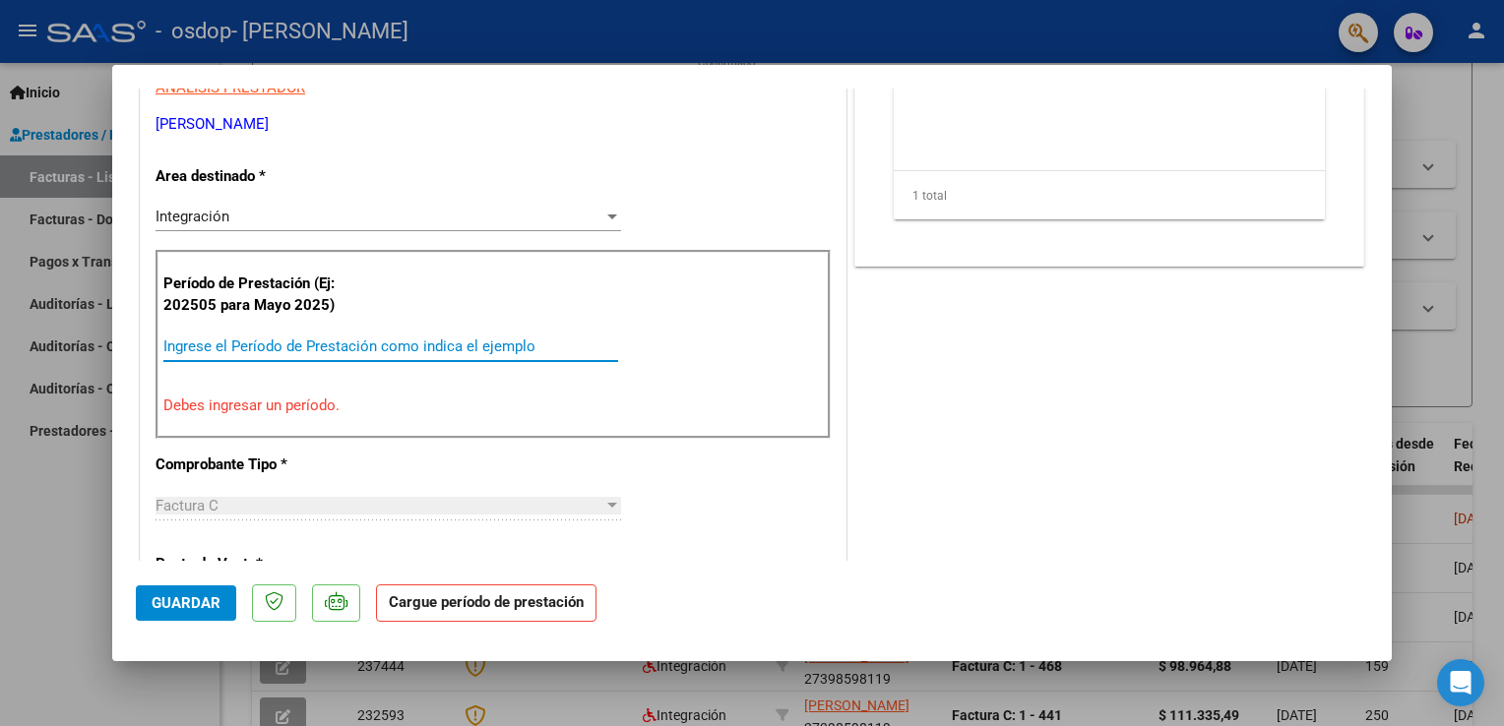
click at [268, 341] on input "Ingrese el Período de Prestación como indica el ejemplo" at bounding box center [390, 347] width 455 height 18
drag, startPoint x: 332, startPoint y: 430, endPoint x: 347, endPoint y: 392, distance: 41.5
click at [347, 392] on div "Período de Prestación (Ej: 202505 para [DATE]) Ingrese el Período de Prestación…" at bounding box center [493, 344] width 675 height 189
copy p "."
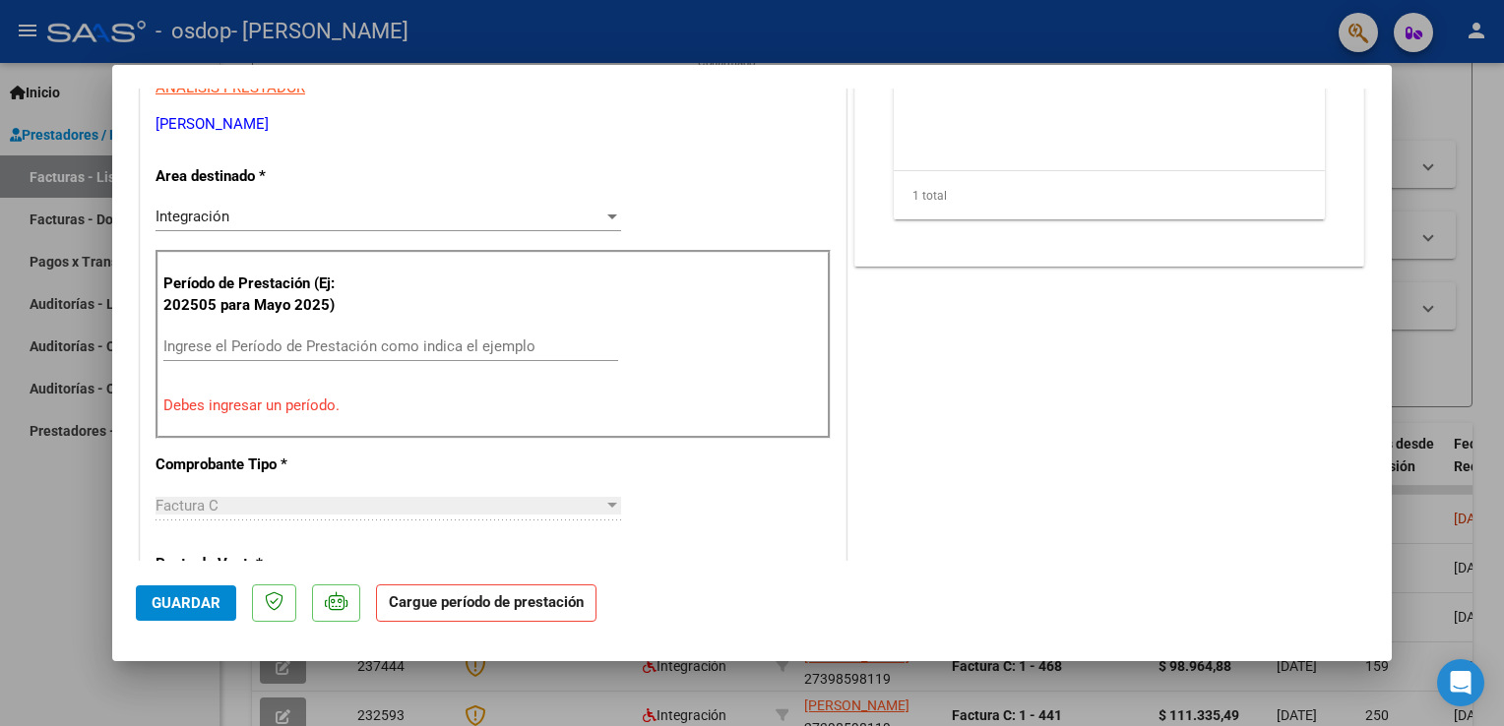
click at [271, 345] on input "Ingrese el Período de Prestación como indica el ejemplo" at bounding box center [390, 347] width 455 height 18
click at [269, 384] on div "Período de Prestación (Ej: 202505 para [DATE]) Ingrese el Período de Prestación…" at bounding box center [493, 344] width 675 height 189
click at [302, 307] on p "Período de Prestación (Ej: 202505 para Mayo 2025)" at bounding box center [262, 295] width 198 height 44
click at [380, 288] on div "Período de Prestación (Ej: 202505 para [DATE]) Ingrese el Período de Prestación…" at bounding box center [493, 344] width 675 height 189
click at [319, 220] on div "Integración" at bounding box center [380, 217] width 448 height 18
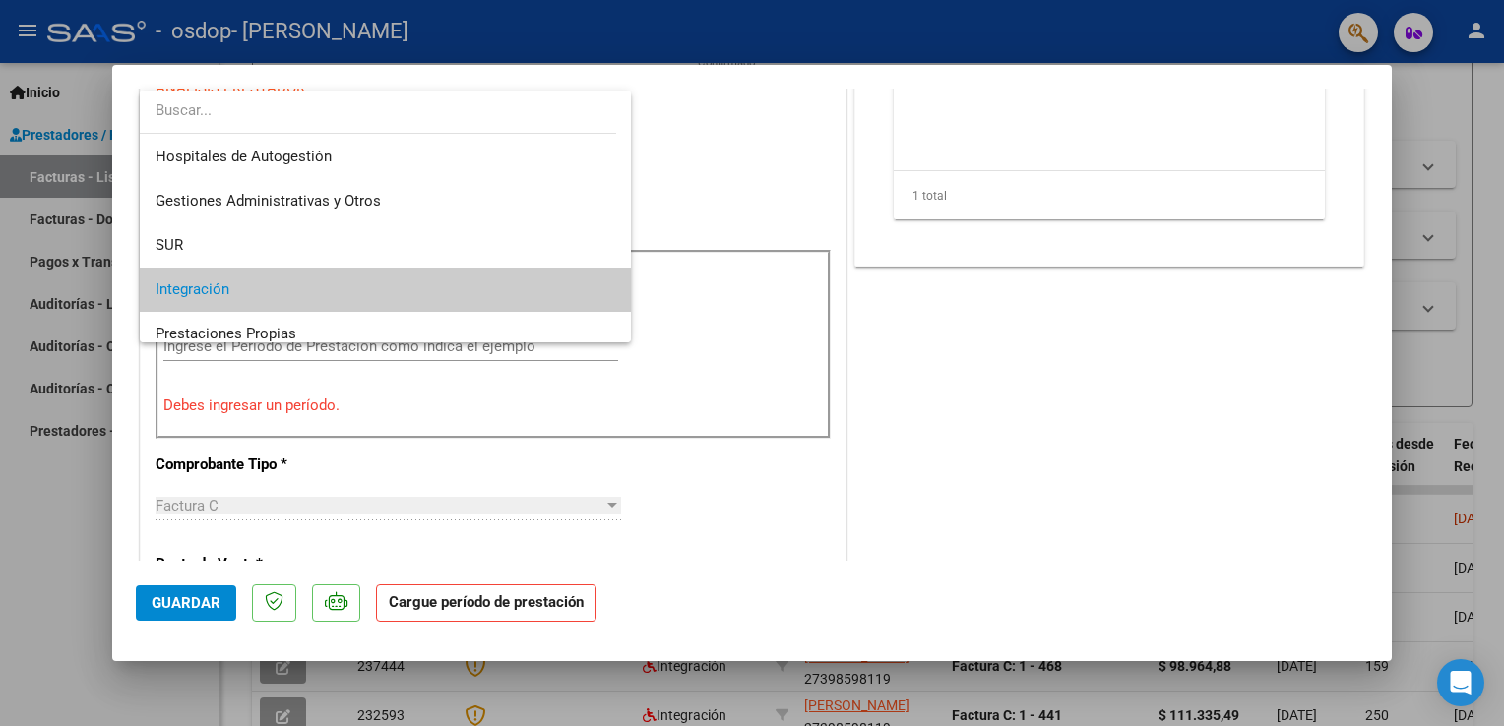
scroll to position [73, 0]
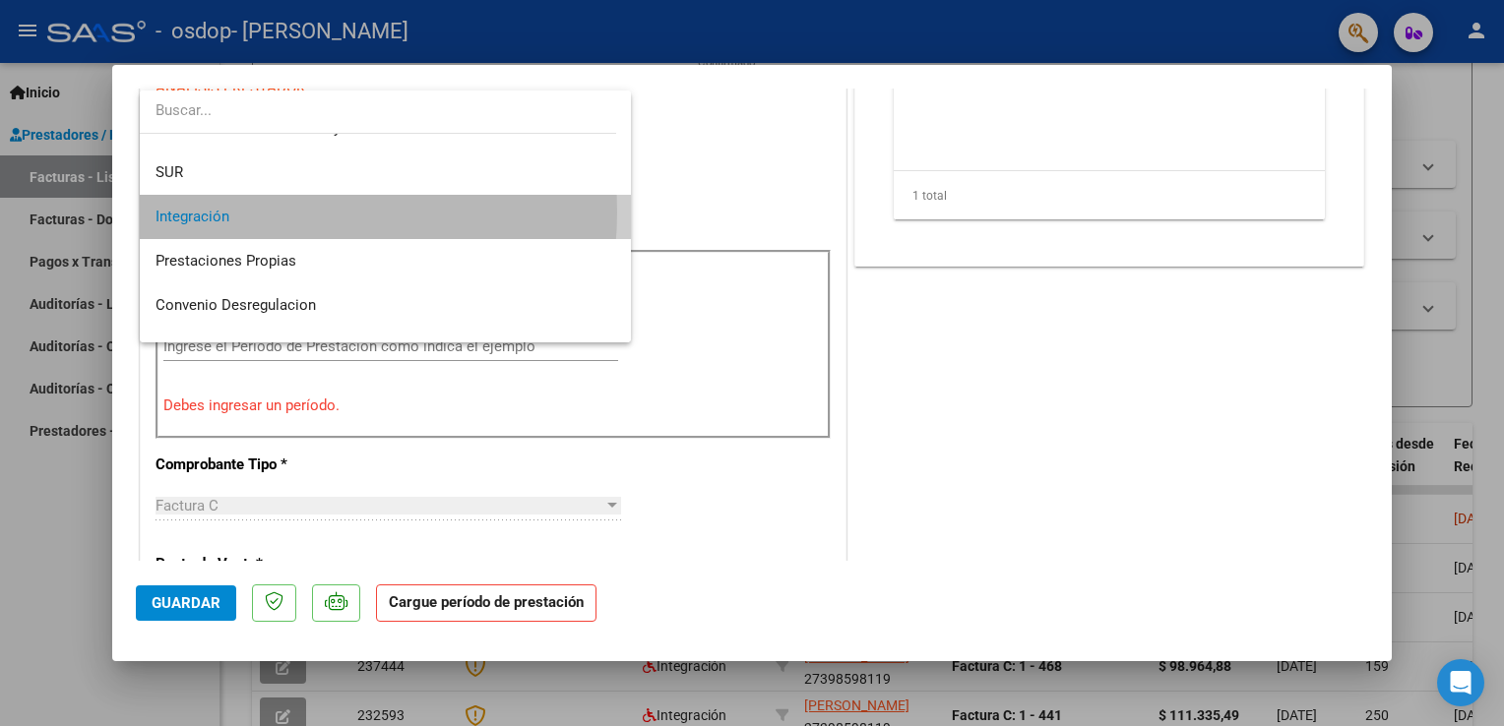
click at [272, 212] on span "Integración" at bounding box center [386, 217] width 461 height 44
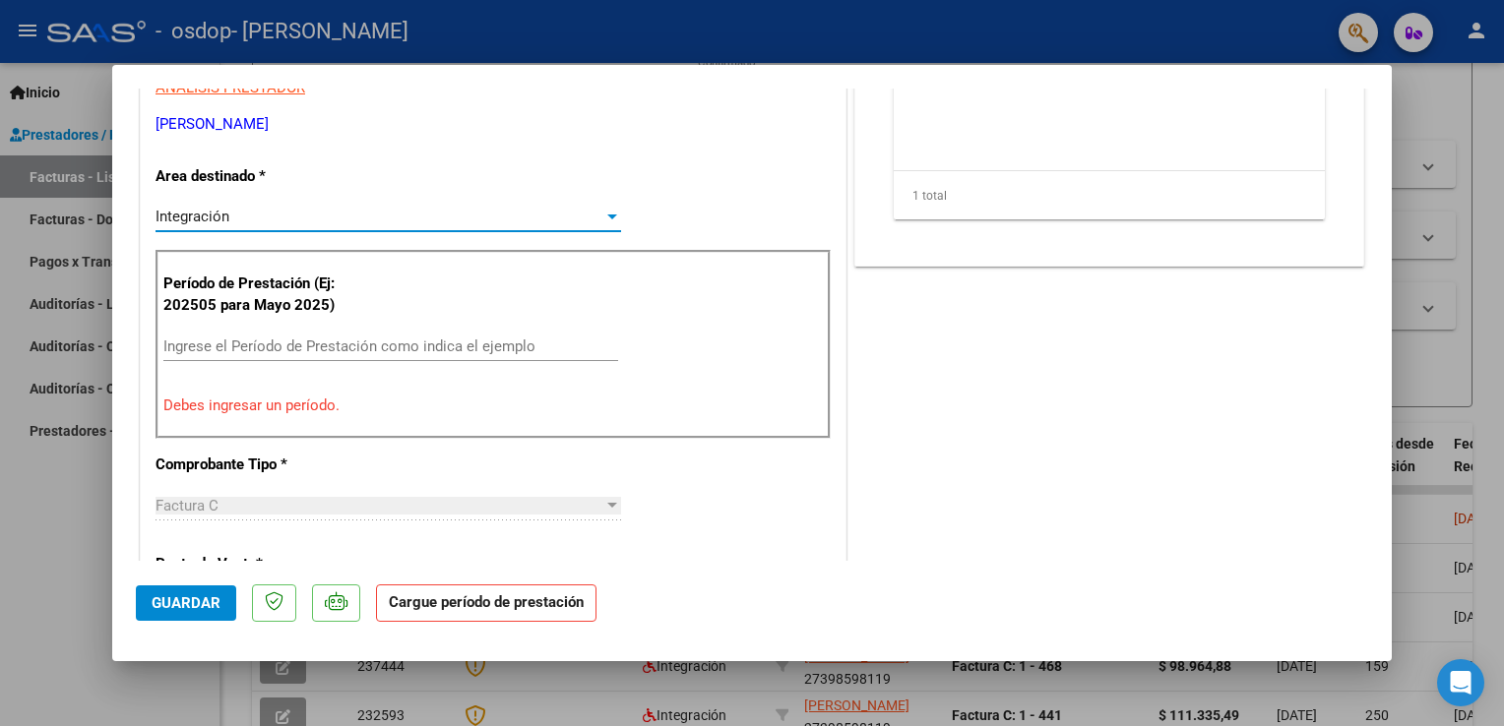
click at [281, 345] on input "Ingrese el Período de Prestación como indica el ejemplo" at bounding box center [390, 347] width 455 height 18
drag, startPoint x: 287, startPoint y: 356, endPoint x: 376, endPoint y: 370, distance: 89.7
click at [376, 370] on div "Ingrese el Período de Prestación como indica el ejemplo" at bounding box center [390, 356] width 455 height 48
drag, startPoint x: 626, startPoint y: 353, endPoint x: 659, endPoint y: 368, distance: 35.7
click at [659, 368] on div "Período de Prestación (Ej: 202505 para [DATE]) Ingrese el Período de Prestación…" at bounding box center [493, 344] width 675 height 189
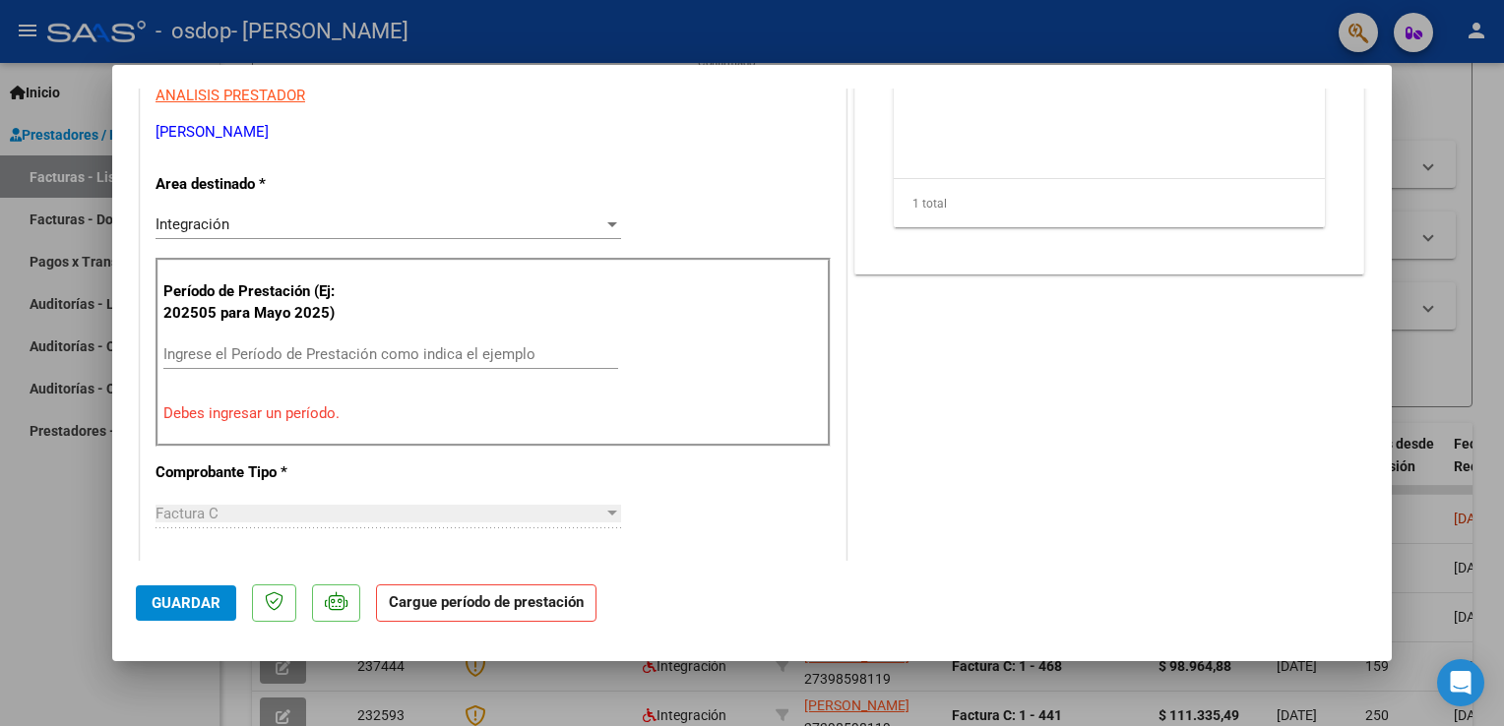
scroll to position [308, 0]
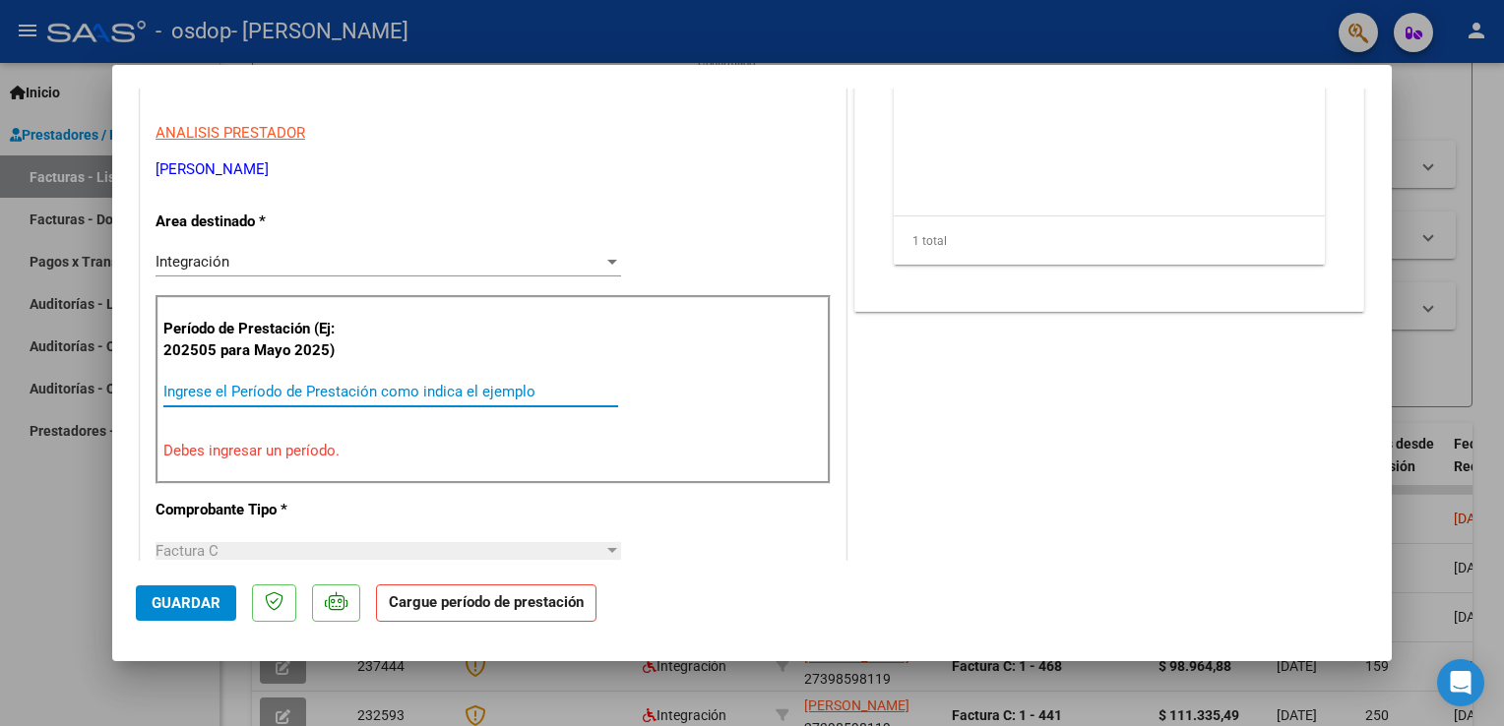
click at [268, 399] on input "Ingrese el Período de Prestación como indica el ejemplo" at bounding box center [390, 392] width 455 height 18
type input "0"
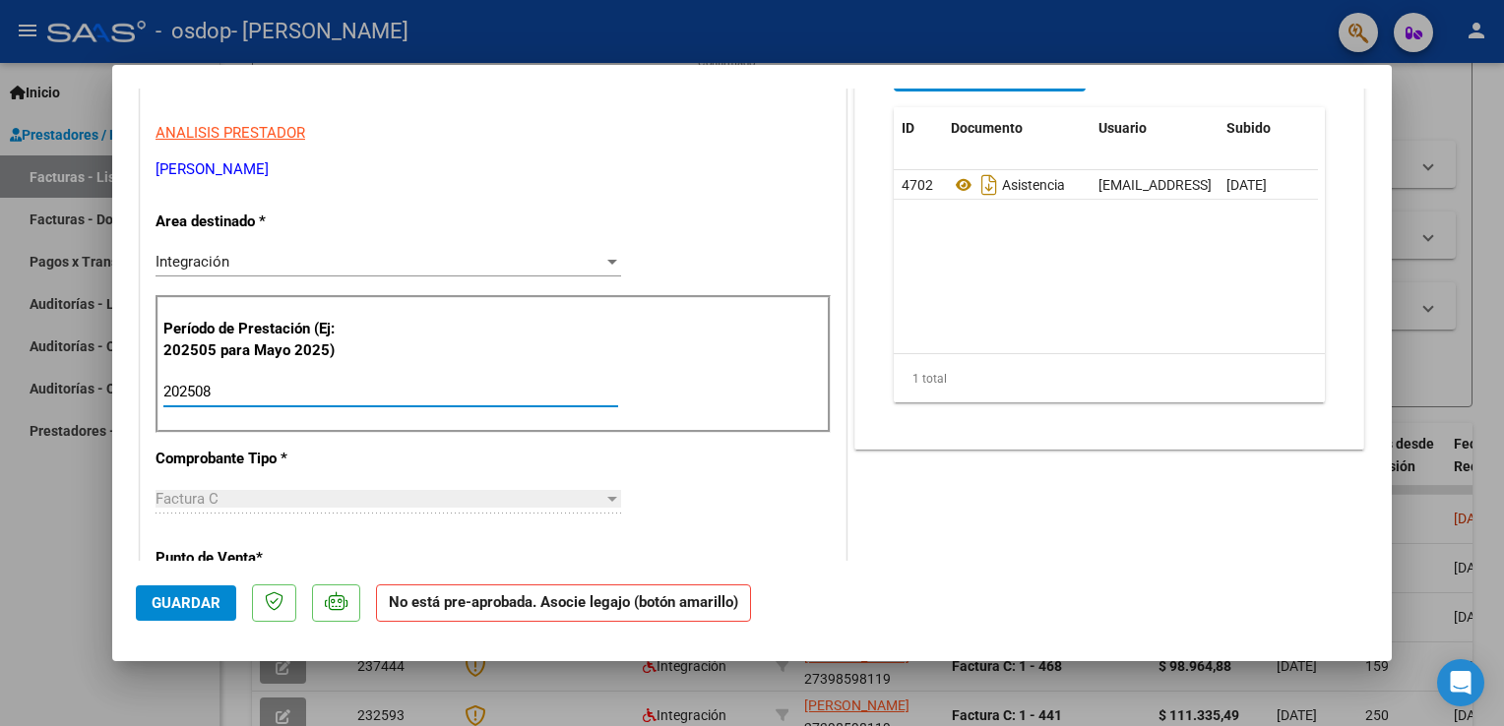
type input "202508"
click at [204, 606] on span "Guardar" at bounding box center [186, 604] width 69 height 18
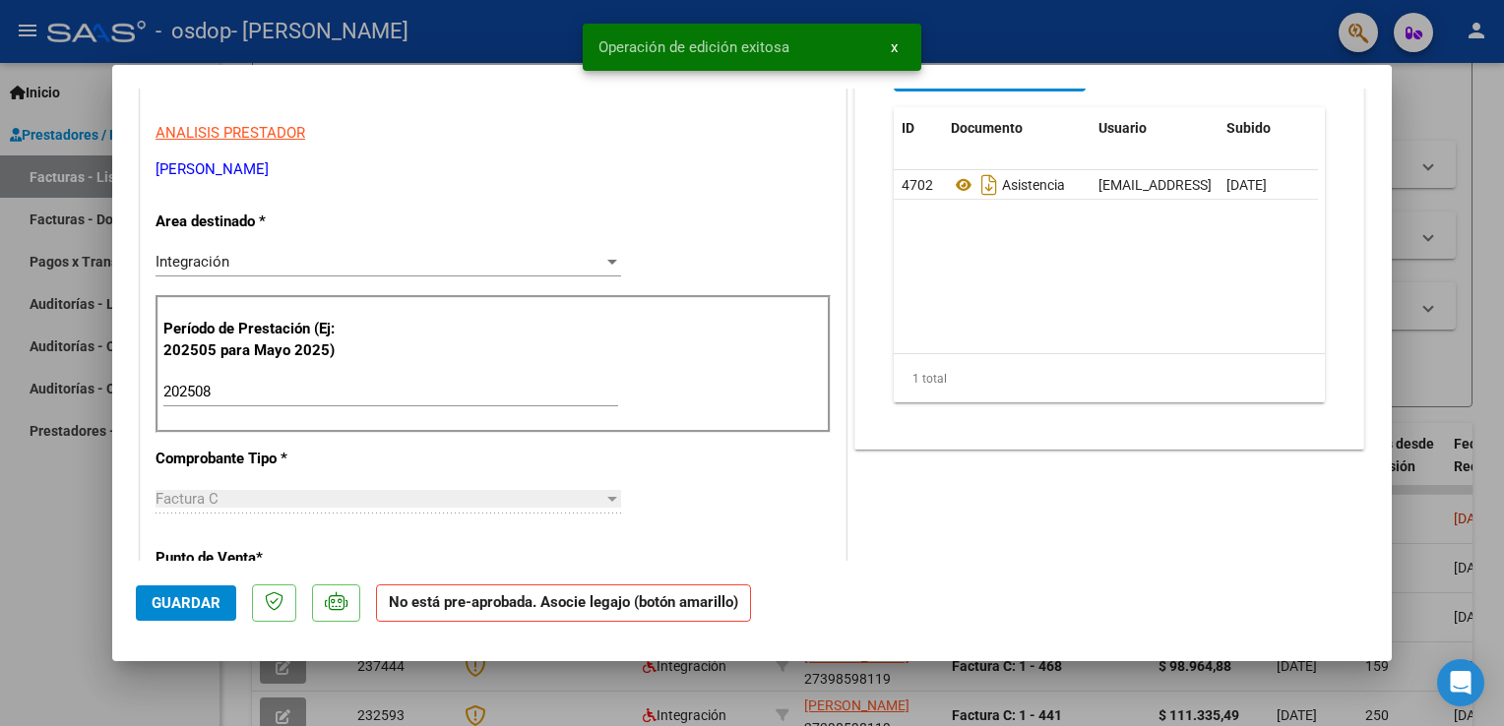
click at [1016, 553] on div "COMENTARIOS Comentarios del Prestador / Gerenciador: PREAPROBACIÓN PARA INTEGRA…" at bounding box center [1109, 610] width 518 height 1616
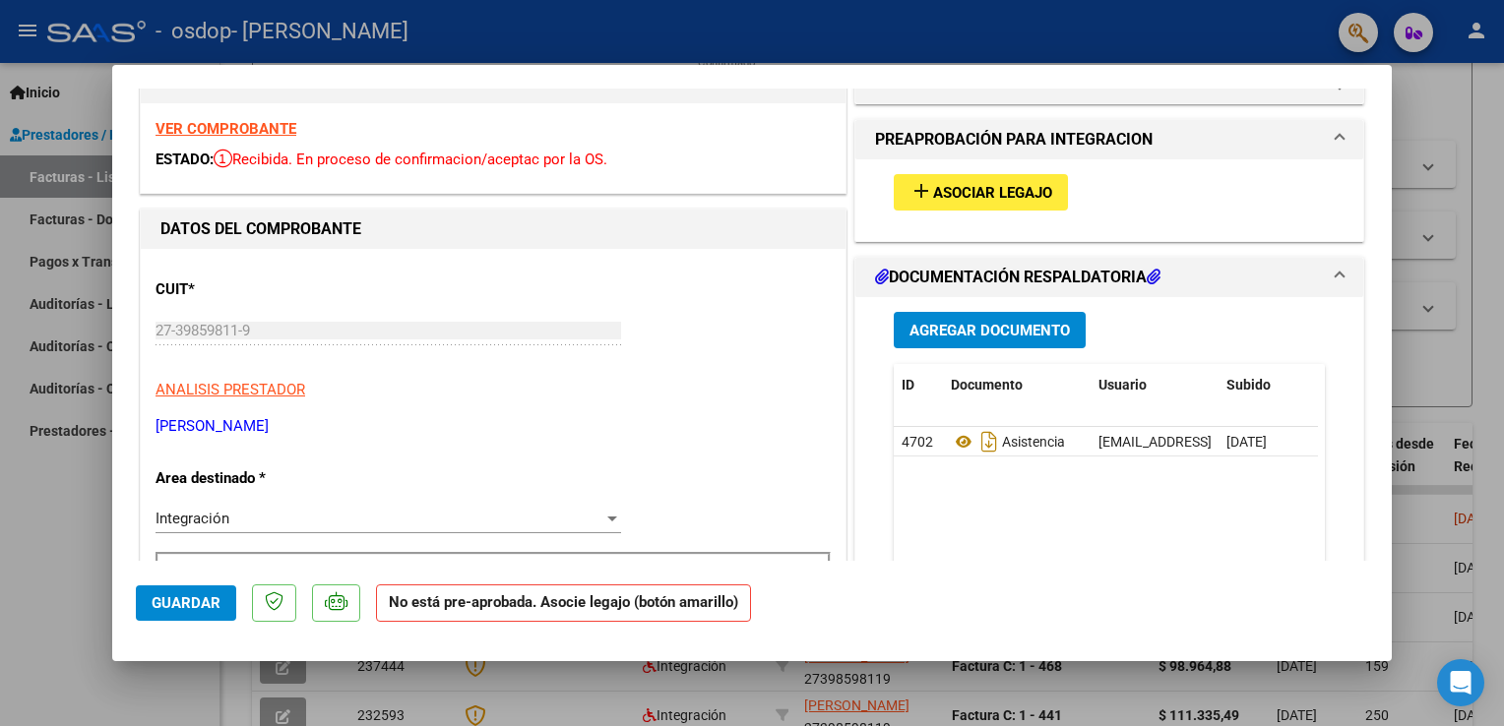
scroll to position [0, 0]
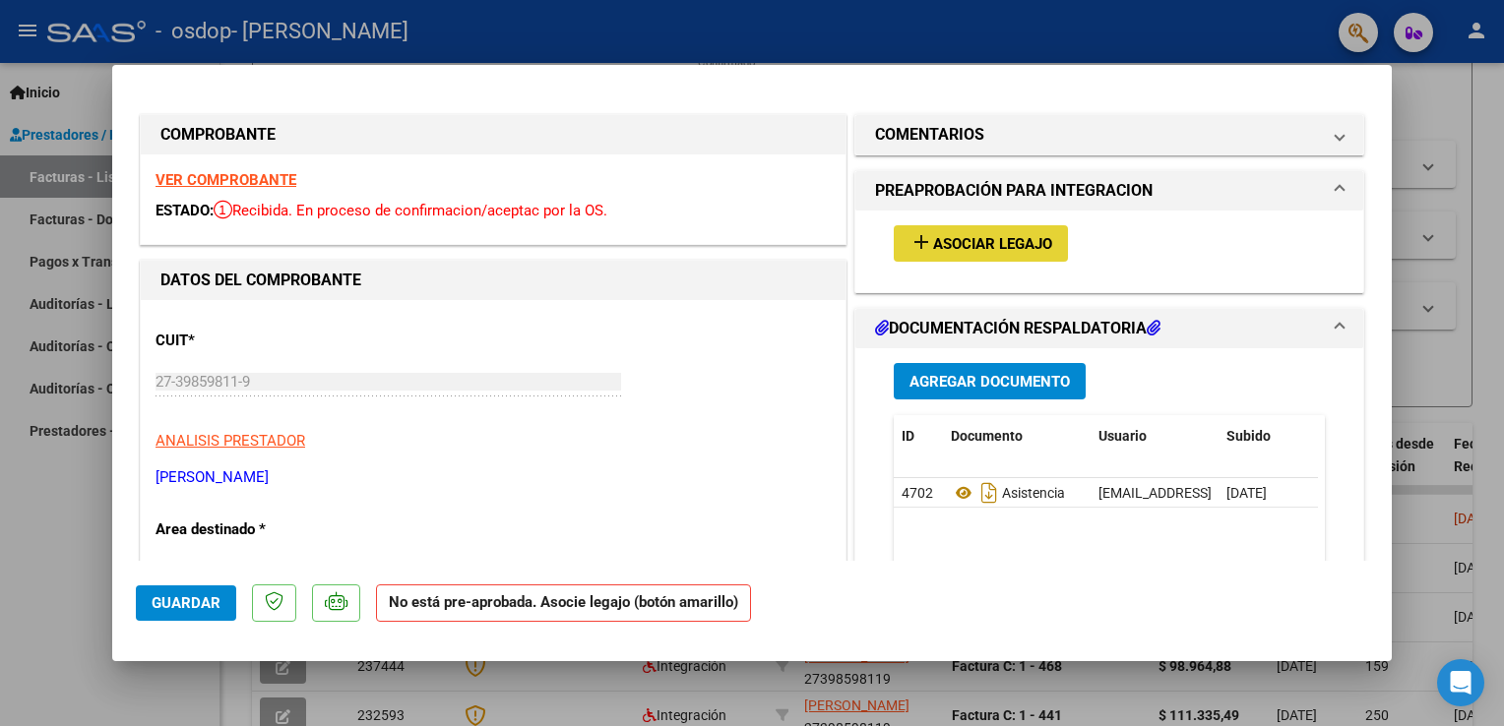
click at [973, 230] on button "add Asociar Legajo" at bounding box center [981, 243] width 174 height 36
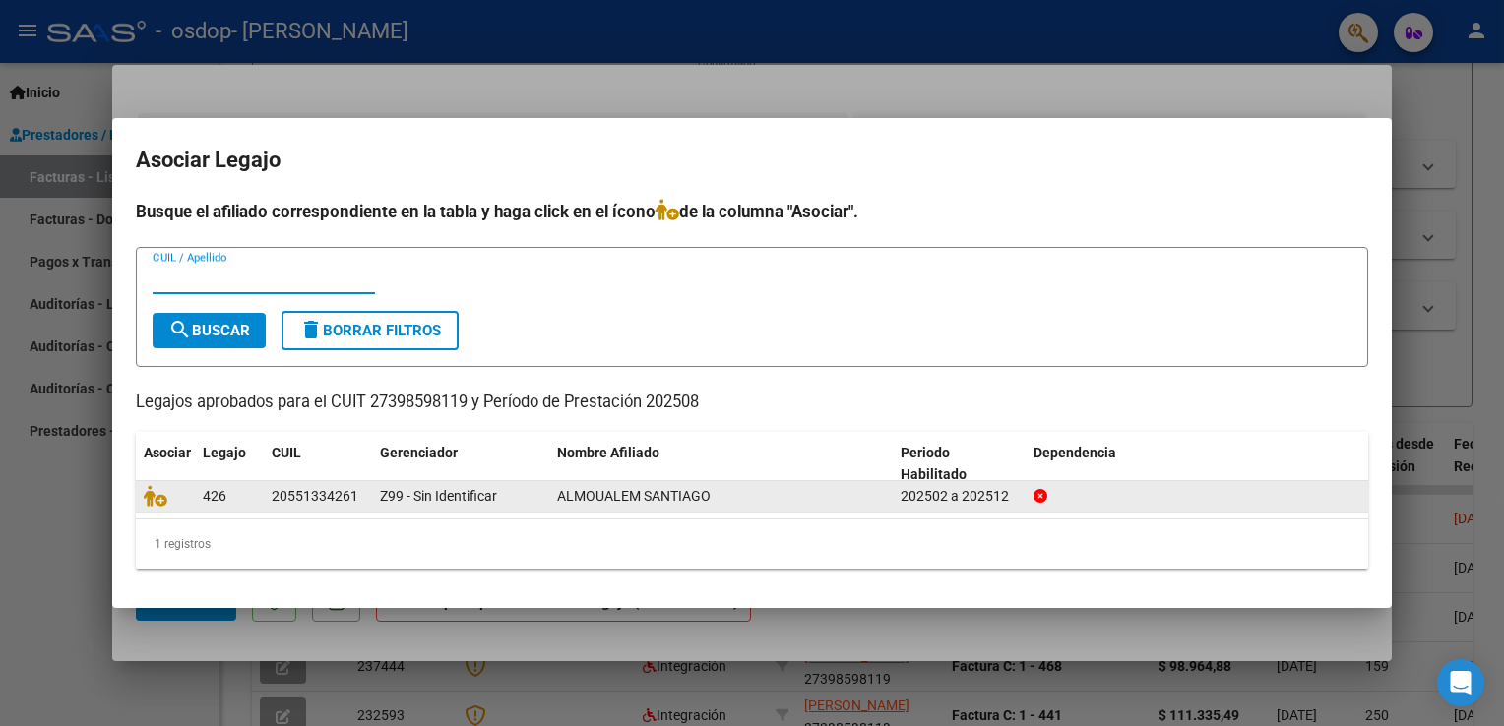
click at [638, 494] on span "ALMOUALEM SANTIAGO" at bounding box center [634, 496] width 154 height 16
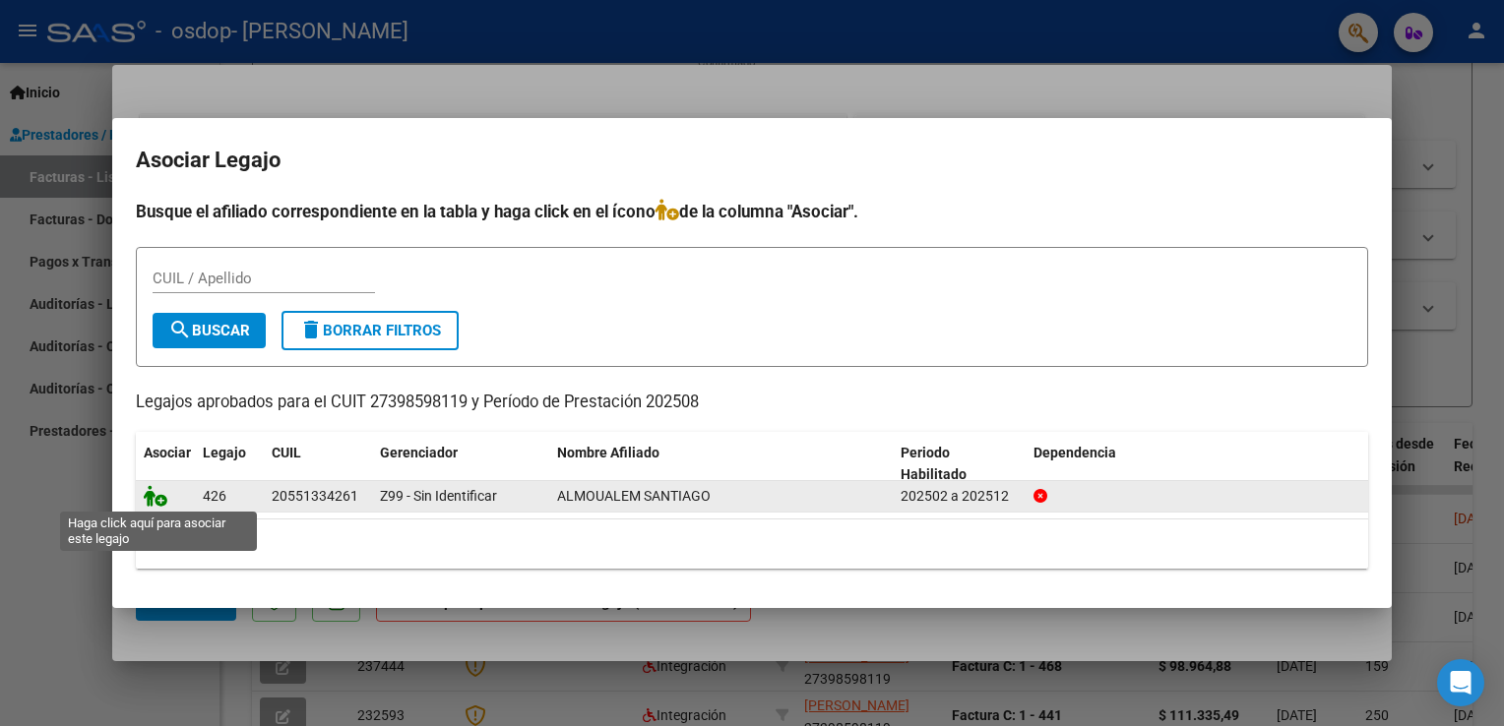
click at [157, 503] on icon at bounding box center [156, 496] width 24 height 22
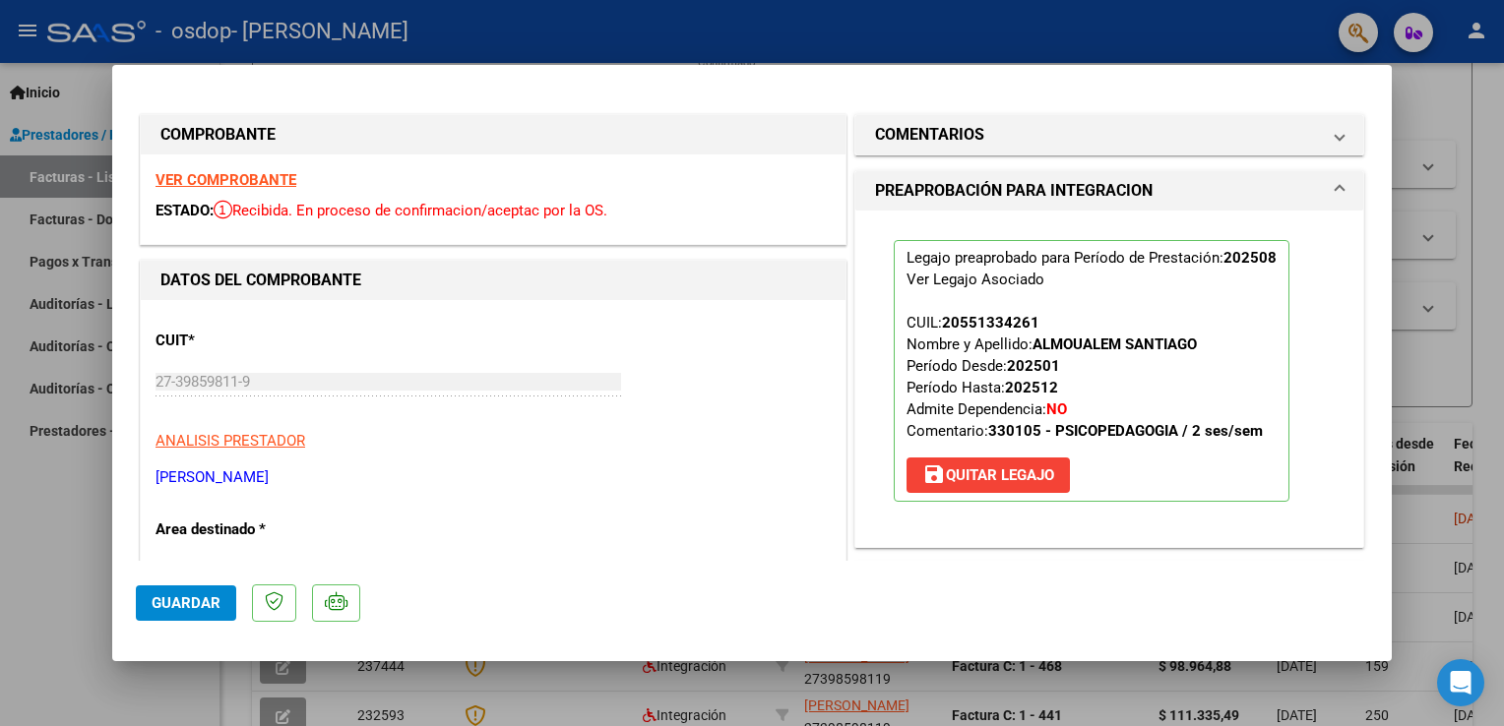
click at [174, 608] on span "Guardar" at bounding box center [186, 604] width 69 height 18
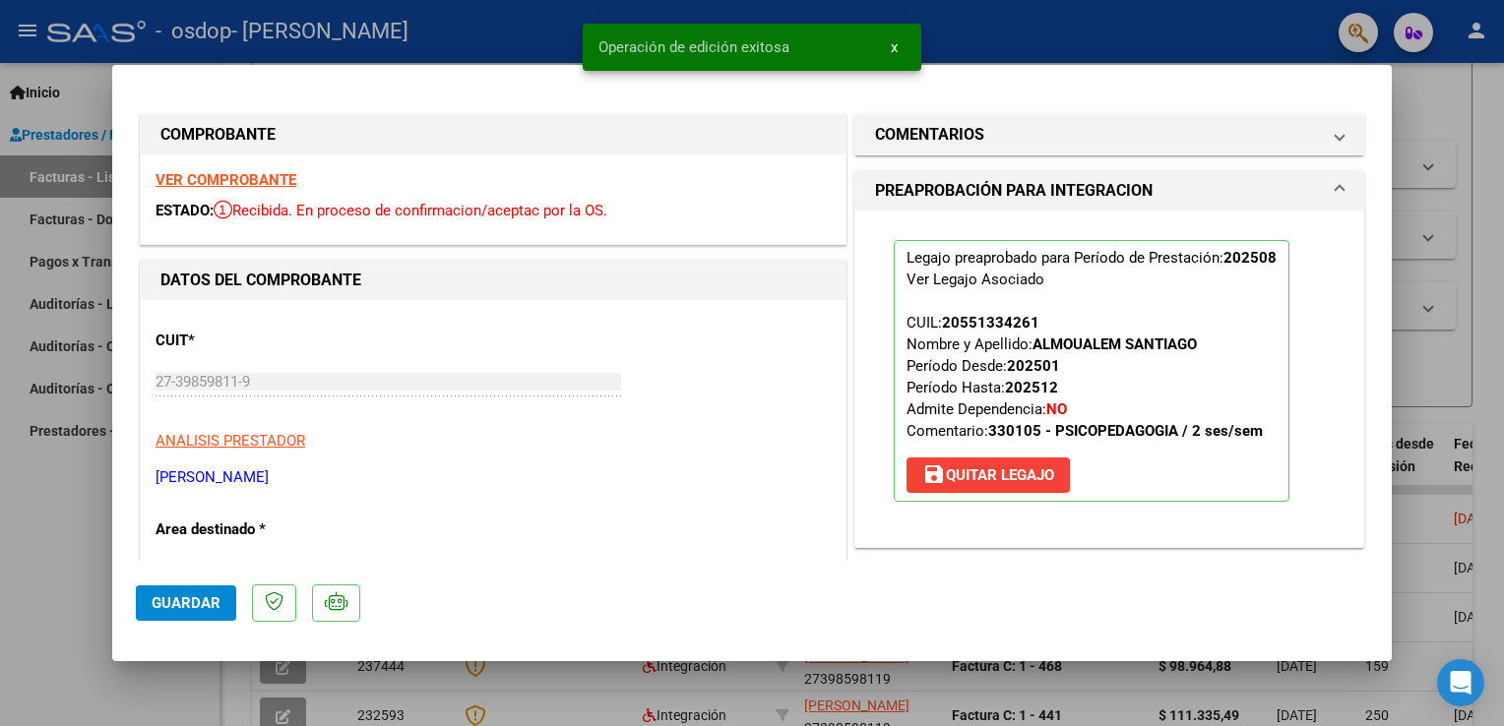
click at [1495, 106] on div at bounding box center [752, 363] width 1504 height 726
type input "$ 0,00"
